Goal: Information Seeking & Learning: Learn about a topic

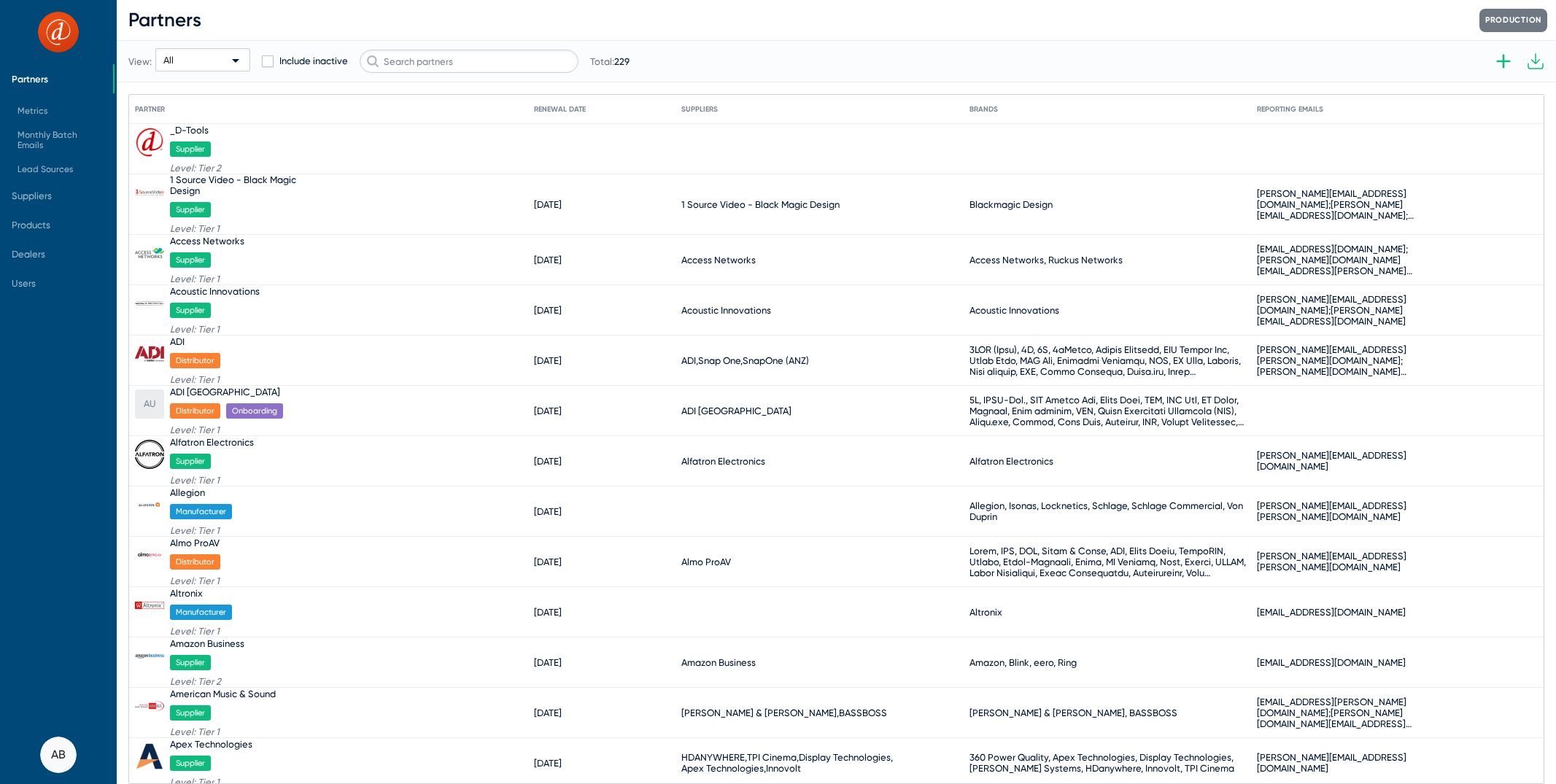
click at [558, 212] on mat-cell "[DATE]" at bounding box center [607, 204] width 148 height 35
click at [68, 196] on span "Suppliers" at bounding box center [57, 195] width 113 height 29
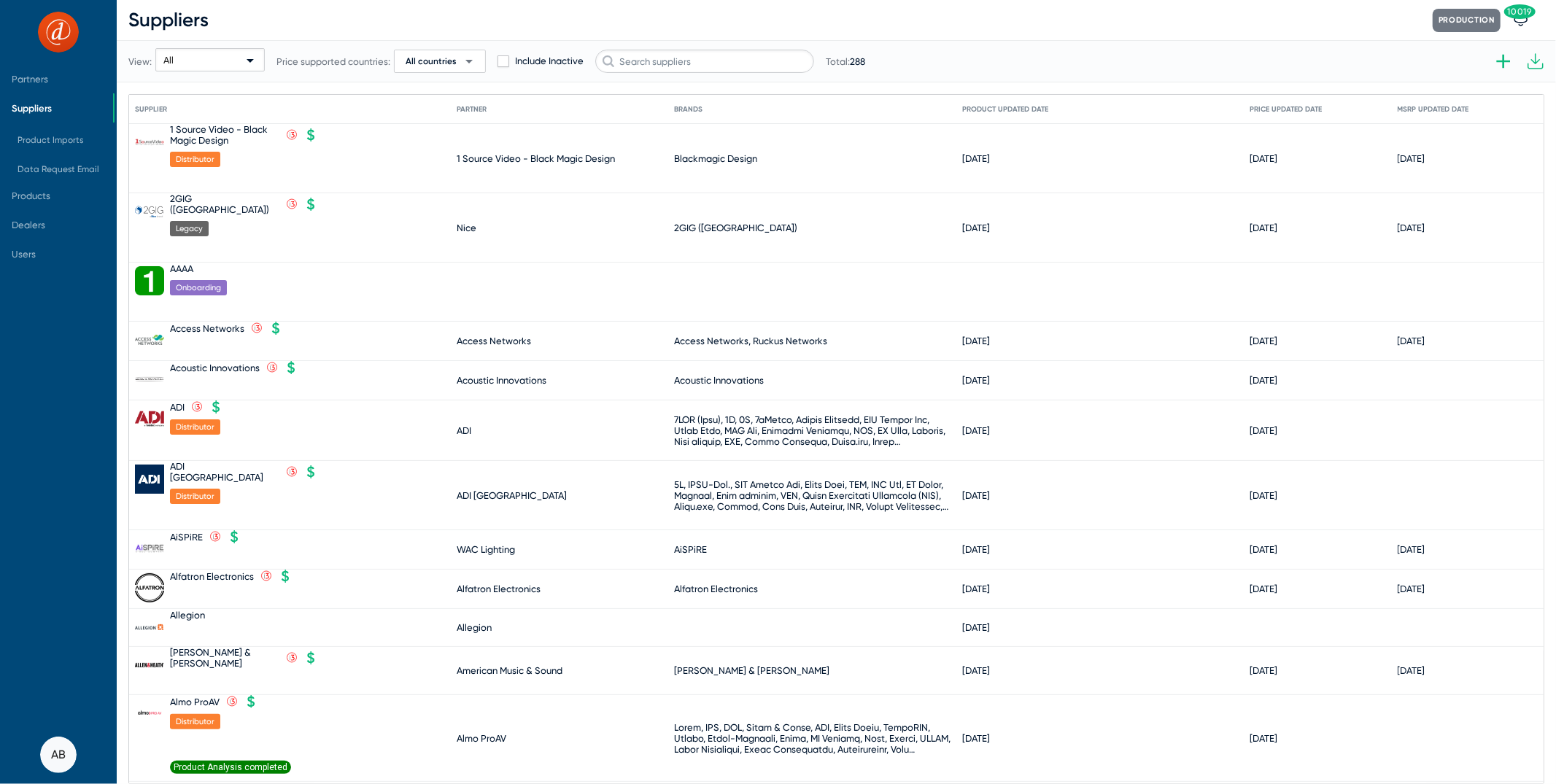
click at [731, 50] on div "View: All Price supported countries: All countries arrow_drop_down Include Inac…" at bounding box center [497, 61] width 737 height 72
click at [732, 54] on input "text" at bounding box center [705, 61] width 219 height 23
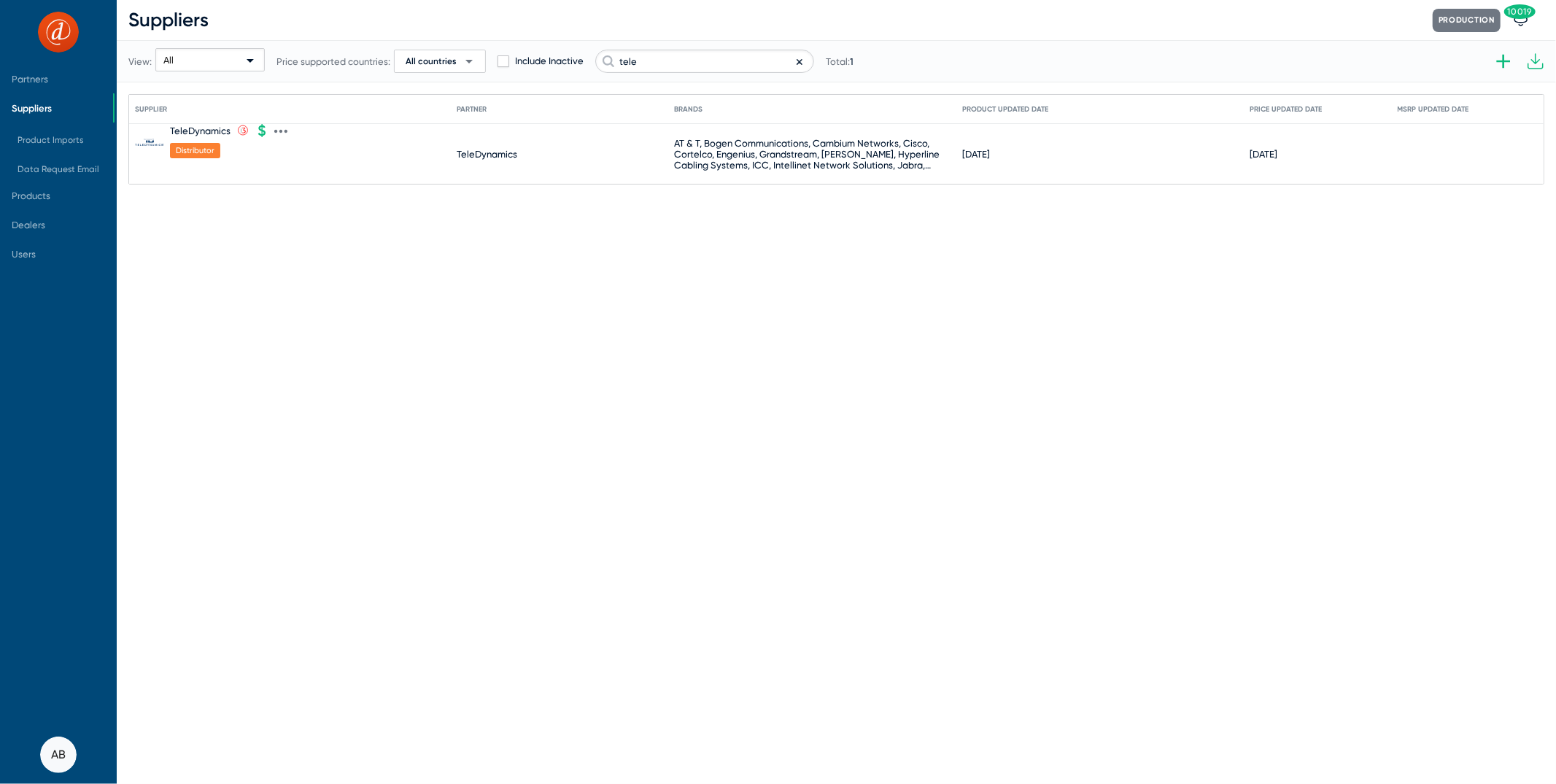
click at [210, 132] on div "TeleDynamics" at bounding box center [200, 131] width 60 height 11
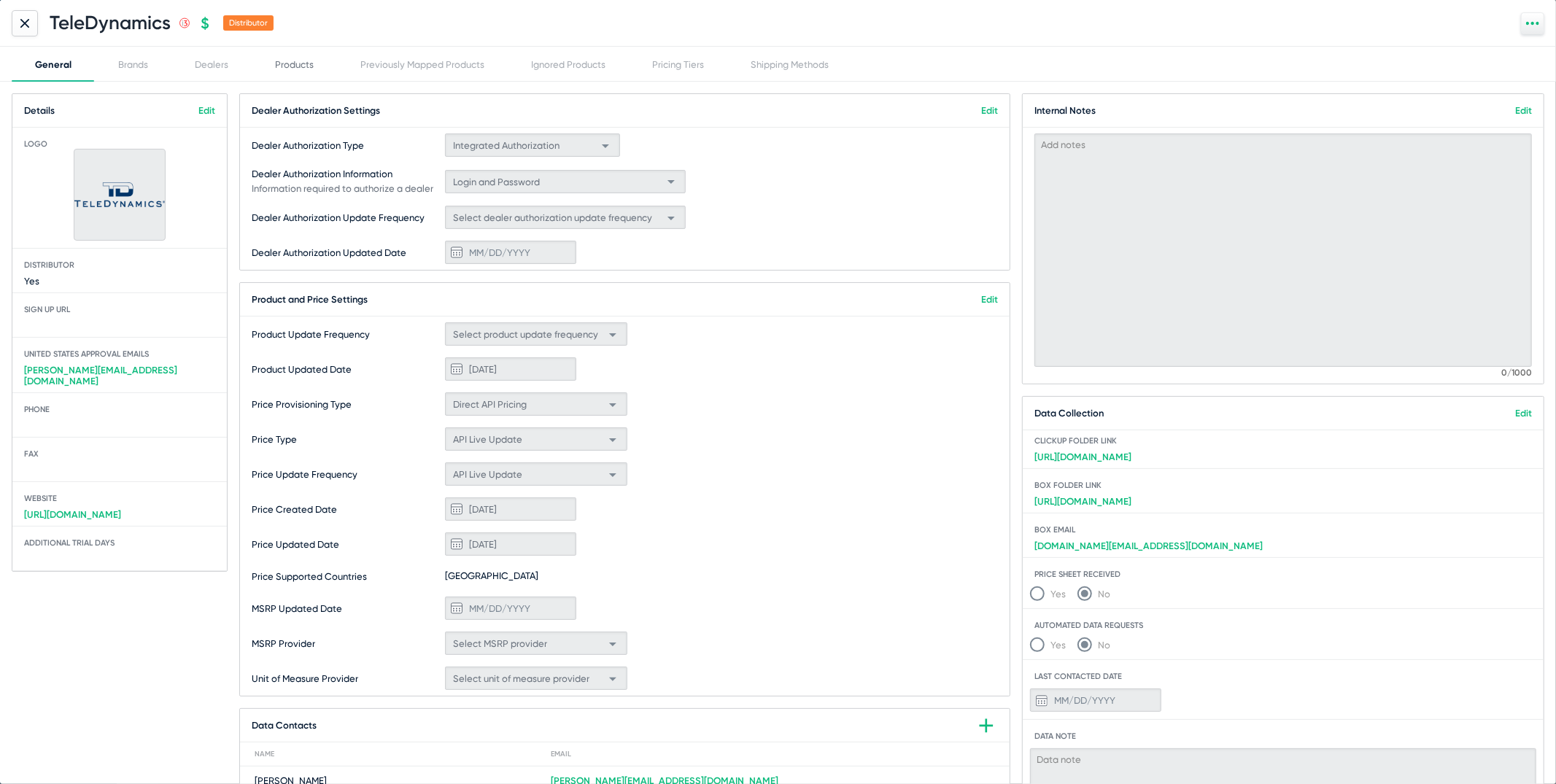
drag, startPoint x: 285, startPoint y: 60, endPoint x: 258, endPoint y: 61, distance: 27.0
click at [271, 61] on div "Products" at bounding box center [294, 65] width 85 height 35
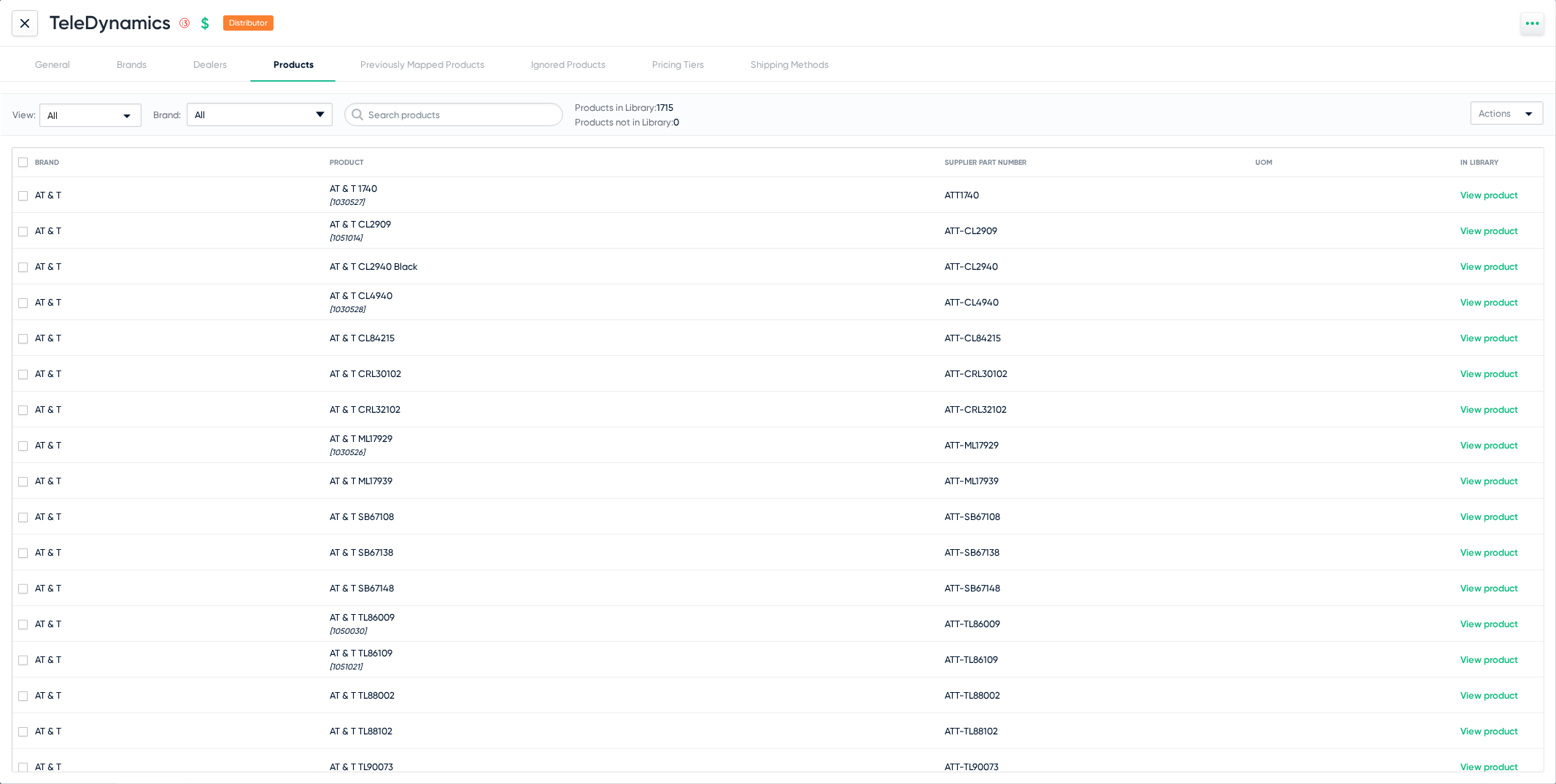
click at [253, 60] on div "Products" at bounding box center [294, 65] width 87 height 35
click at [225, 59] on div "Dealers" at bounding box center [210, 65] width 34 height 11
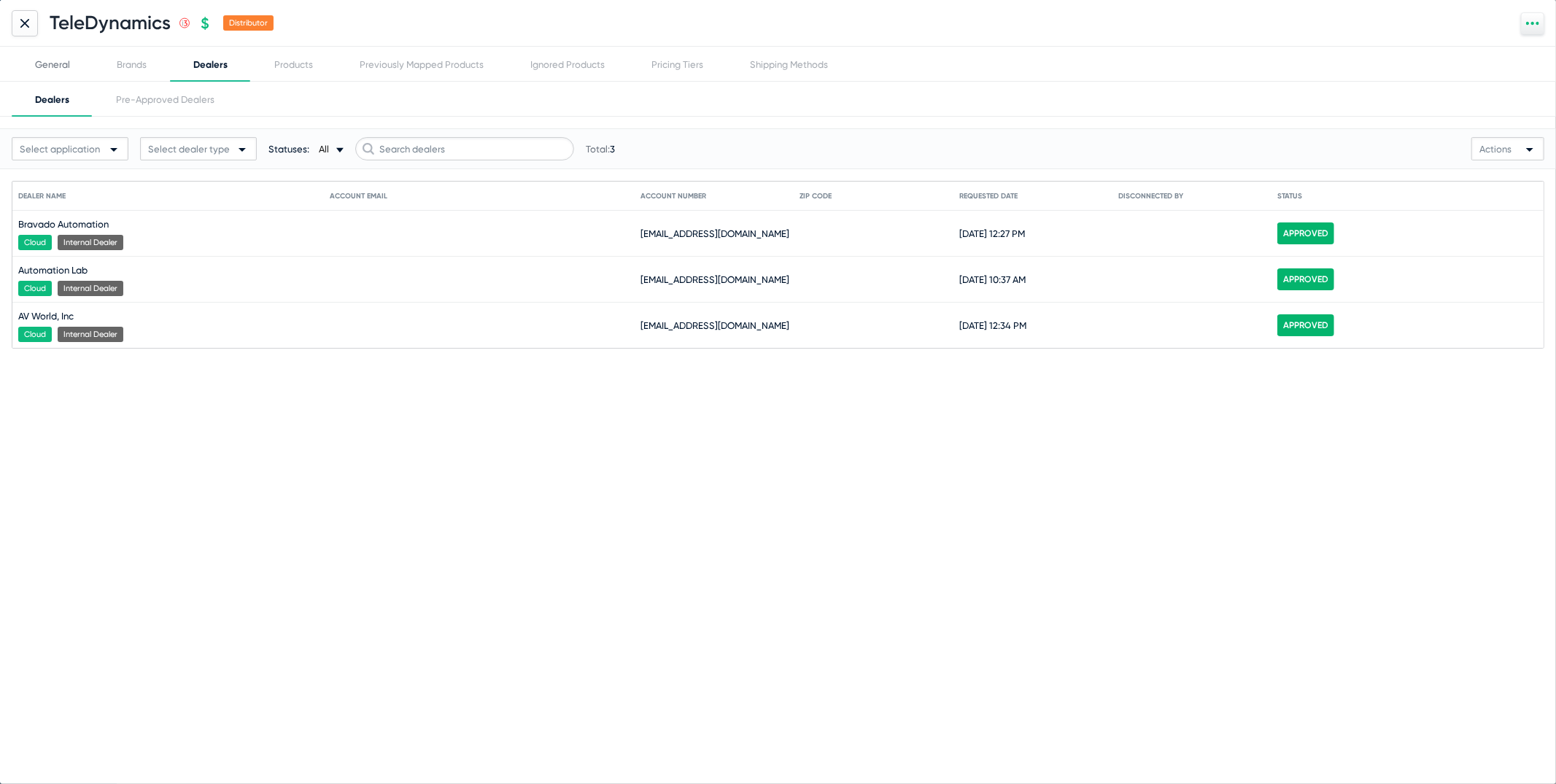
click at [67, 65] on div "General" at bounding box center [53, 65] width 35 height 11
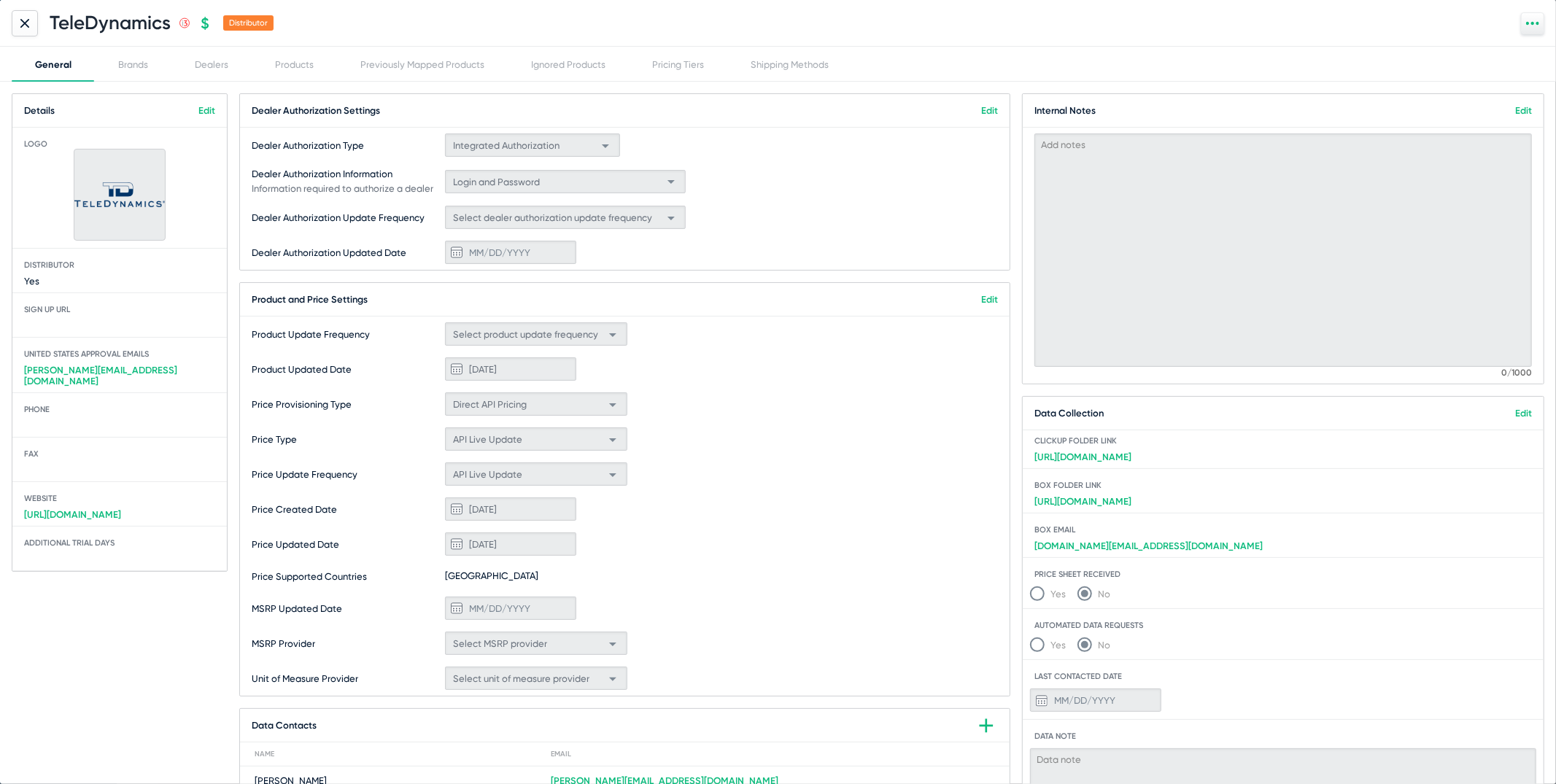
click at [988, 112] on link "Edit" at bounding box center [990, 111] width 17 height 11
click at [586, 145] on div "Integrated Authorization" at bounding box center [526, 146] width 146 height 23
click at [530, 201] on span "Manual Authorization" at bounding box center [533, 200] width 168 height 28
click at [992, 111] on link "Done" at bounding box center [986, 111] width 23 height 11
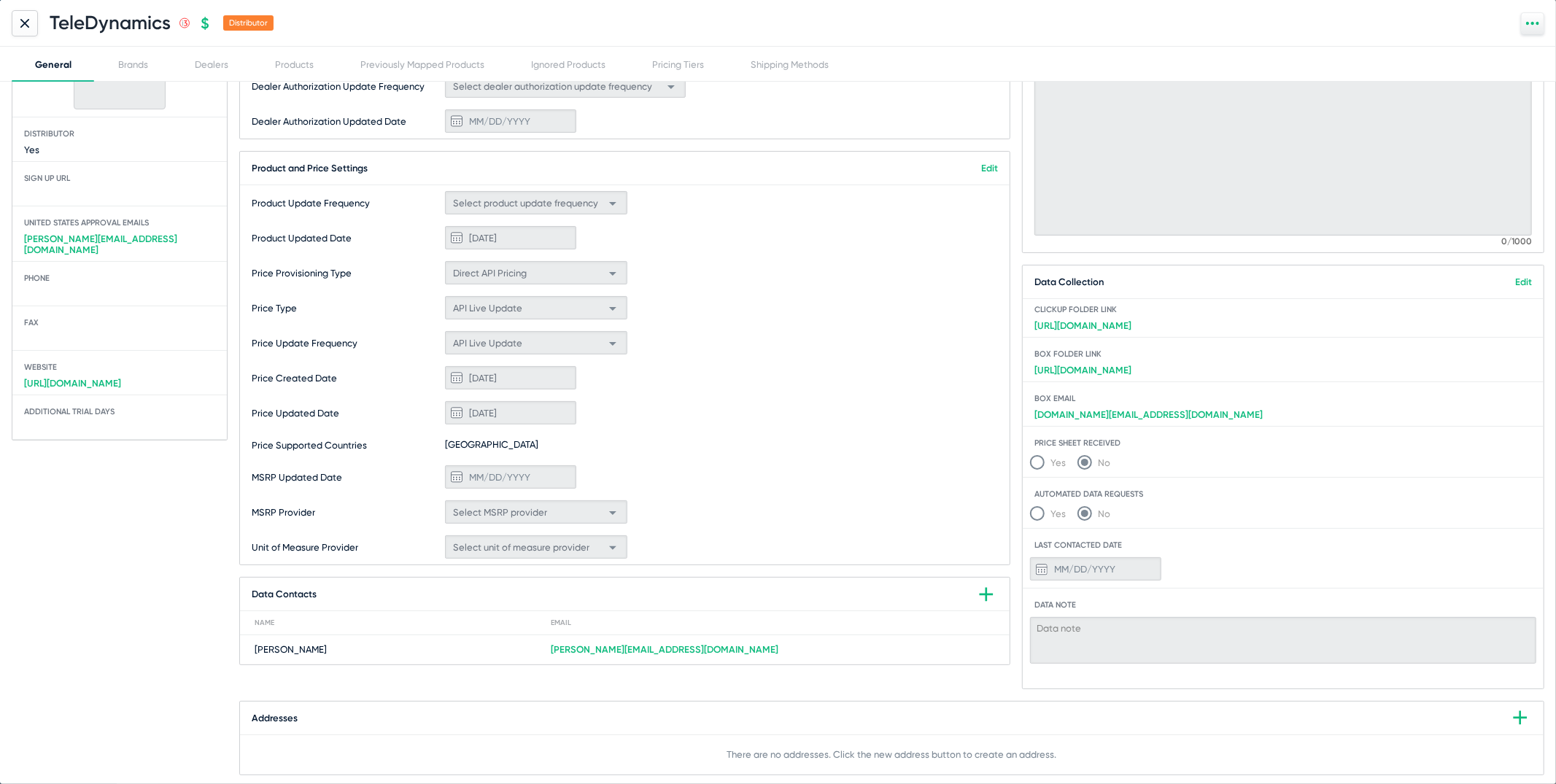
click at [22, 43] on div "TeleDynamics .st0{fill:none;stroke:#CC0000;stroke-width:50;stroke-miterlimit:10…" at bounding box center [778, 23] width 1556 height 47
click at [21, 24] on icon at bounding box center [25, 23] width 9 height 9
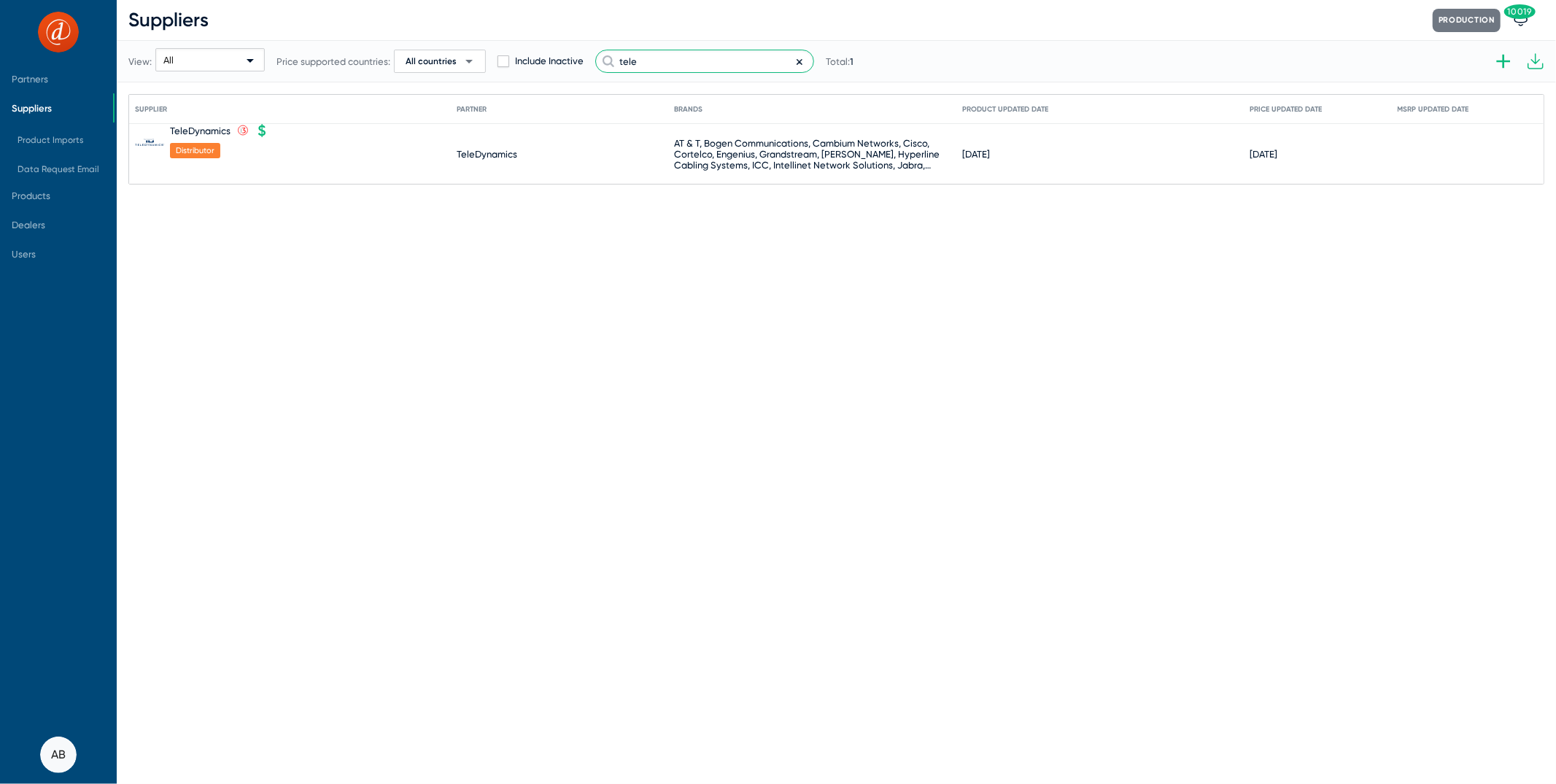
click at [660, 62] on input "tele" at bounding box center [705, 61] width 219 height 23
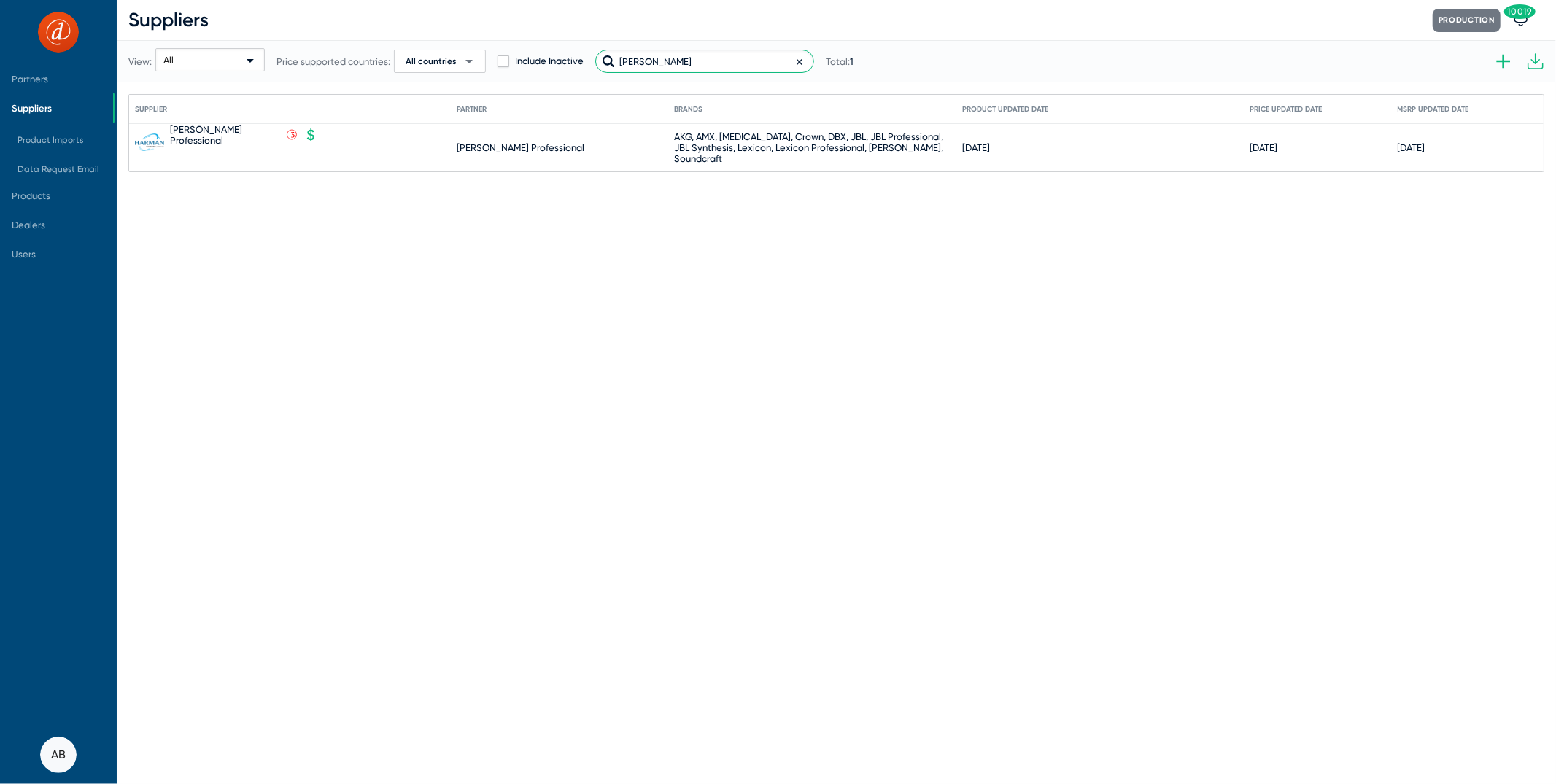
type input "[PERSON_NAME]"
click at [218, 127] on div "[PERSON_NAME] Professional" at bounding box center [225, 135] width 110 height 22
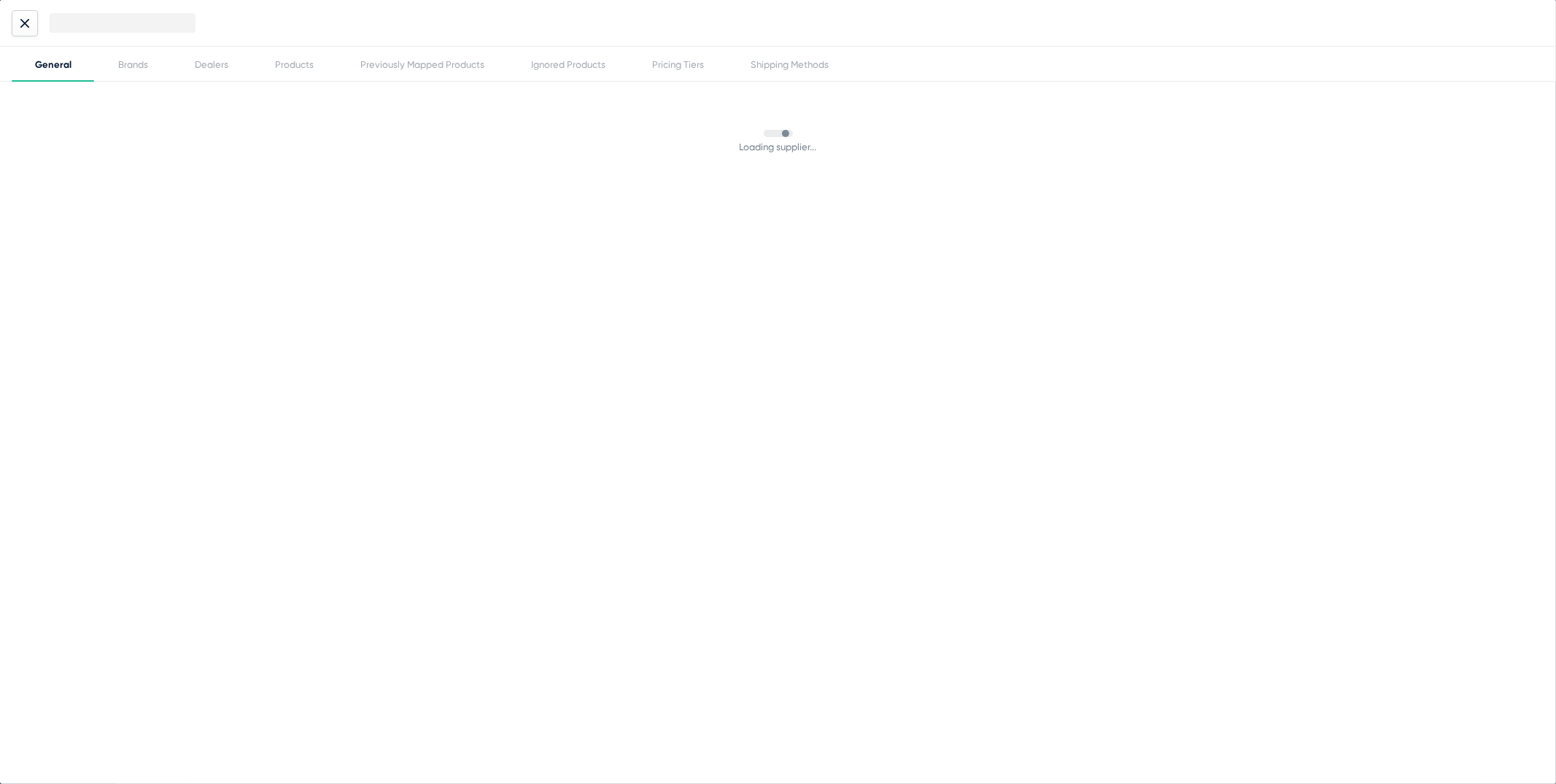
click at [218, 127] on div "General Brands Dealers Products Previously Mapped Products Ignored Products Pri…" at bounding box center [778, 392] width 1556 height 784
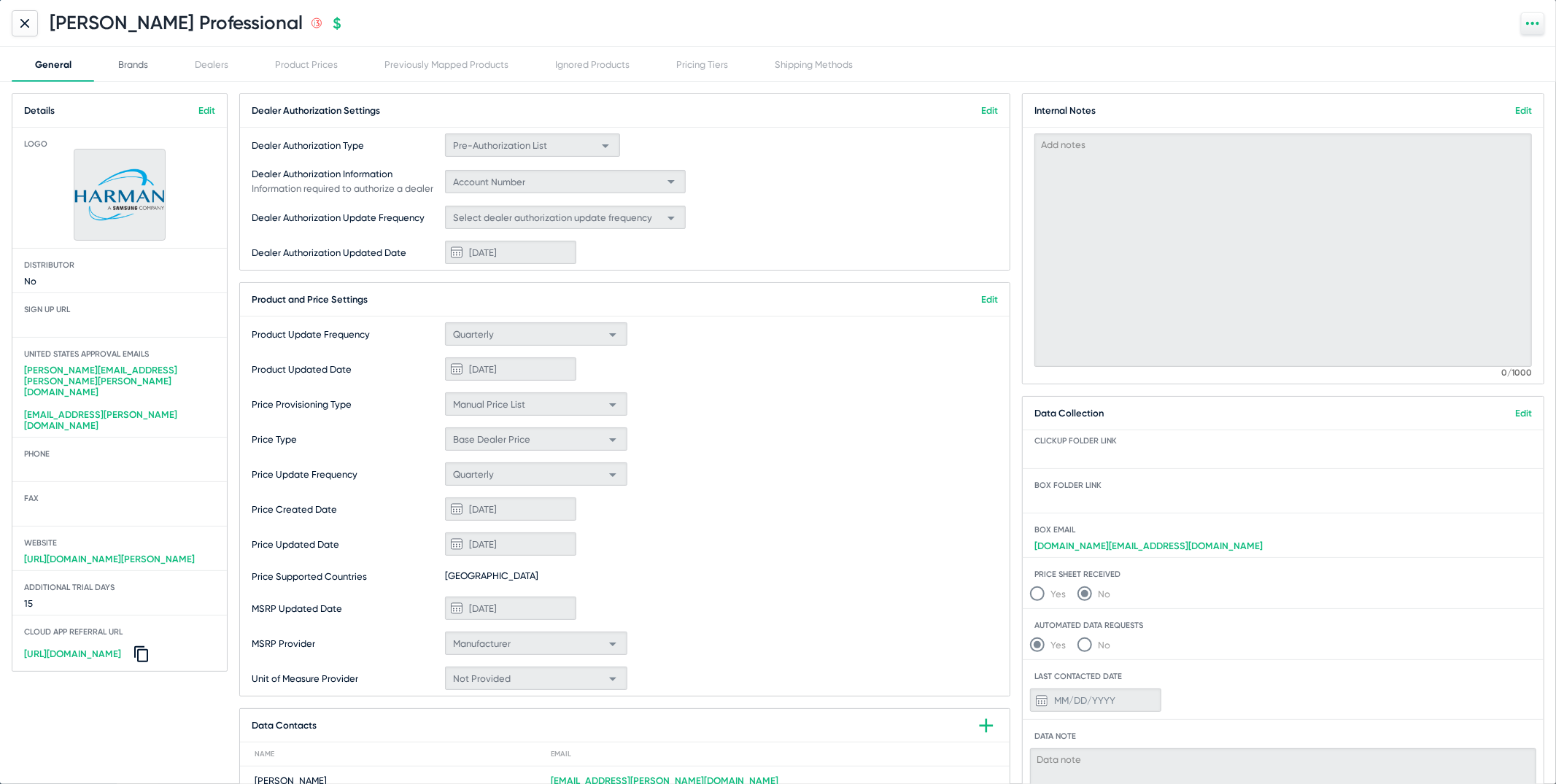
click at [150, 77] on div "Brands" at bounding box center [133, 65] width 77 height 35
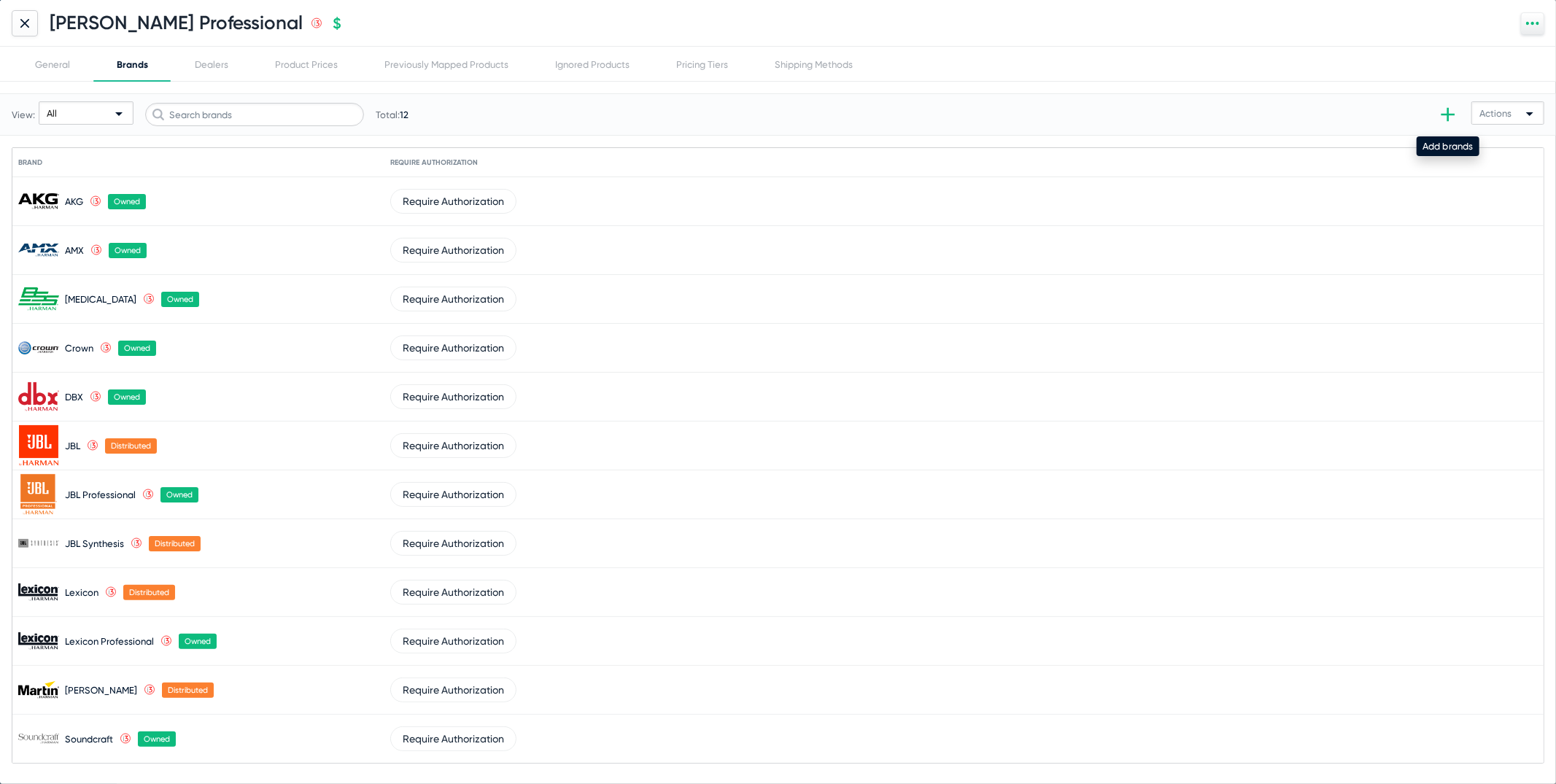
click at [1455, 111] on icon at bounding box center [1448, 114] width 23 height 23
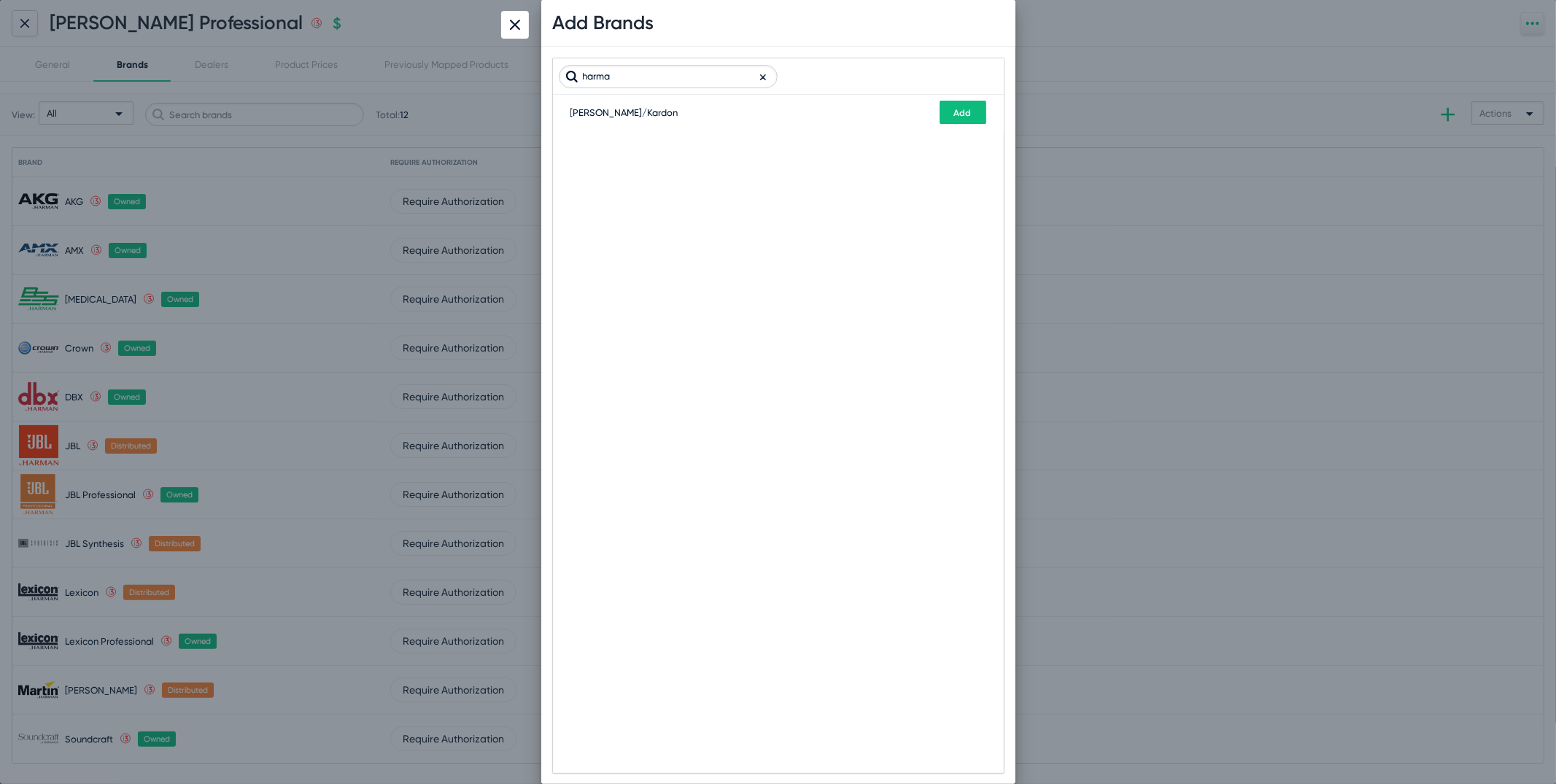
type input "harma"
click at [982, 110] on button "Add" at bounding box center [963, 112] width 47 height 23
click at [250, 524] on div at bounding box center [778, 392] width 1556 height 784
click at [507, 20] on div at bounding box center [514, 24] width 27 height 27
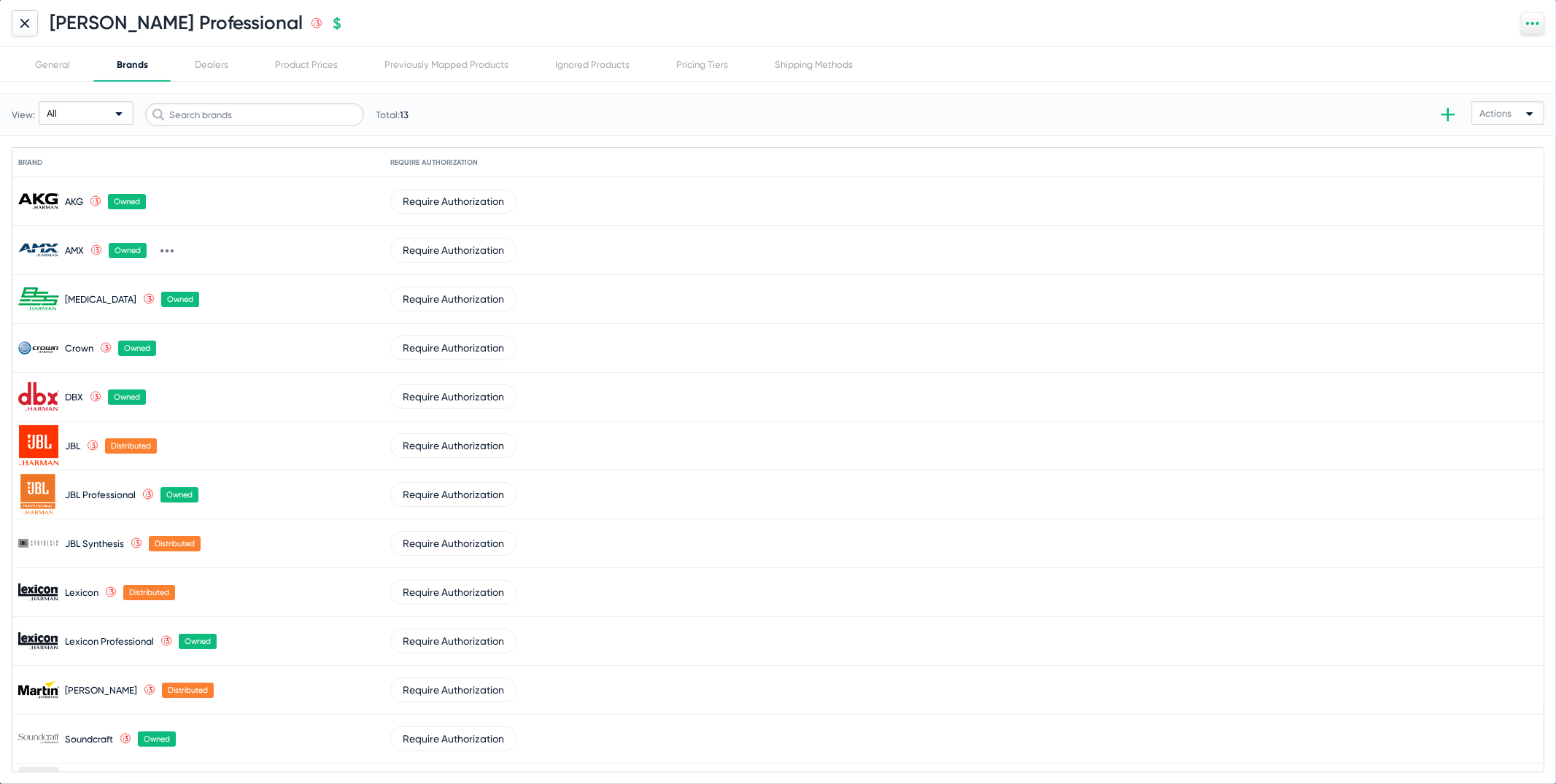
scroll to position [35, 0]
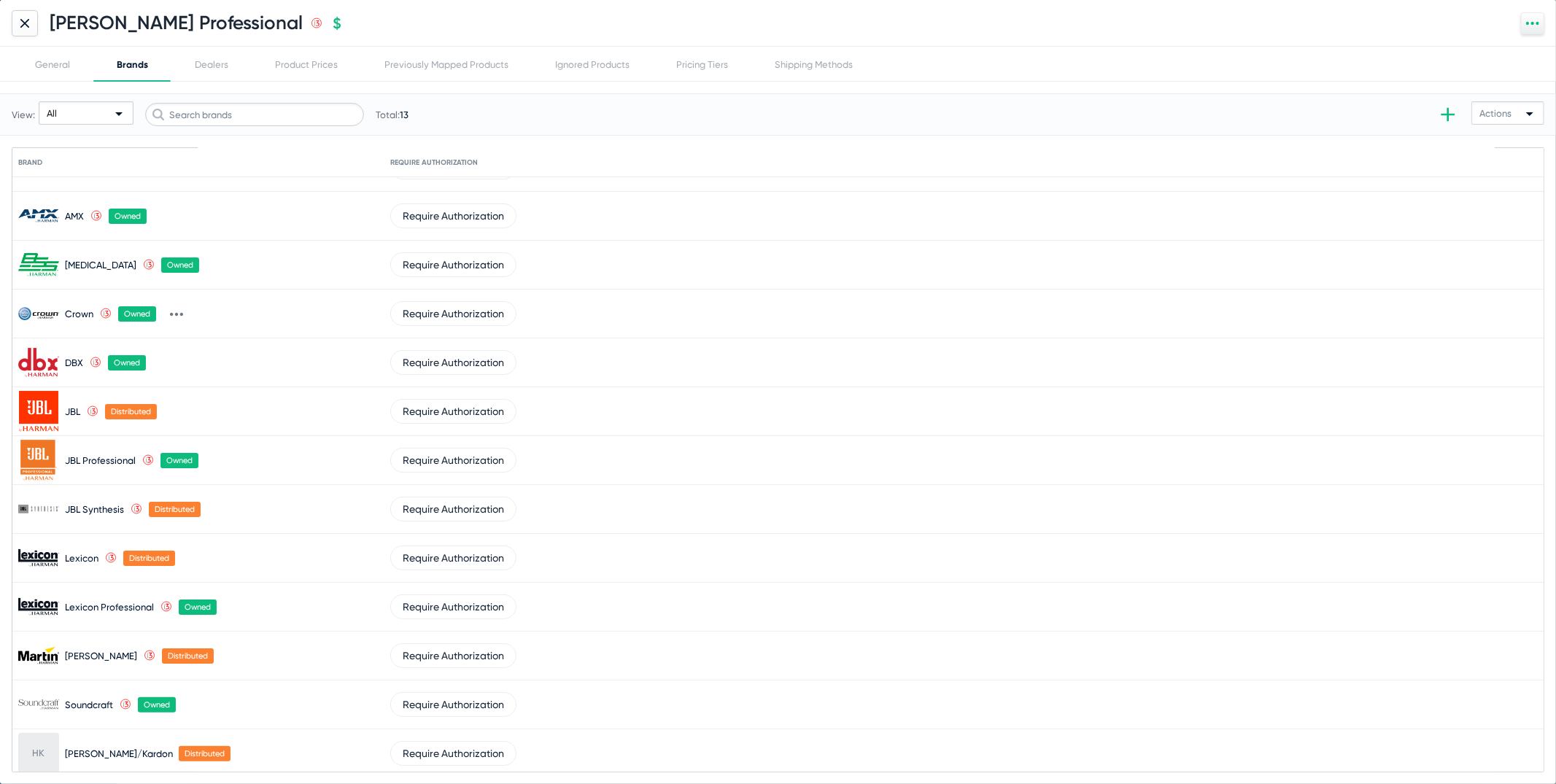
click at [494, 748] on span "Require Authorization" at bounding box center [453, 753] width 102 height 12
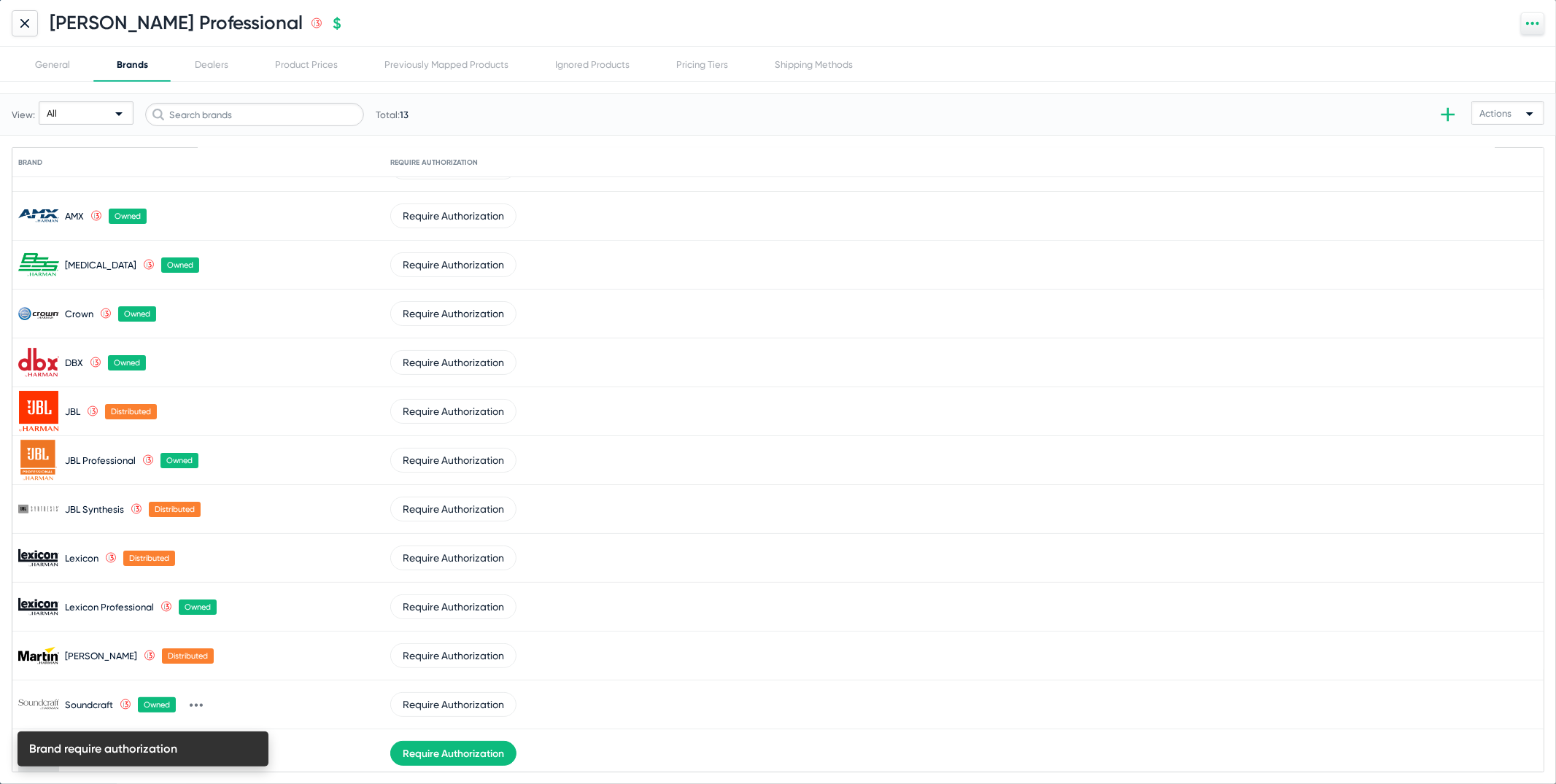
click at [289, 716] on mat-cell "Soundcraft .st0{fill:none;stroke:#CC0000;stroke-width:50;stroke-miterlimit:10;}…" at bounding box center [204, 704] width 372 height 48
click at [250, 753] on icon at bounding box center [250, 755] width 3 height 4
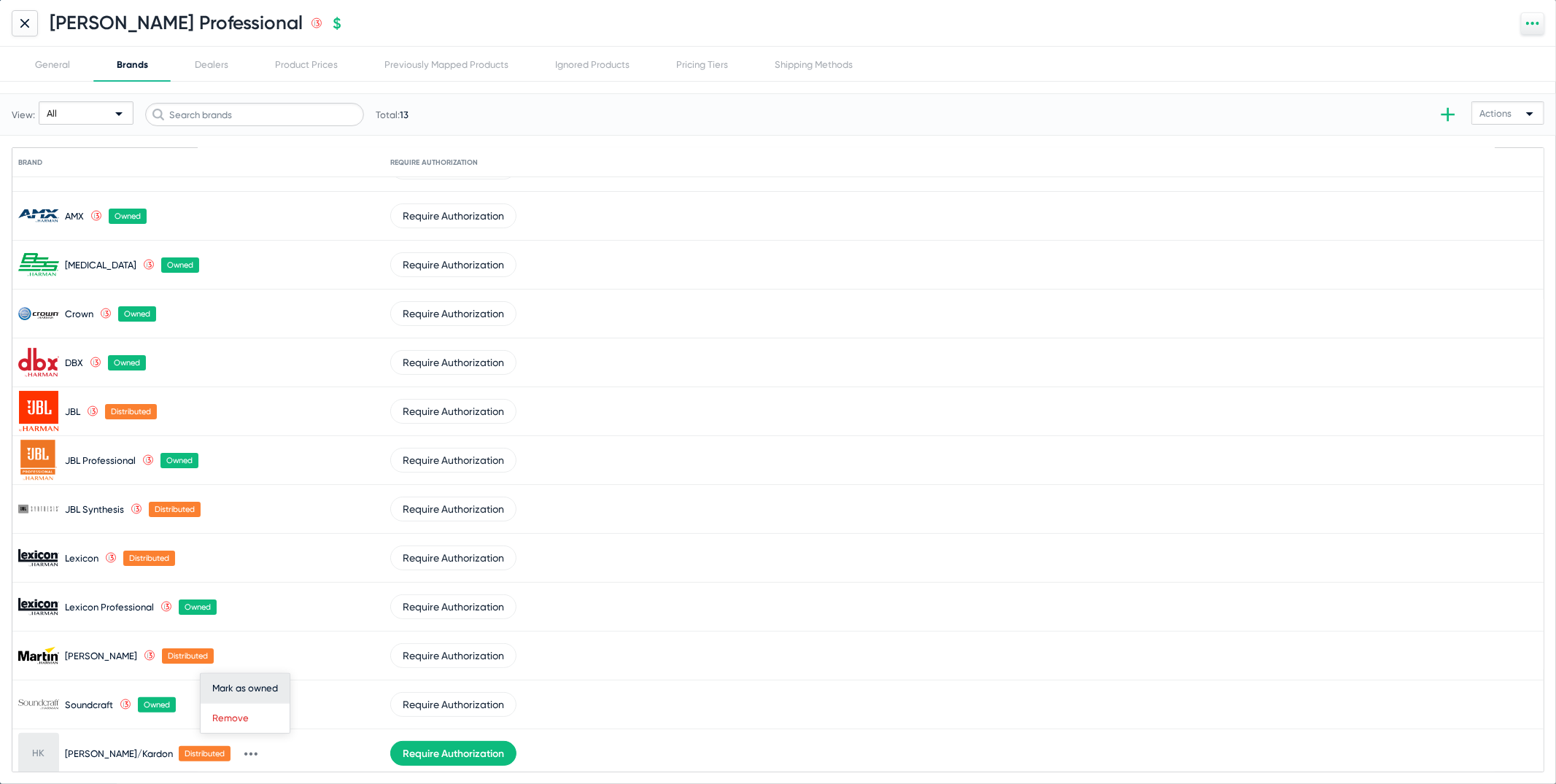
click at [243, 697] on button "Mark as owned" at bounding box center [245, 688] width 89 height 29
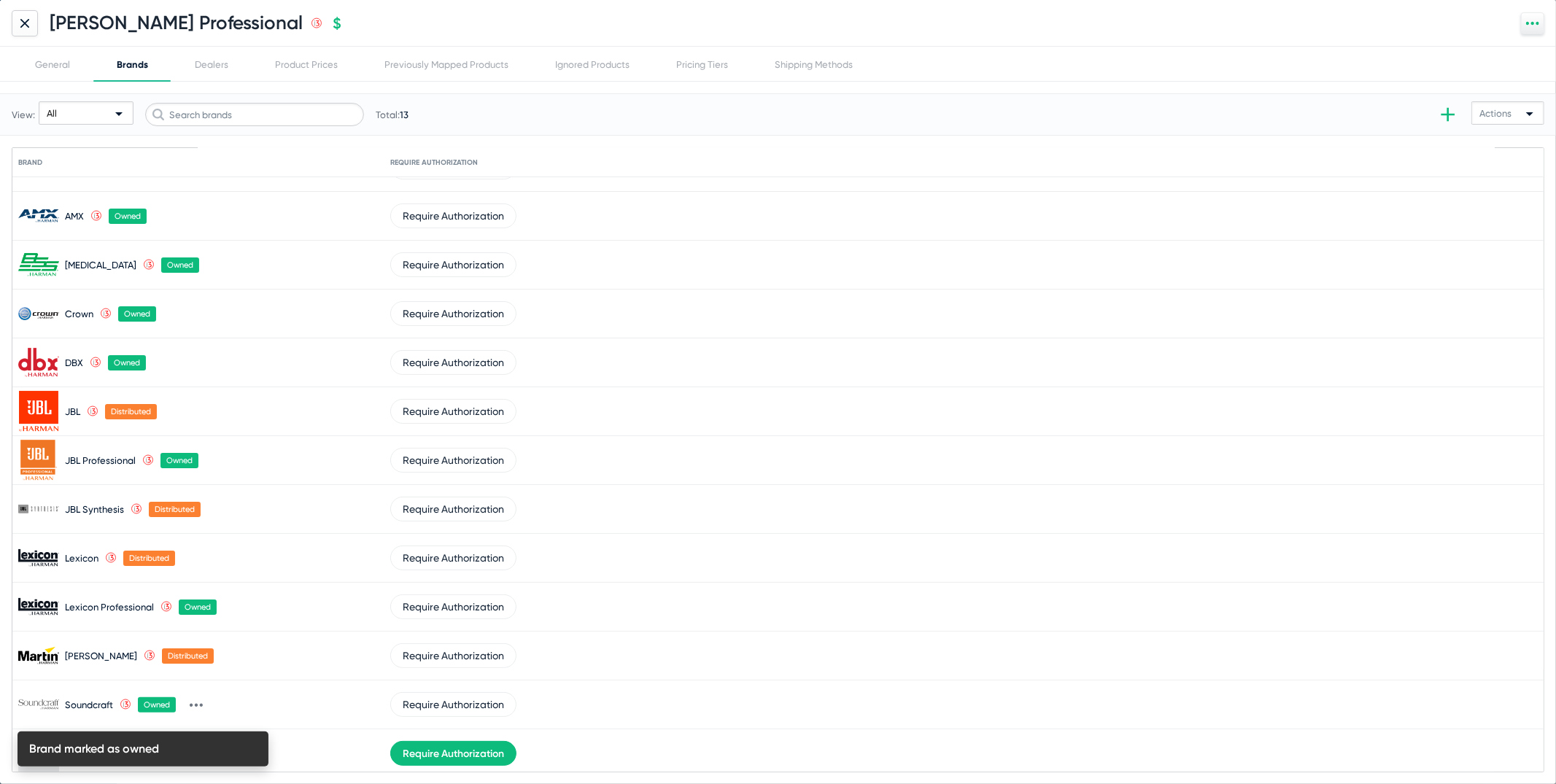
click at [284, 682] on mat-cell "Soundcraft .st0{fill:none;stroke:#CC0000;stroke-width:50;stroke-miterlimit:10;}…" at bounding box center [204, 704] width 372 height 48
click at [716, 57] on div "Pricing Tiers" at bounding box center [702, 65] width 98 height 35
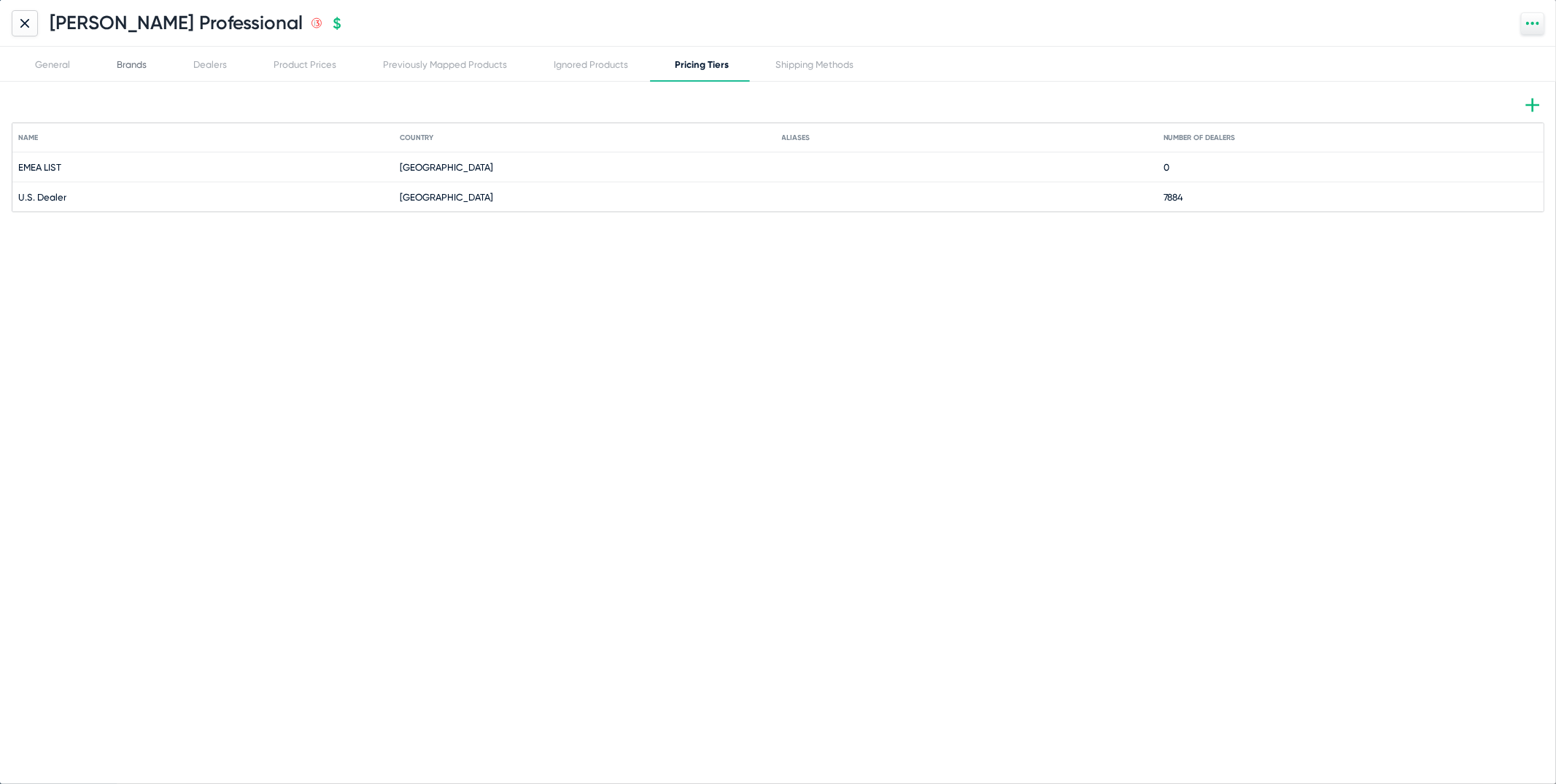
click at [165, 64] on div "Brands" at bounding box center [132, 65] width 77 height 35
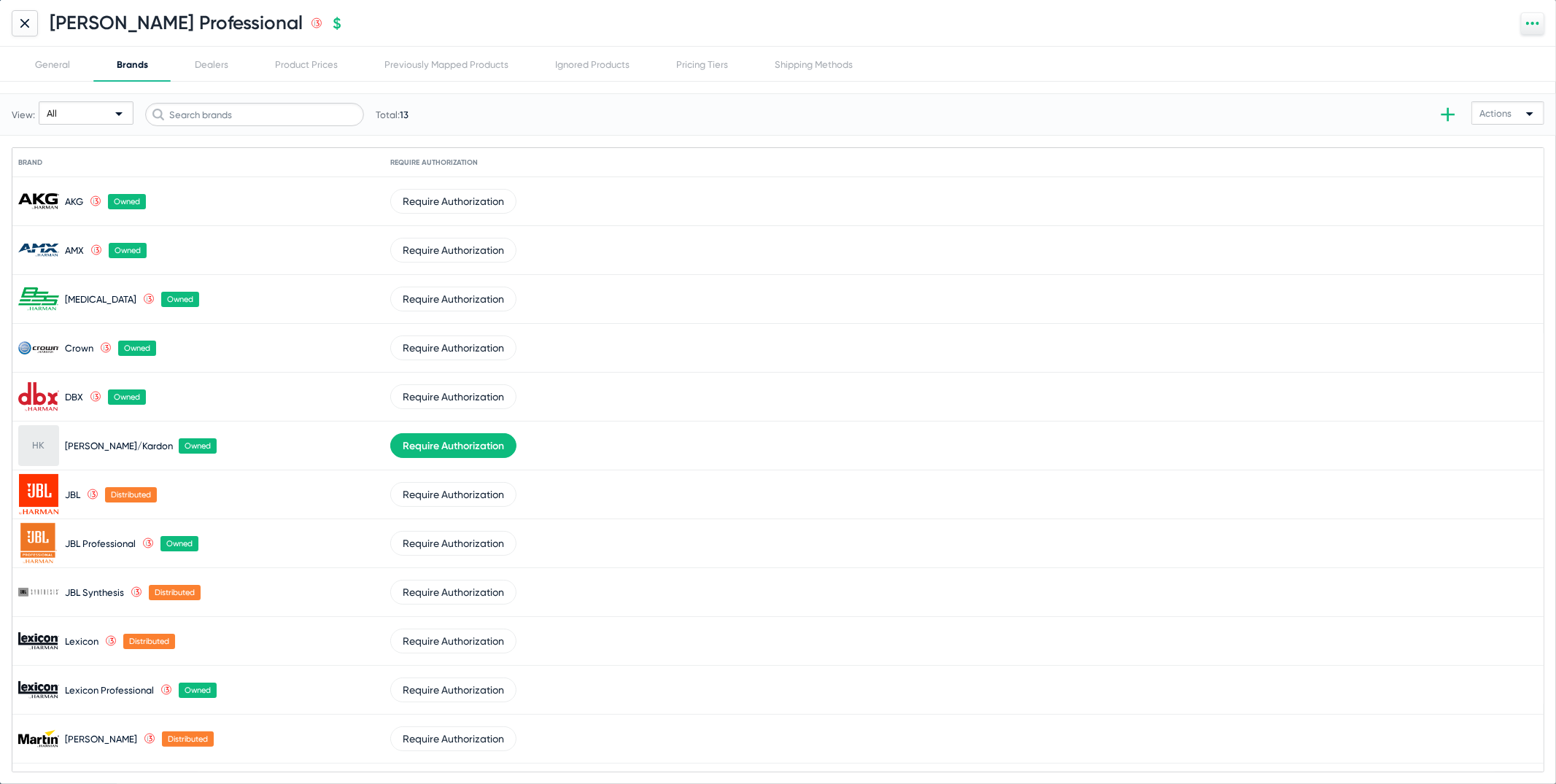
click at [235, 37] on div "[PERSON_NAME] Professional .st0{fill:none;stroke:#CC0000;stroke-width:50;stroke…" at bounding box center [778, 23] width 1556 height 47
click at [235, 39] on div "[PERSON_NAME] Professional .st0{fill:none;stroke:#CC0000;stroke-width:50;stroke…" at bounding box center [778, 23] width 1556 height 47
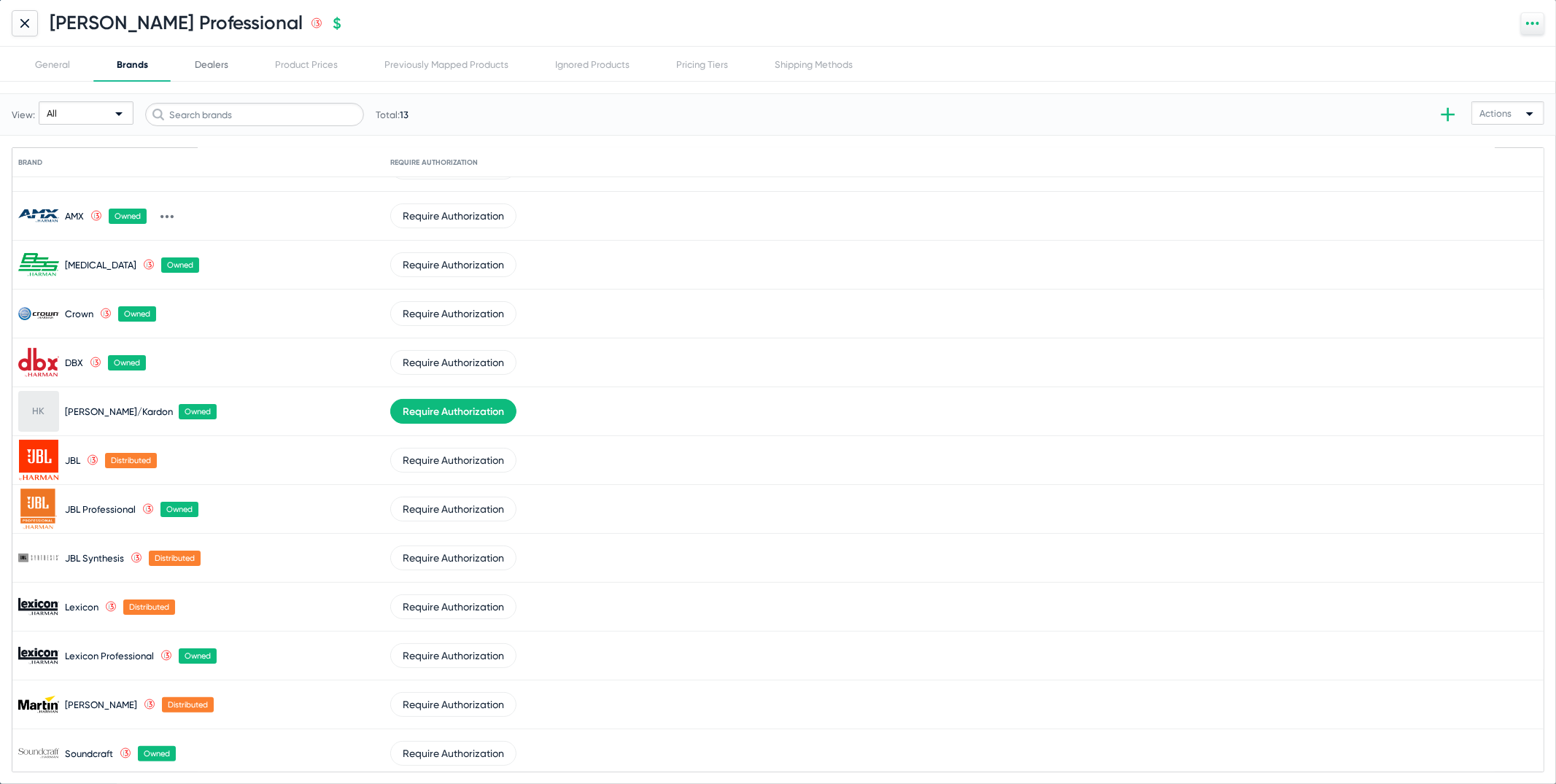
click at [201, 67] on div "Dealers" at bounding box center [212, 65] width 34 height 11
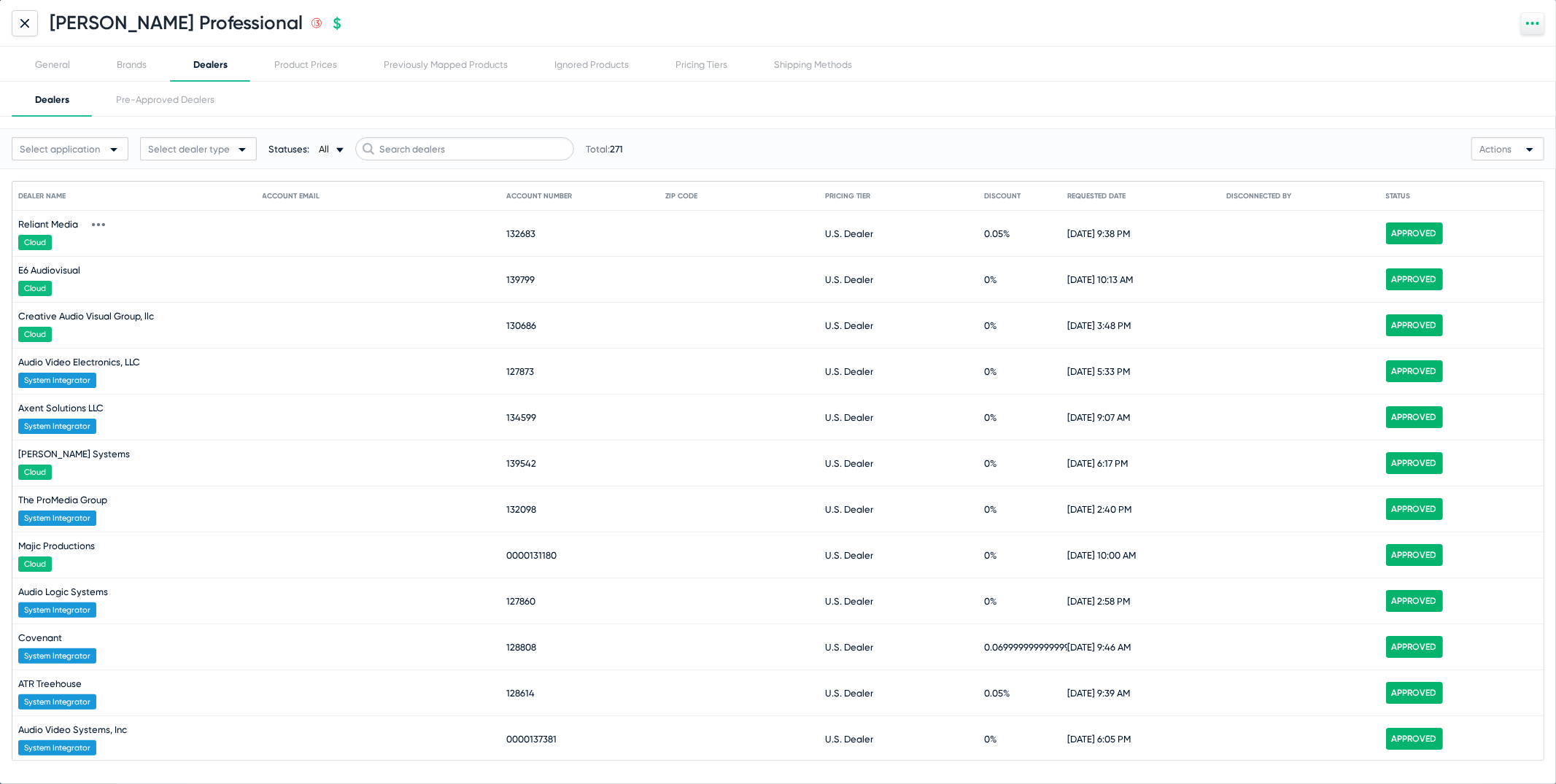
click at [97, 227] on icon at bounding box center [98, 224] width 13 height 13
click at [110, 234] on button "Edit" at bounding box center [156, 246] width 143 height 29
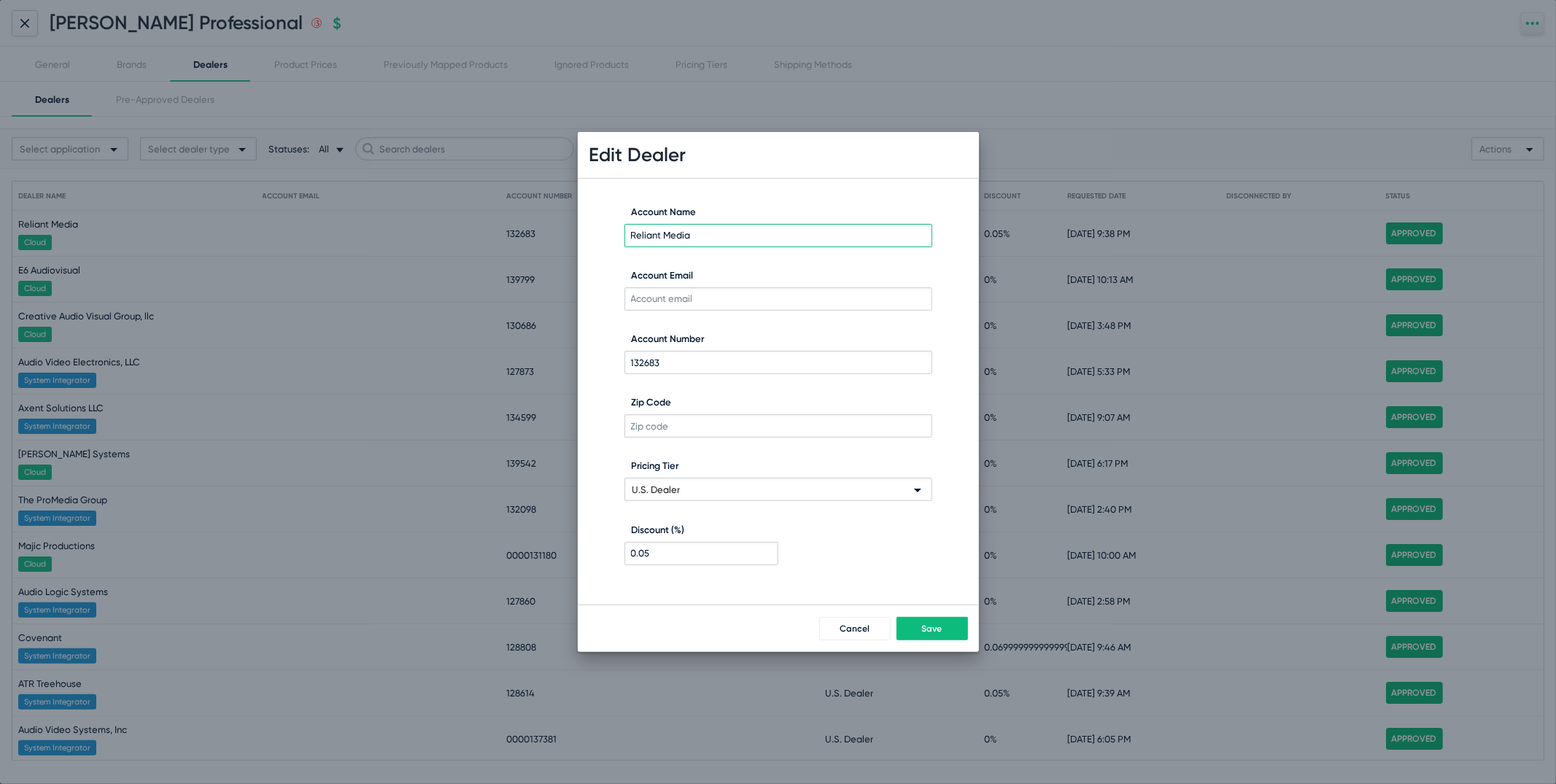
click at [827, 604] on div "Edit Dealer Reliant Media Account Name Account Email 132683 Account Number Zip …" at bounding box center [778, 391] width 401 height 519
click at [851, 627] on span "Cancel" at bounding box center [855, 629] width 30 height 11
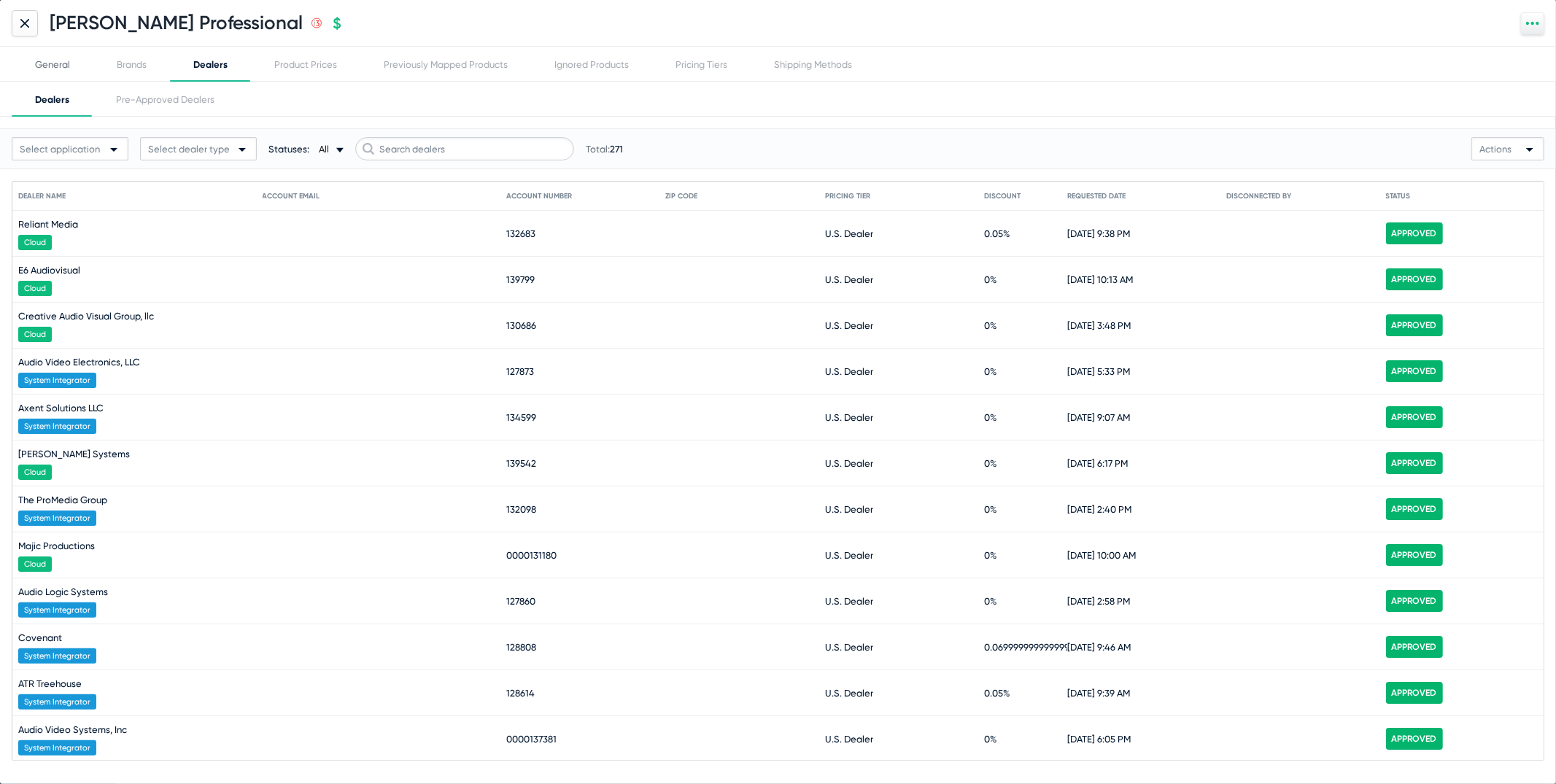
click at [73, 65] on div "General" at bounding box center [52, 65] width 81 height 35
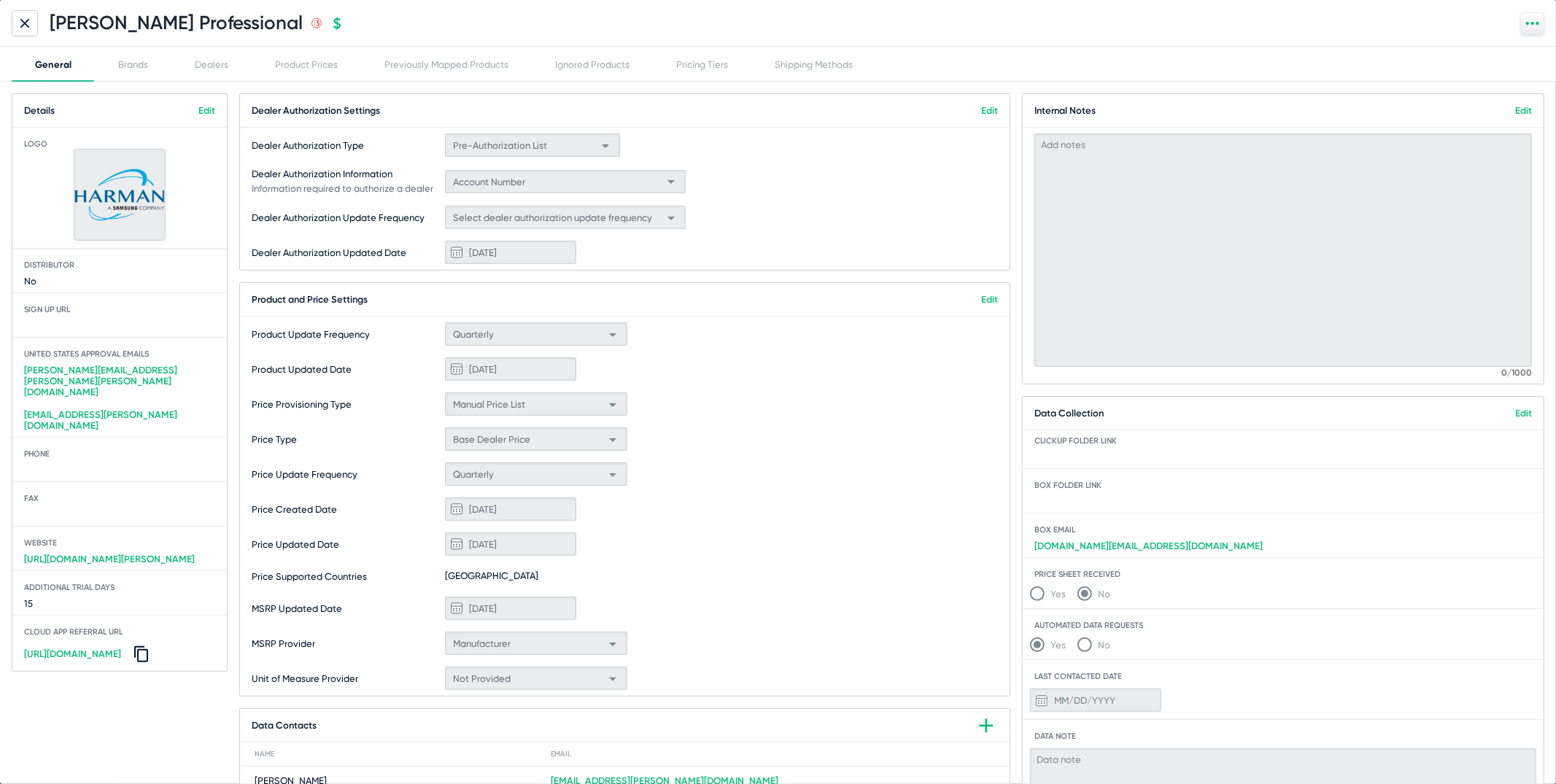
click at [27, 11] on div at bounding box center [25, 24] width 27 height 27
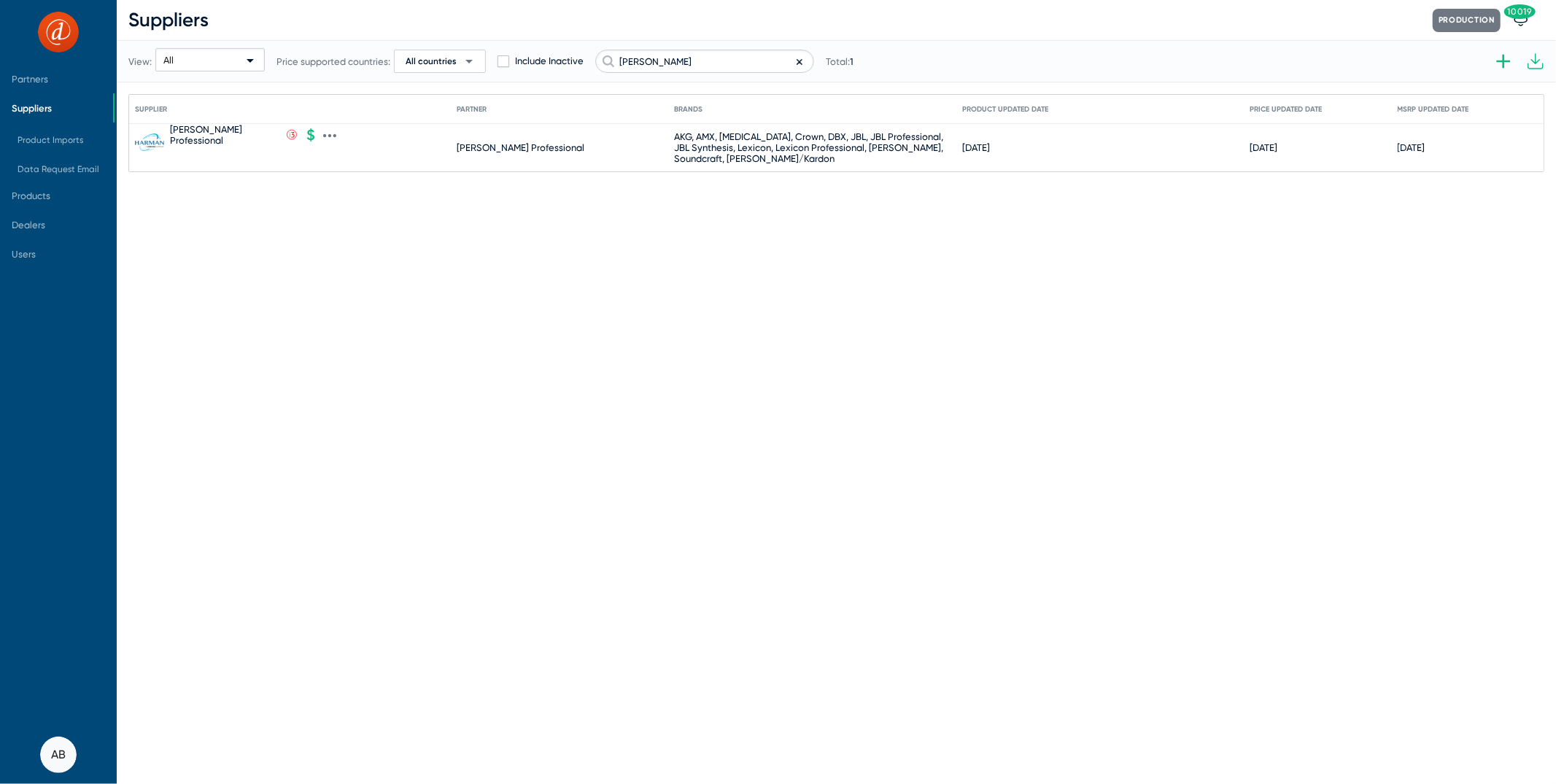
click at [505, 148] on div "[PERSON_NAME] Professional" at bounding box center [520, 148] width 127 height 11
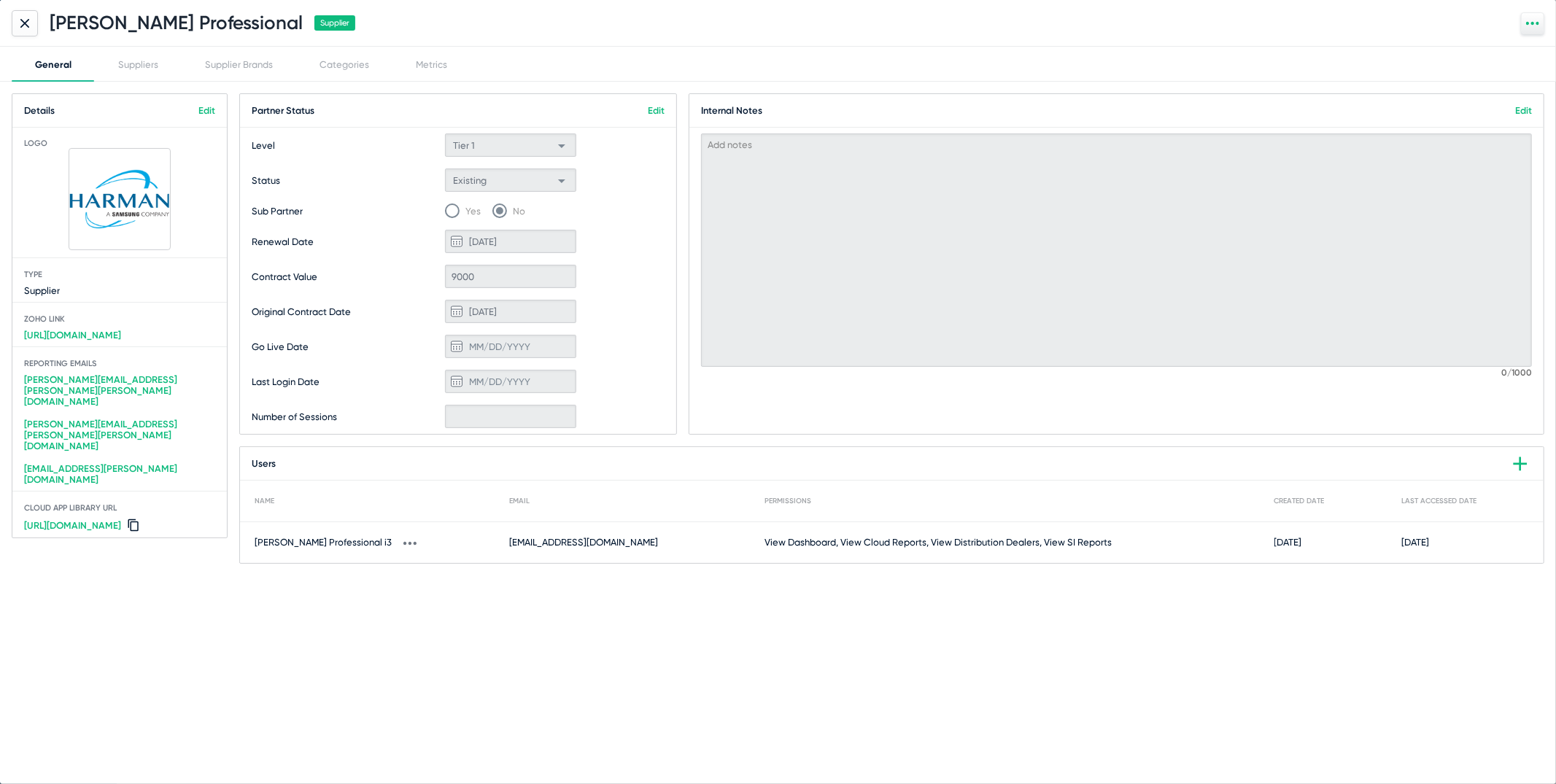
click at [576, 559] on div "[PERSON_NAME] Professional i3 [EMAIL_ADDRESS][DOMAIN_NAME] View Dashboard, View…" at bounding box center [891, 542] width 1304 height 41
copy span "[EMAIL_ADDRESS][DOMAIN_NAME]"
click at [31, 18] on div at bounding box center [25, 24] width 27 height 27
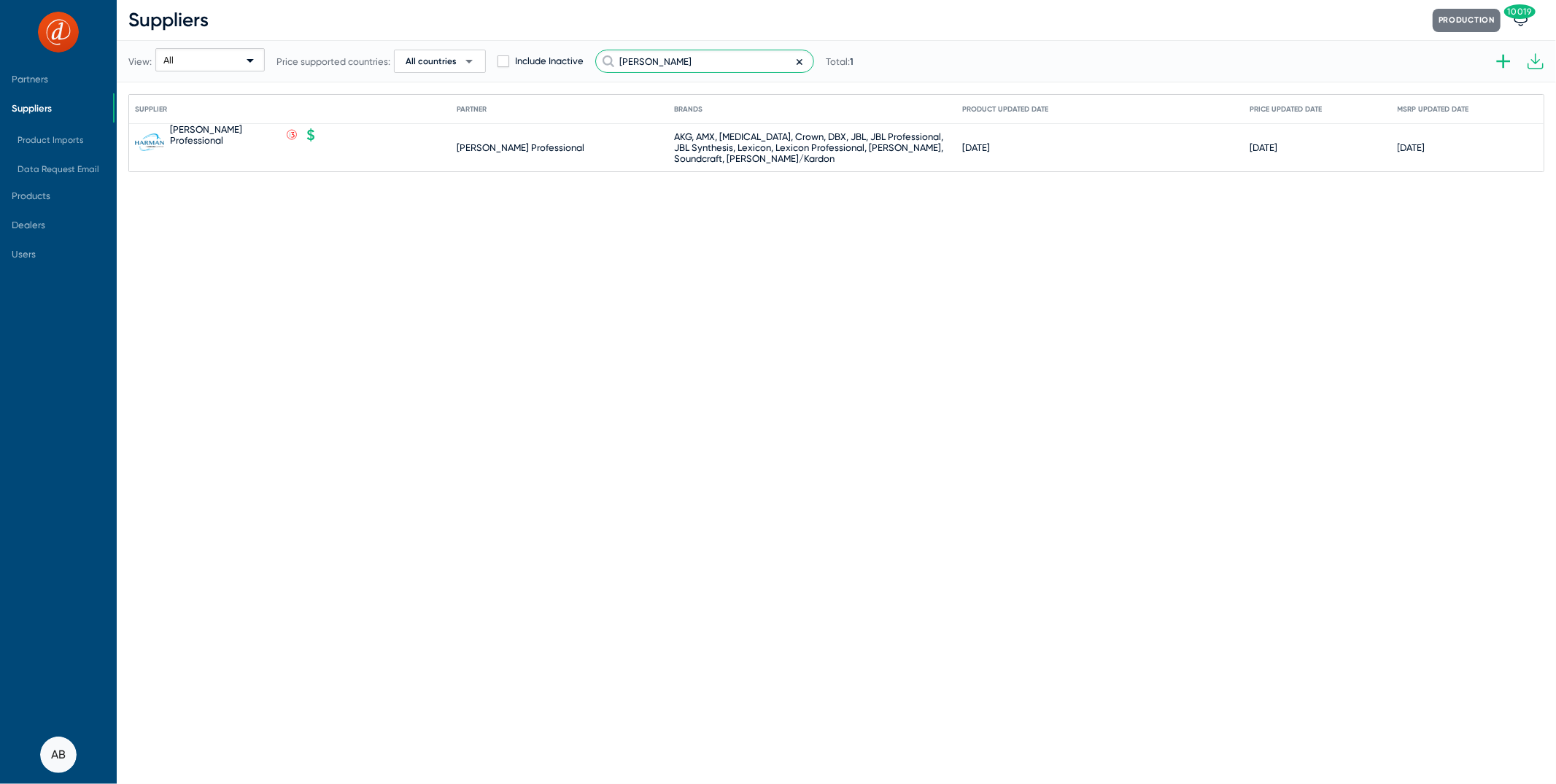
click at [650, 59] on input "[PERSON_NAME]" at bounding box center [705, 61] width 219 height 23
click at [646, 60] on input "[PERSON_NAME]" at bounding box center [705, 61] width 219 height 23
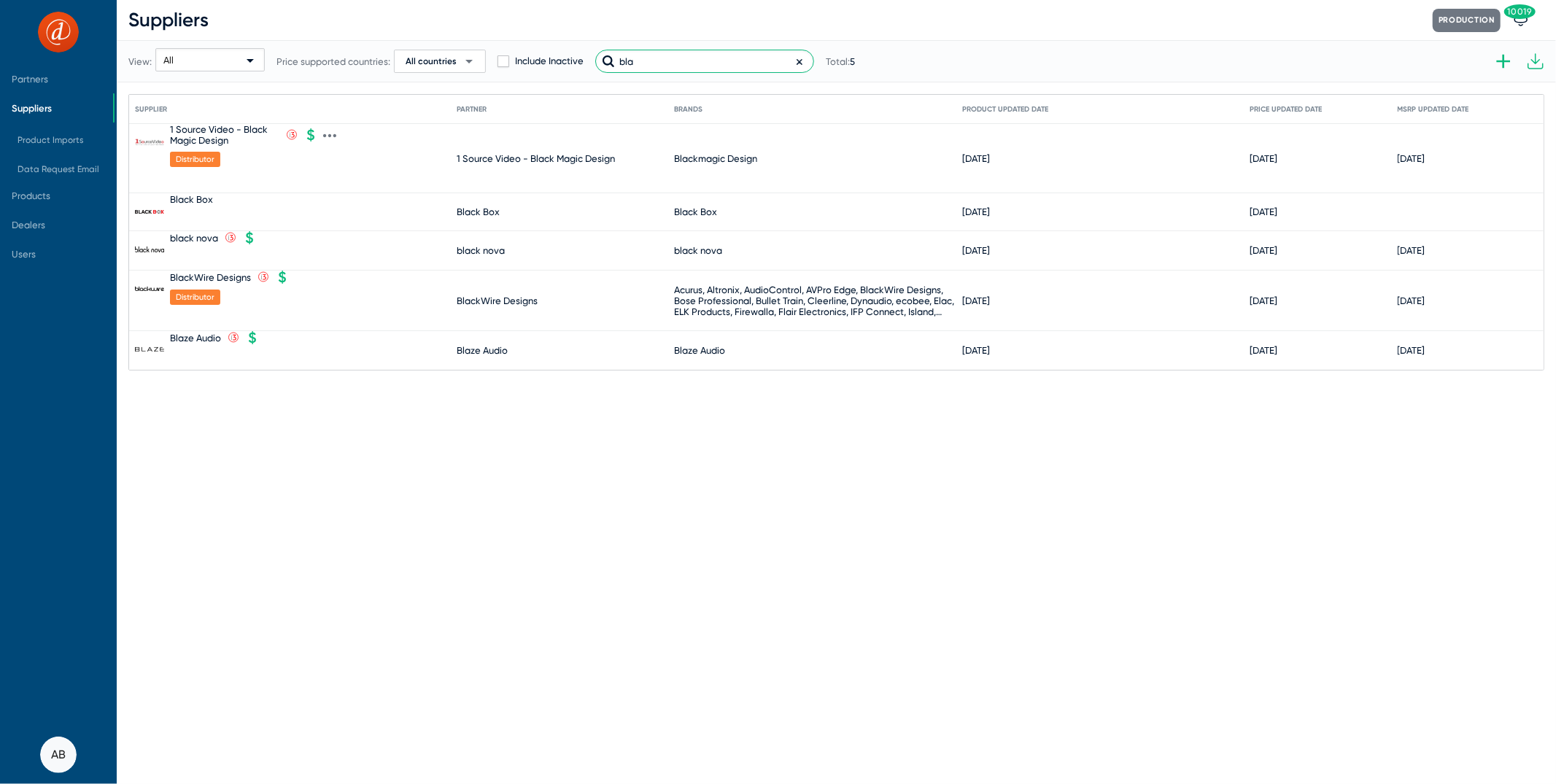
type input "bla"
click at [509, 158] on div "1 Source Video - Black Magic Design" at bounding box center [535, 158] width 158 height 11
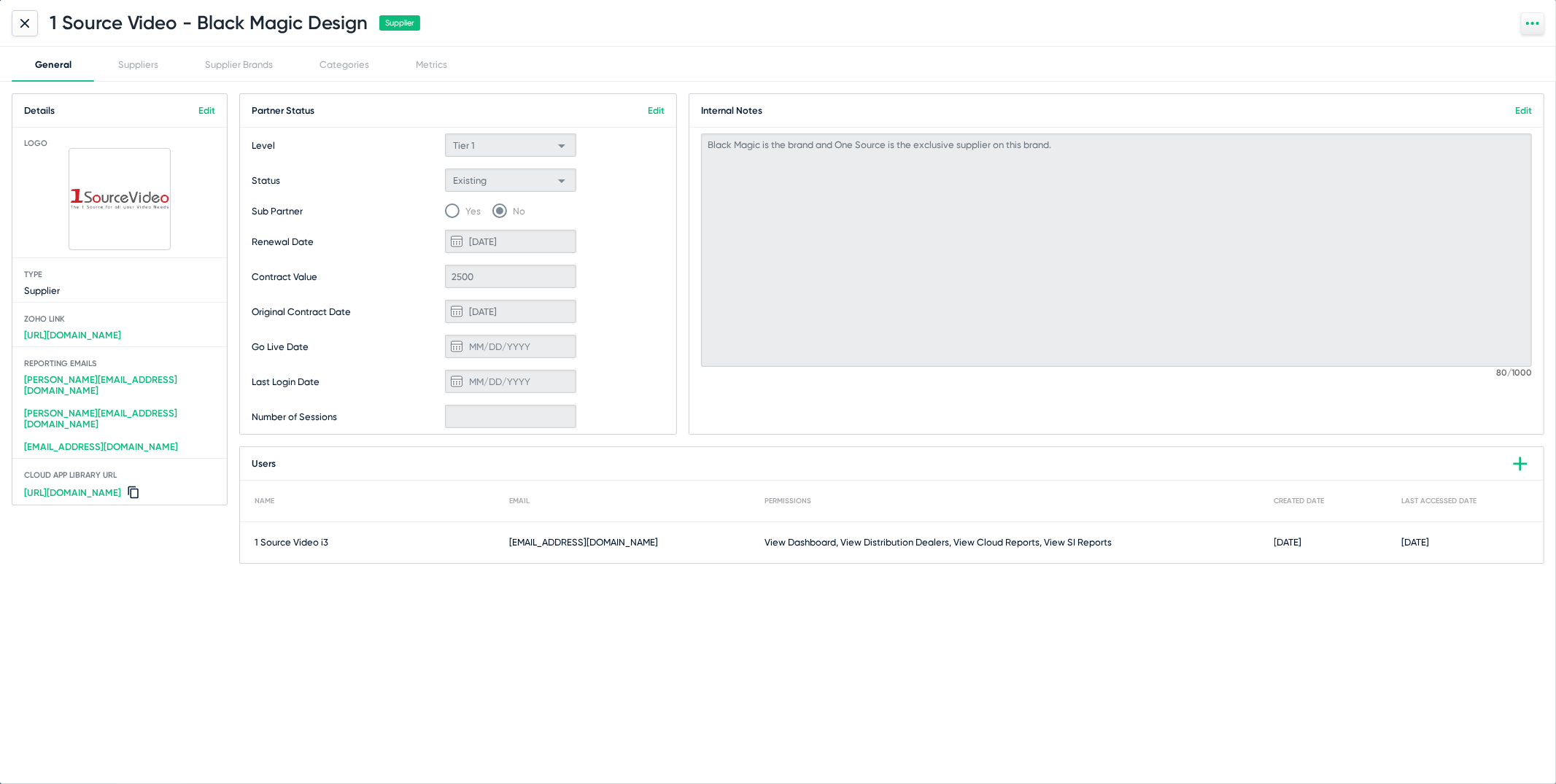
click at [122, 326] on link "[URL][DOMAIN_NAME]" at bounding box center [73, 335] width 109 height 23
click at [131, 78] on div "Suppliers" at bounding box center [138, 65] width 87 height 35
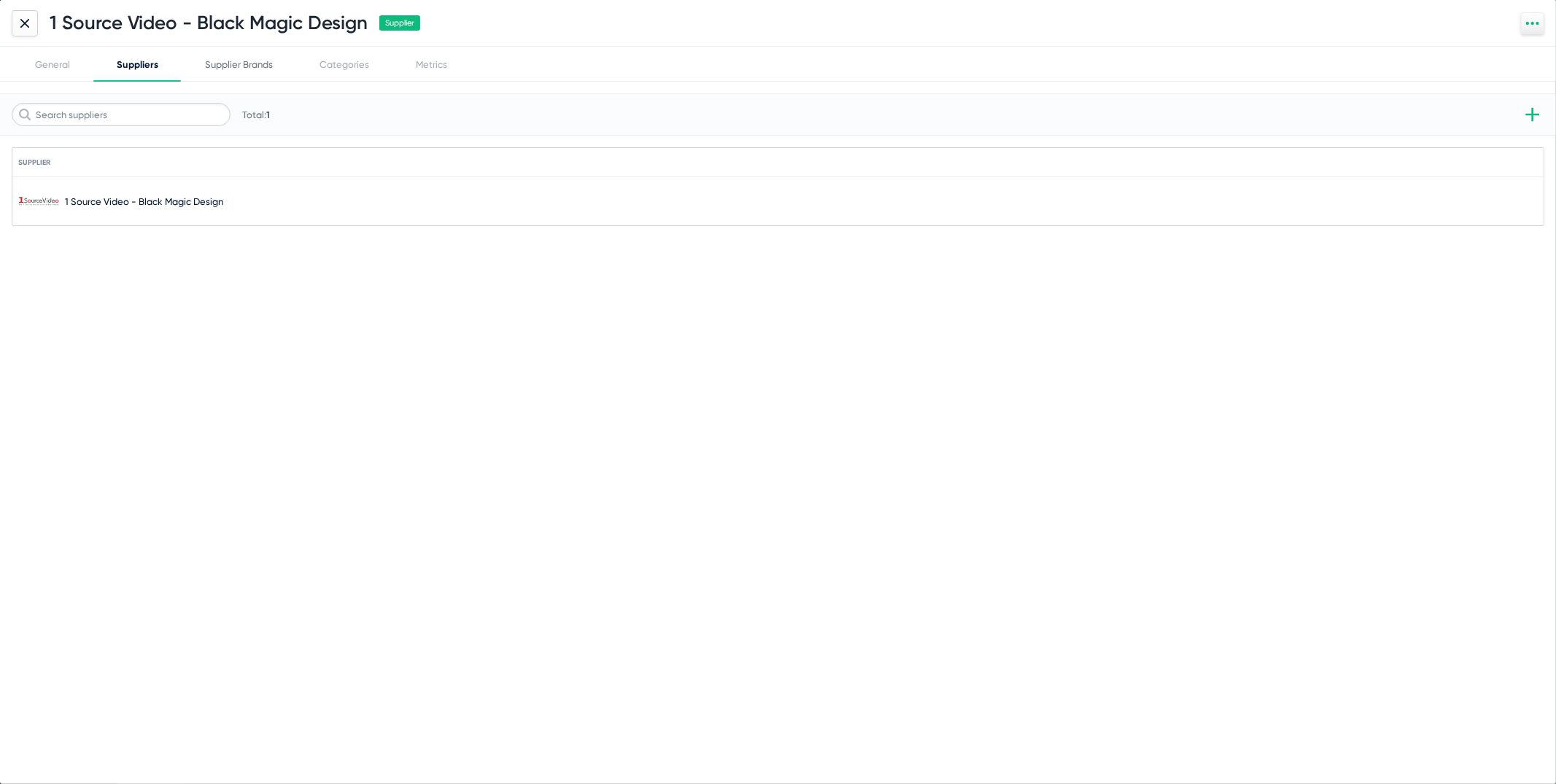
click at [233, 68] on div "Supplier Brands" at bounding box center [239, 65] width 68 height 11
click at [233, 68] on div "Supplier Brands" at bounding box center [239, 65] width 71 height 11
click at [363, 43] on div "1 Source Video - Black Magic Design Supplier" at bounding box center [778, 23] width 1556 height 47
click at [374, 84] on div "View: All Total: 1 These brands are derived from suppliers." at bounding box center [301, 114] width 580 height 72
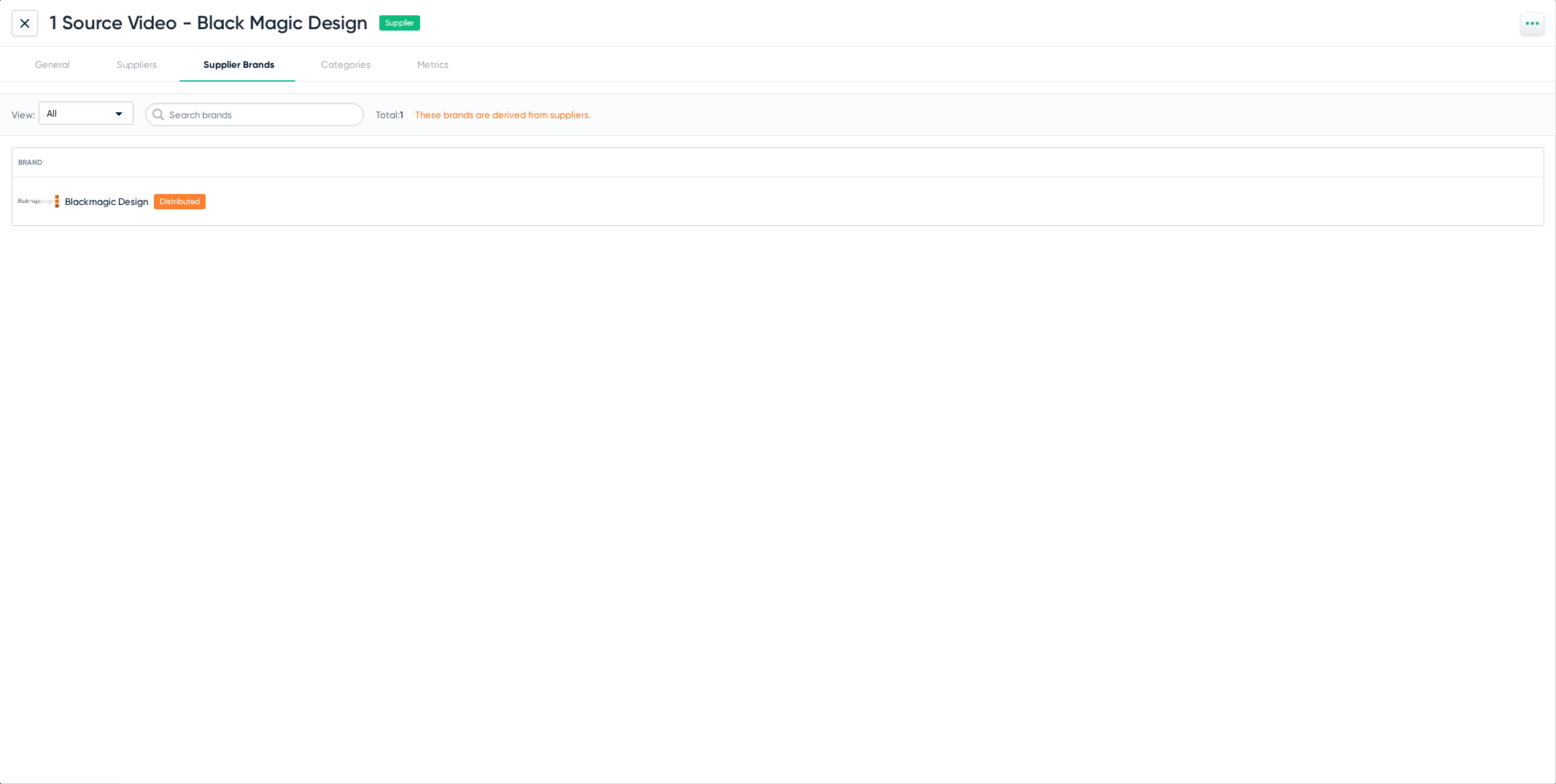
click at [374, 83] on div "View: All Total: 1 These brands are derived from suppliers." at bounding box center [301, 114] width 580 height 72
click at [374, 83] on div "View: All Total: 1 These brands are derived from suppliers." at bounding box center [301, 114] width 580 height 72
click at [358, 56] on div "Categories" at bounding box center [345, 65] width 96 height 35
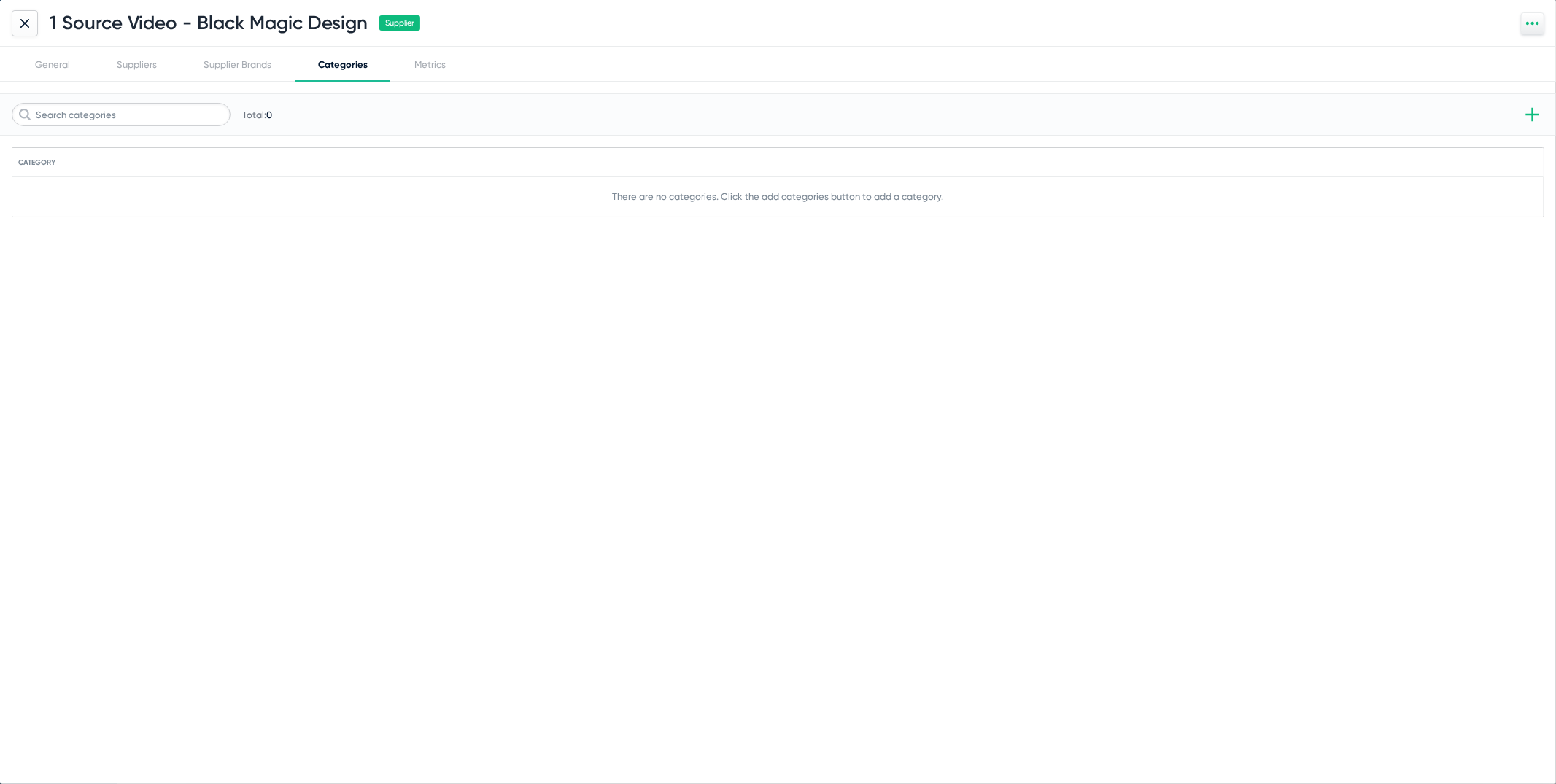
click at [38, 31] on div "1 Source Video - Black Magic Design Supplier" at bounding box center [216, 24] width 409 height 27
click at [32, 27] on div at bounding box center [25, 24] width 27 height 27
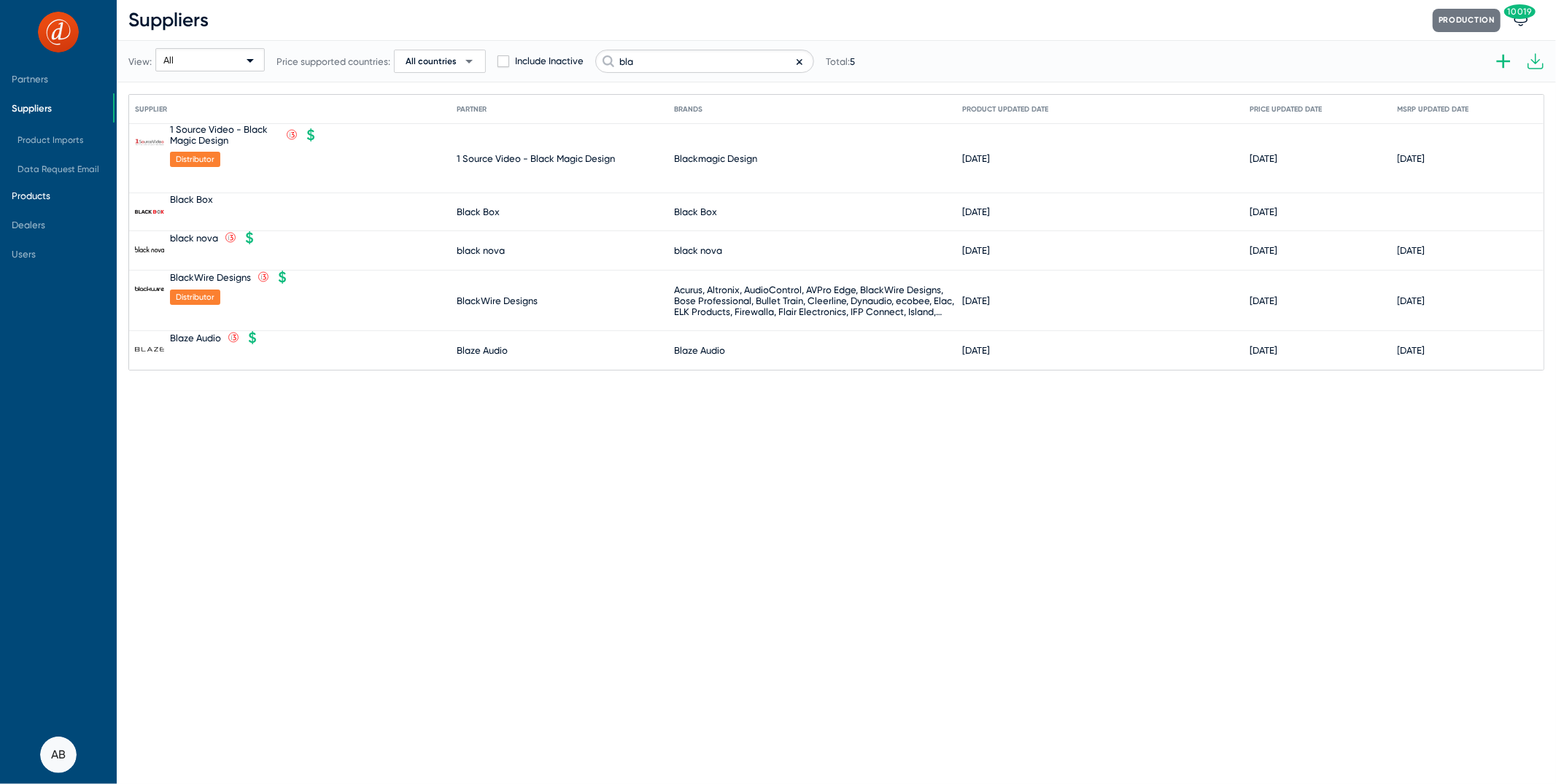
click at [89, 188] on span "Products" at bounding box center [57, 195] width 113 height 29
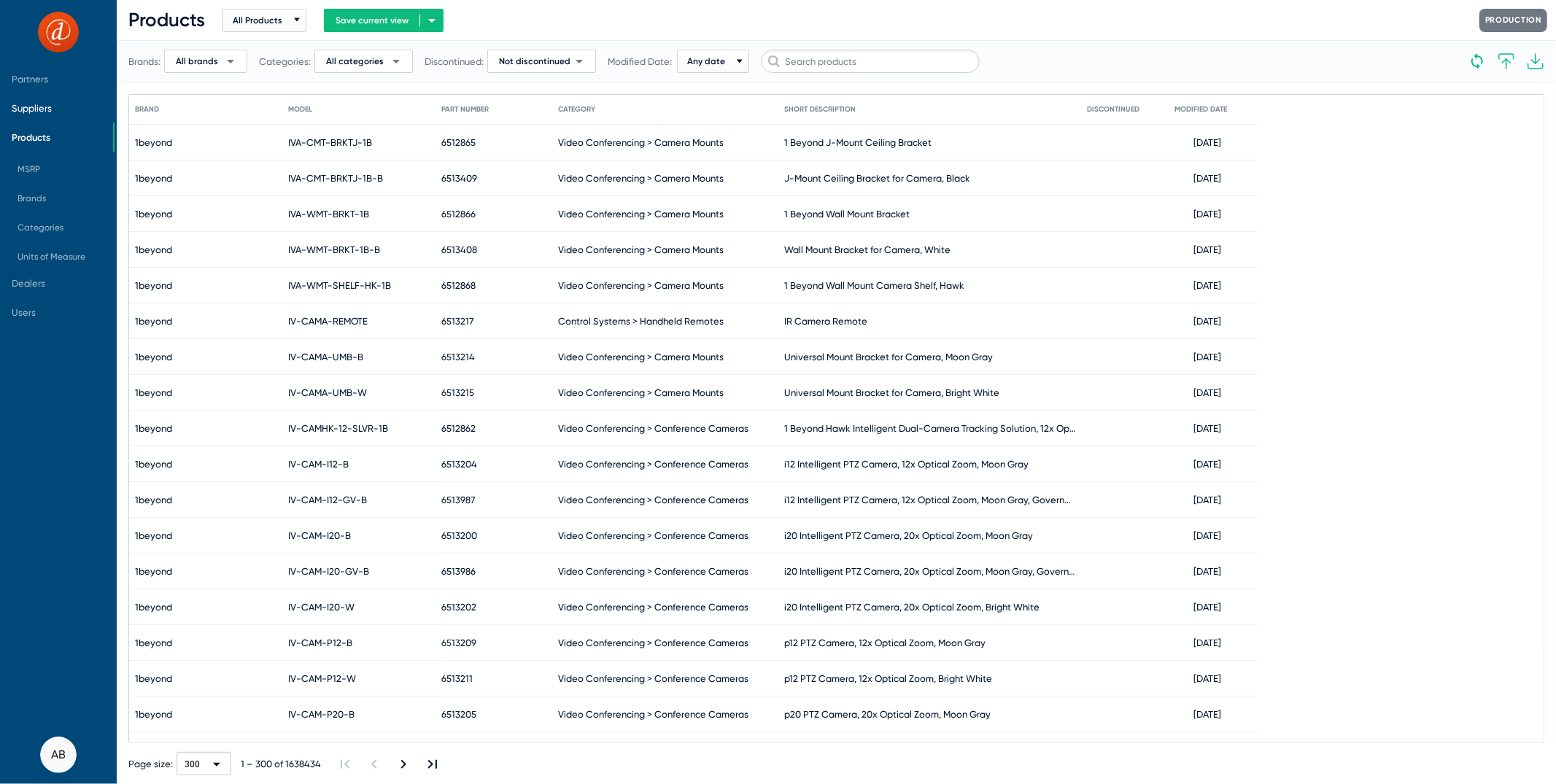
drag, startPoint x: 65, startPoint y: 139, endPoint x: 51, endPoint y: 93, distance: 48.1
click at [51, 93] on mat-nav-list "Partners Suppliers Products MSRP Brands Categories Units of Measure Dealers Use…" at bounding box center [57, 192] width 113 height 268
click at [51, 94] on span "Suppliers" at bounding box center [57, 108] width 113 height 29
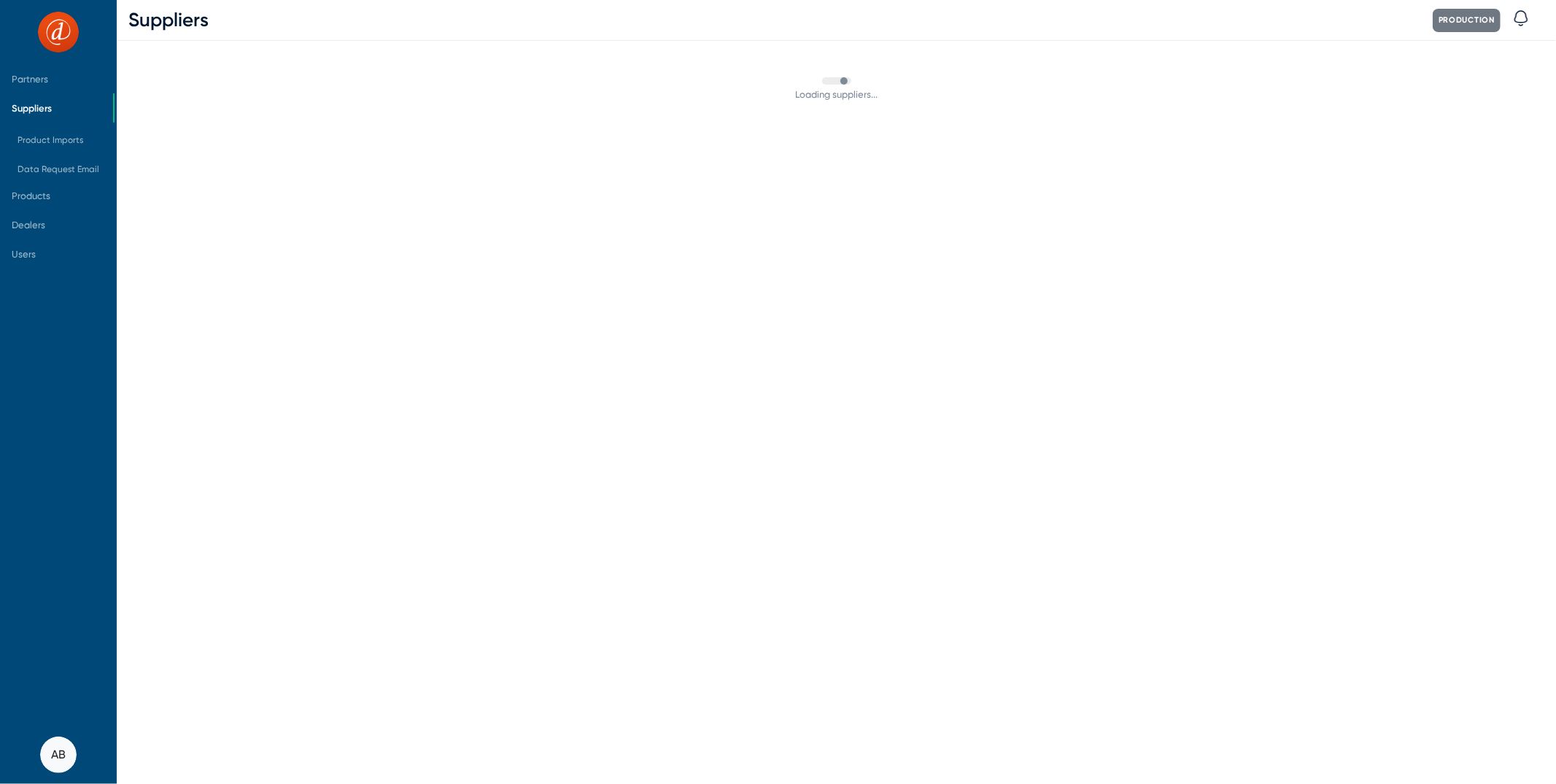
click at [51, 94] on span "Suppliers" at bounding box center [57, 108] width 113 height 29
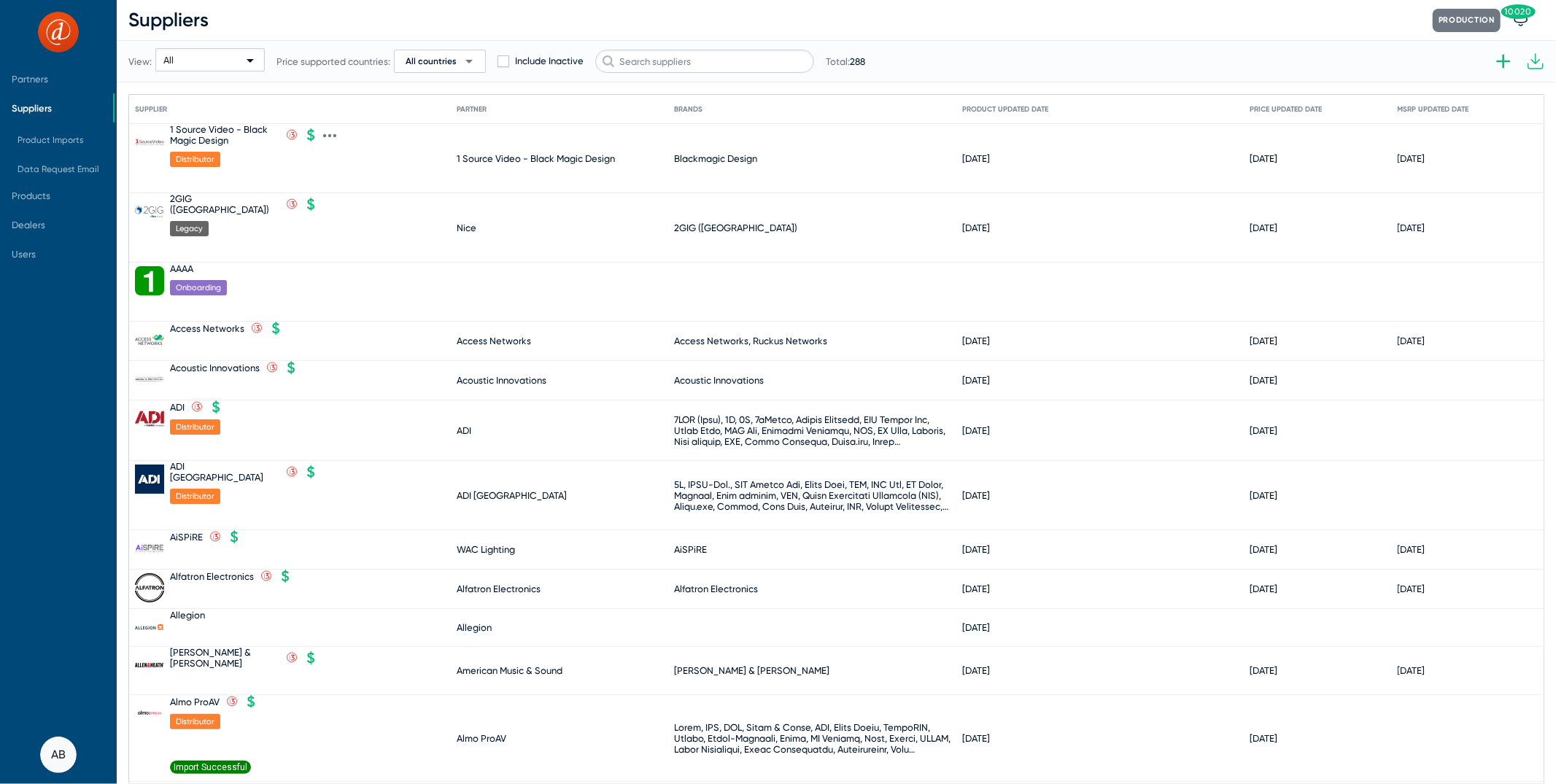
click at [209, 127] on div "1 Source Video - Black Magic Design" at bounding box center [225, 135] width 110 height 22
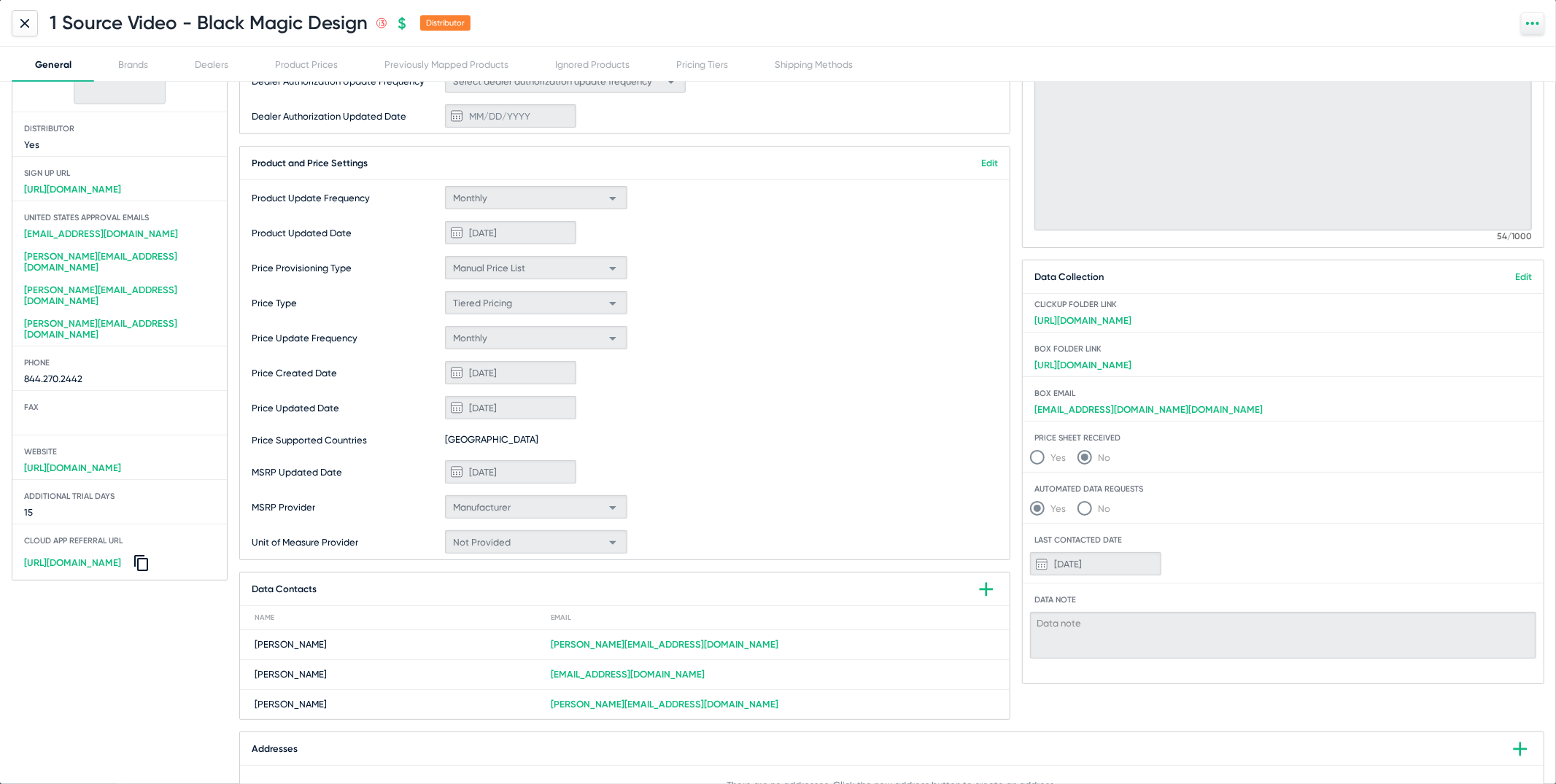
scroll to position [160, 0]
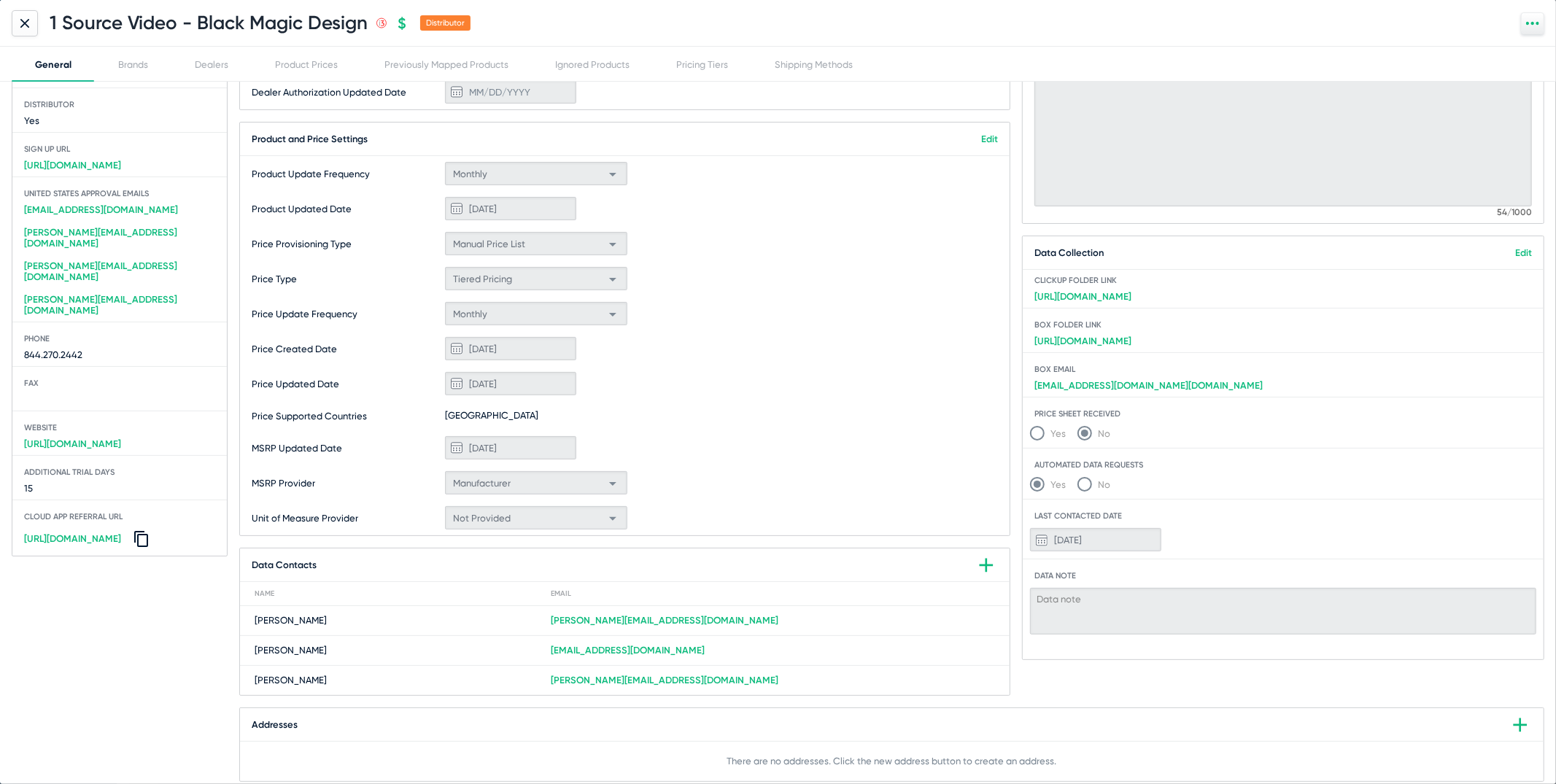
click at [27, 23] on icon at bounding box center [25, 23] width 9 height 9
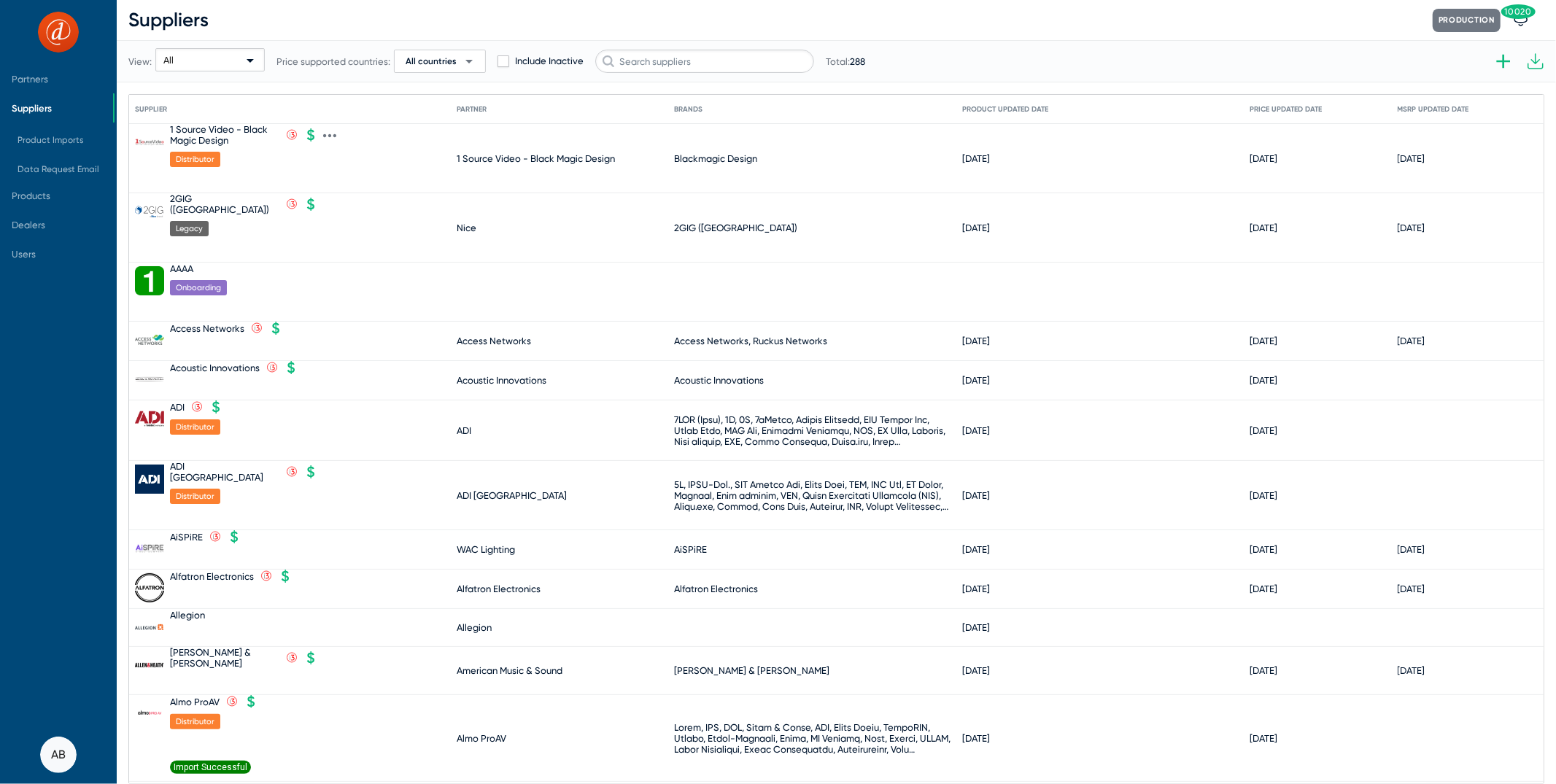
click at [562, 158] on div "1 Source Video - Black Magic Design" at bounding box center [535, 158] width 158 height 11
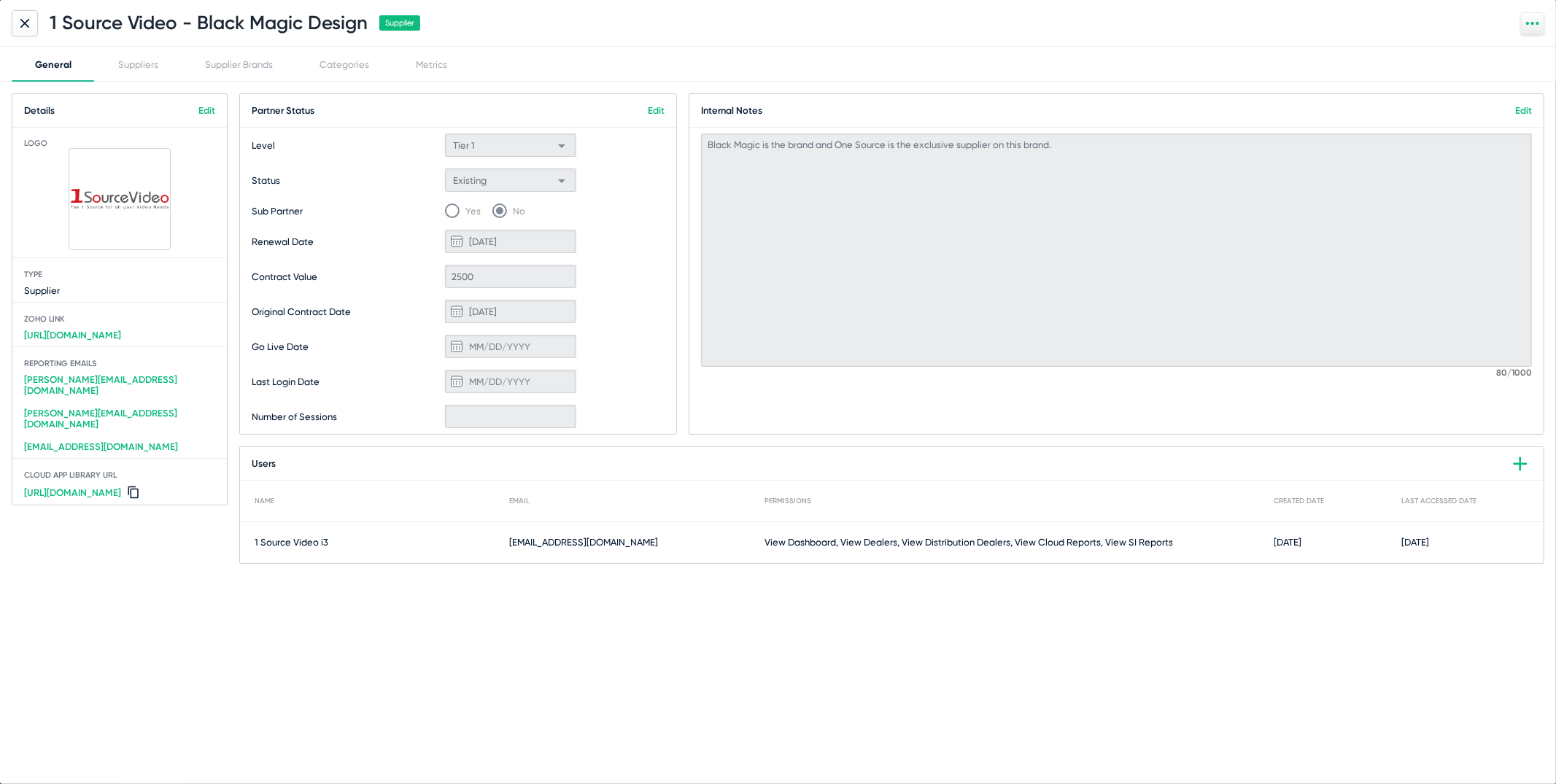
click at [945, 497] on div "Permissions" at bounding box center [1020, 501] width 510 height 9
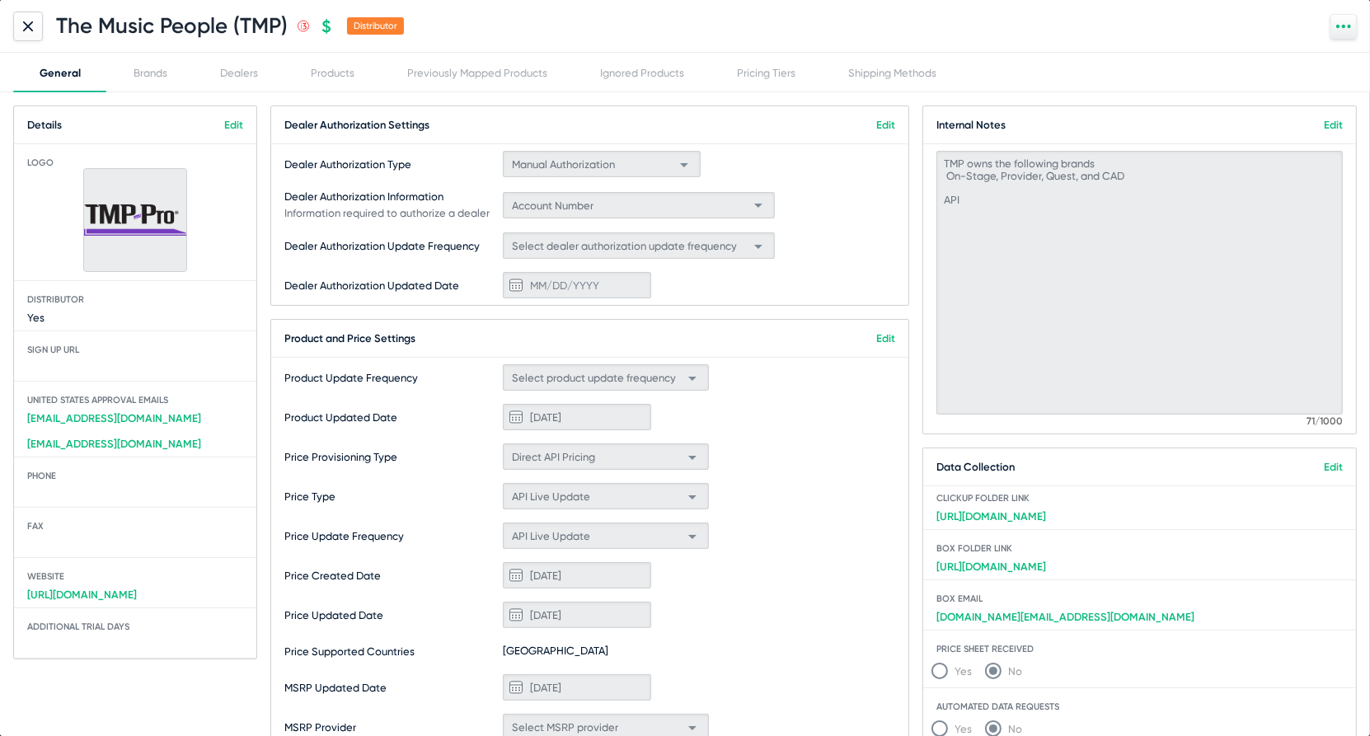
click at [37, 35] on div at bounding box center [28, 27] width 30 height 30
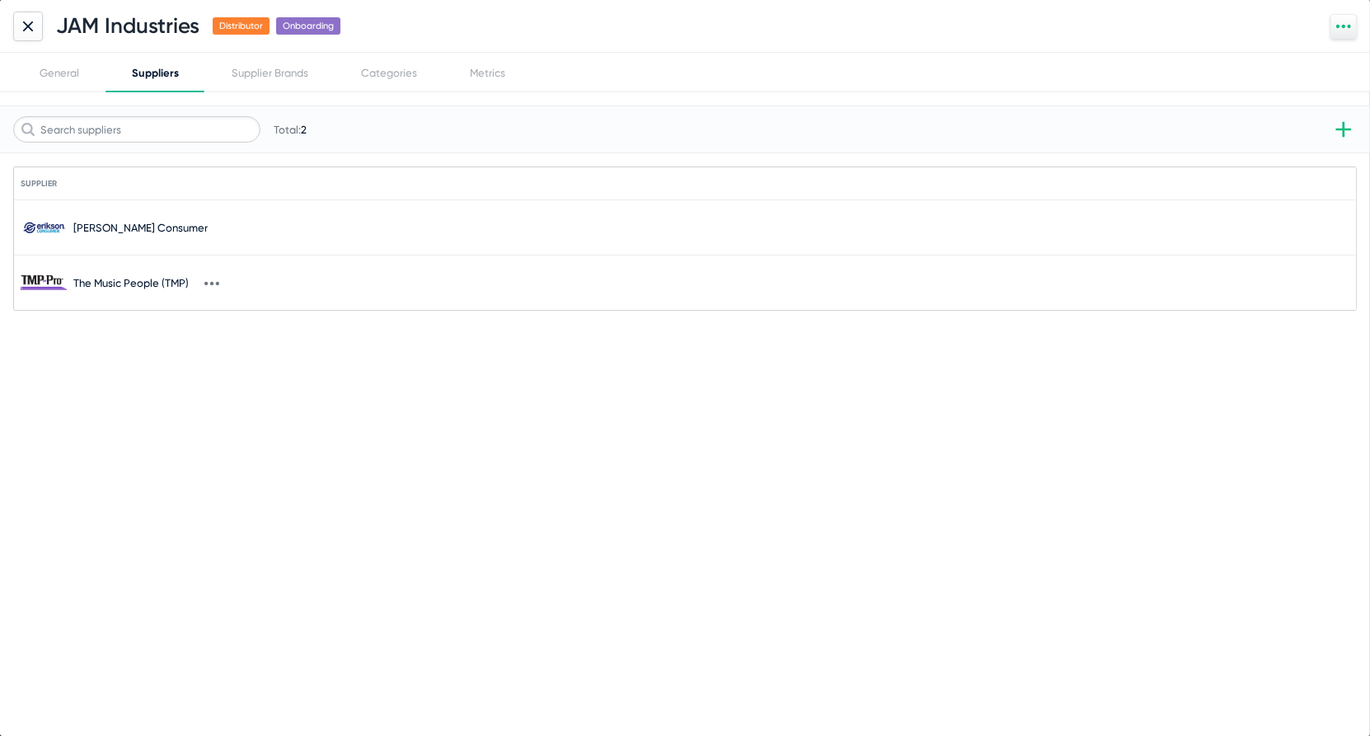
click at [35, 33] on div at bounding box center [28, 27] width 30 height 30
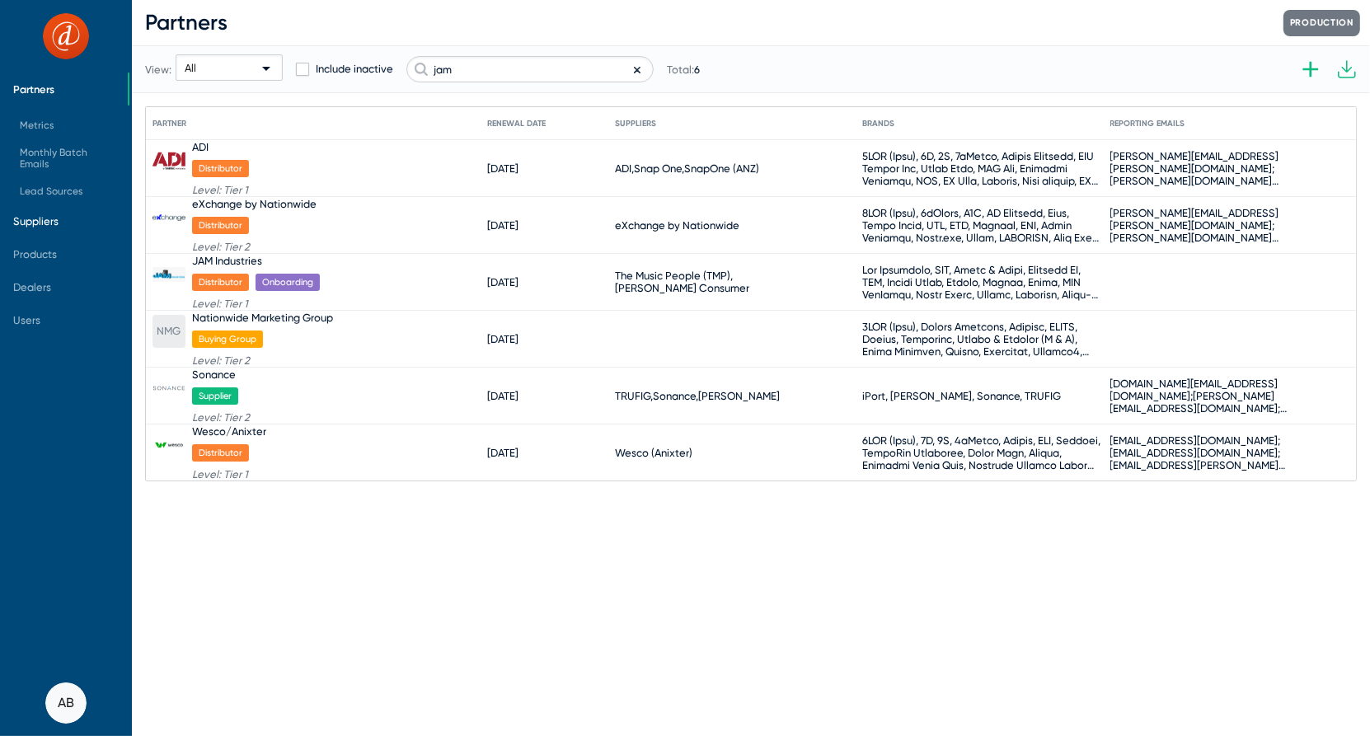
click at [59, 220] on span "Suppliers" at bounding box center [64, 220] width 128 height 33
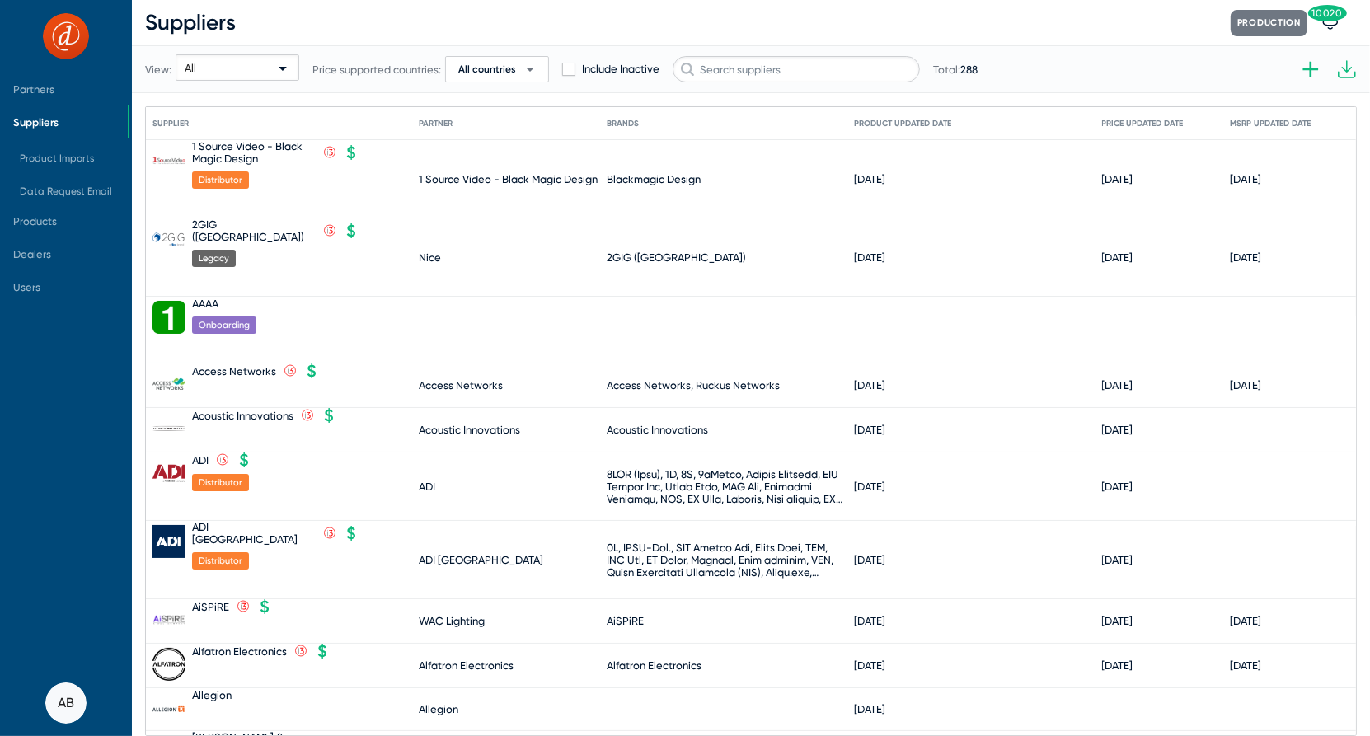
click at [487, 69] on span "All countries" at bounding box center [487, 69] width 58 height 13
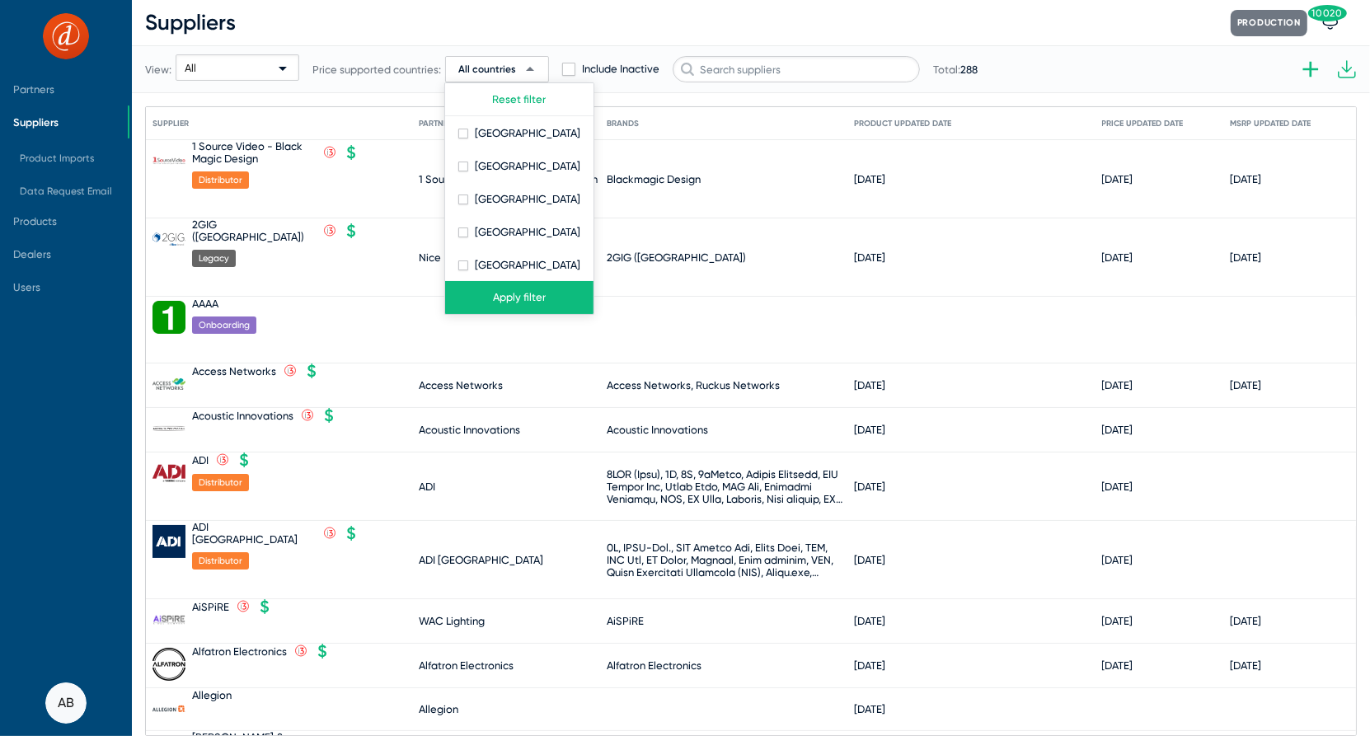
click at [487, 69] on body "Partners Suppliers Product Imports Data Request Email Products Dealers Users AB…" at bounding box center [685, 368] width 1370 height 736
click at [476, 241] on span "[GEOGRAPHIC_DATA]" at bounding box center [528, 233] width 106 height 20
click at [463, 238] on input "[GEOGRAPHIC_DATA]" at bounding box center [462, 237] width 1 height 1
checkbox input "true"
click at [493, 296] on button "Apply filter" at bounding box center [519, 297] width 148 height 33
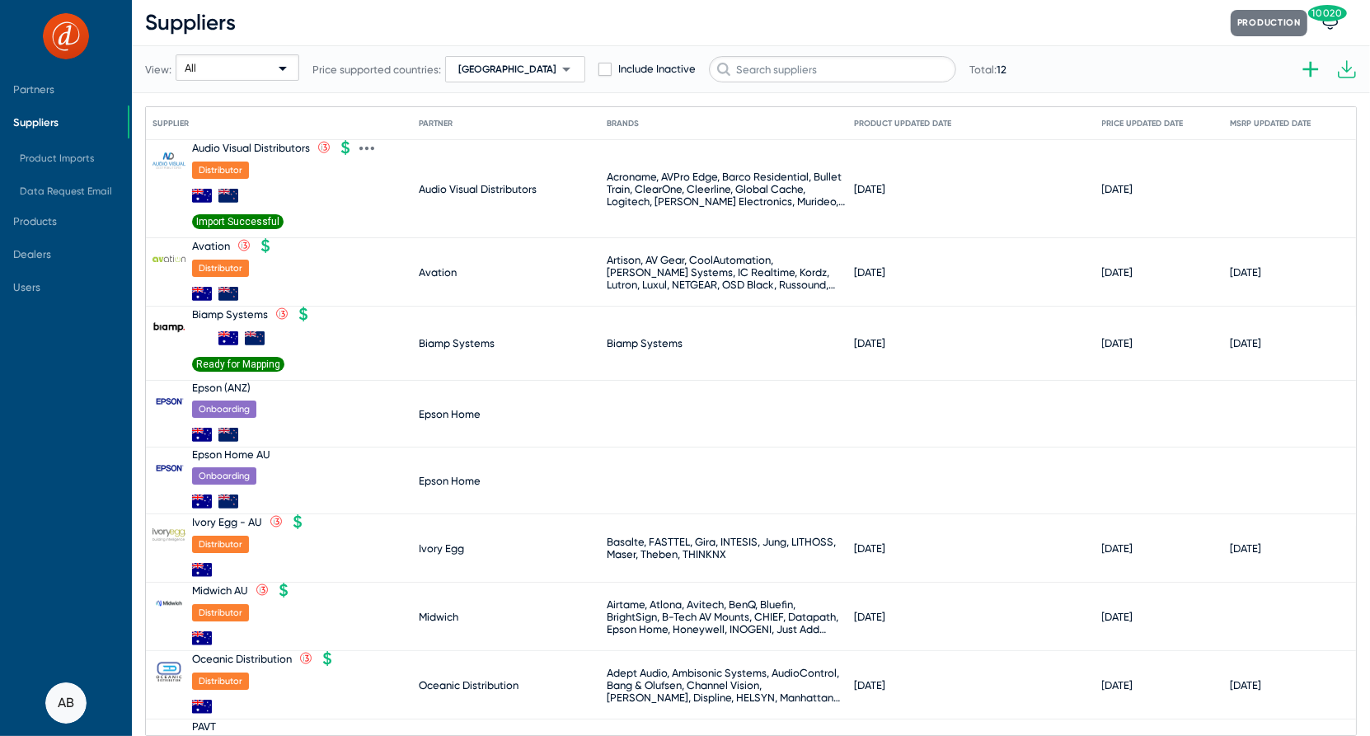
click at [244, 143] on div "Audio Visual Distributors" at bounding box center [251, 148] width 118 height 12
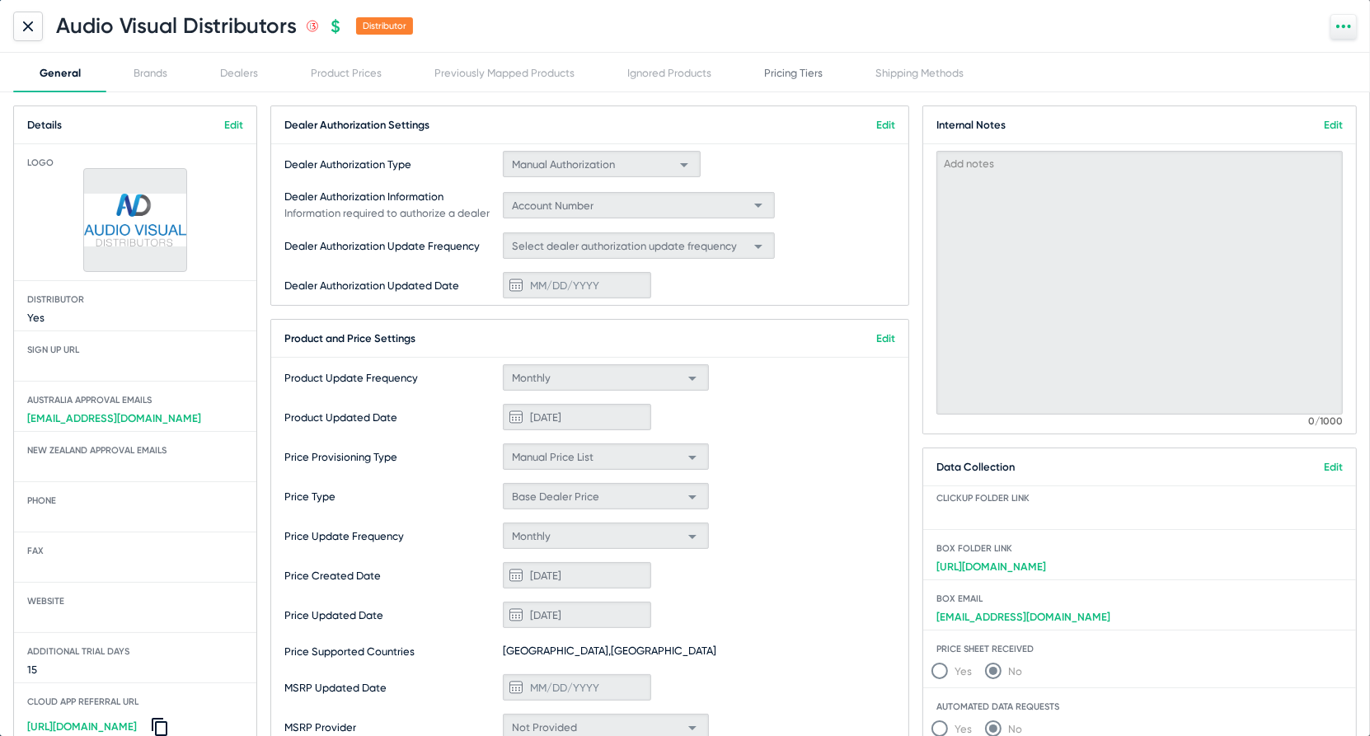
click at [762, 81] on div "Pricing Tiers" at bounding box center [793, 73] width 111 height 40
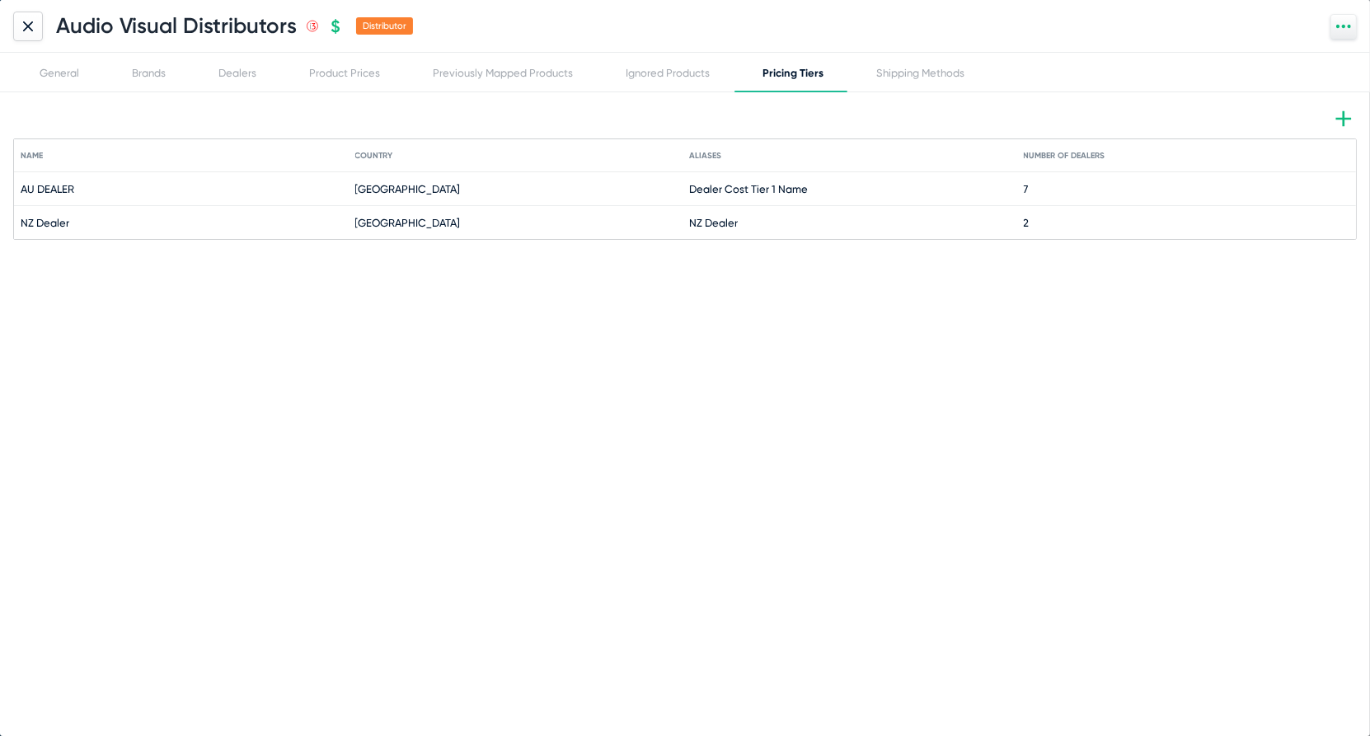
click at [22, 34] on div at bounding box center [28, 27] width 30 height 30
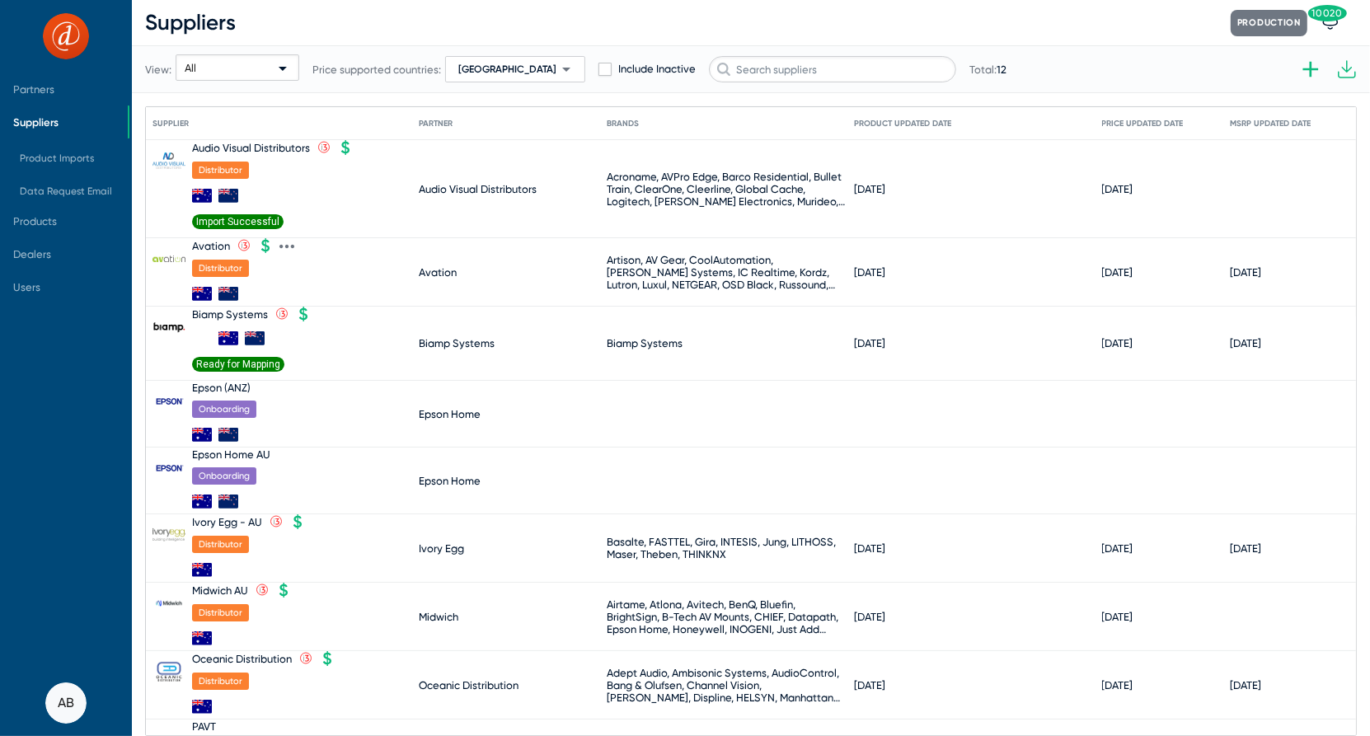
click at [217, 252] on div "Avation .st0{fill:none;stroke:#CC0000;stroke-width:50;stroke-miterlimit:10;} .s…" at bounding box center [235, 272] width 87 height 68
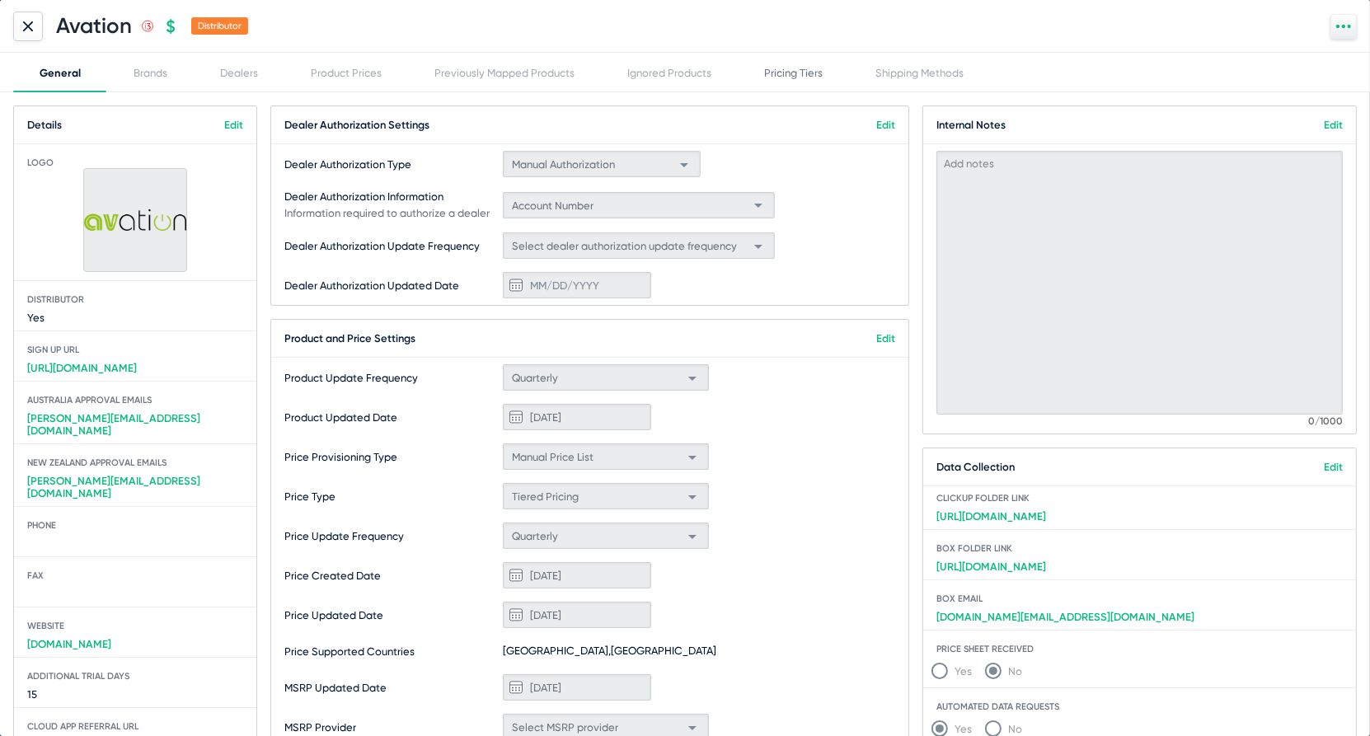
click at [814, 54] on div "Pricing Tiers" at bounding box center [793, 73] width 111 height 40
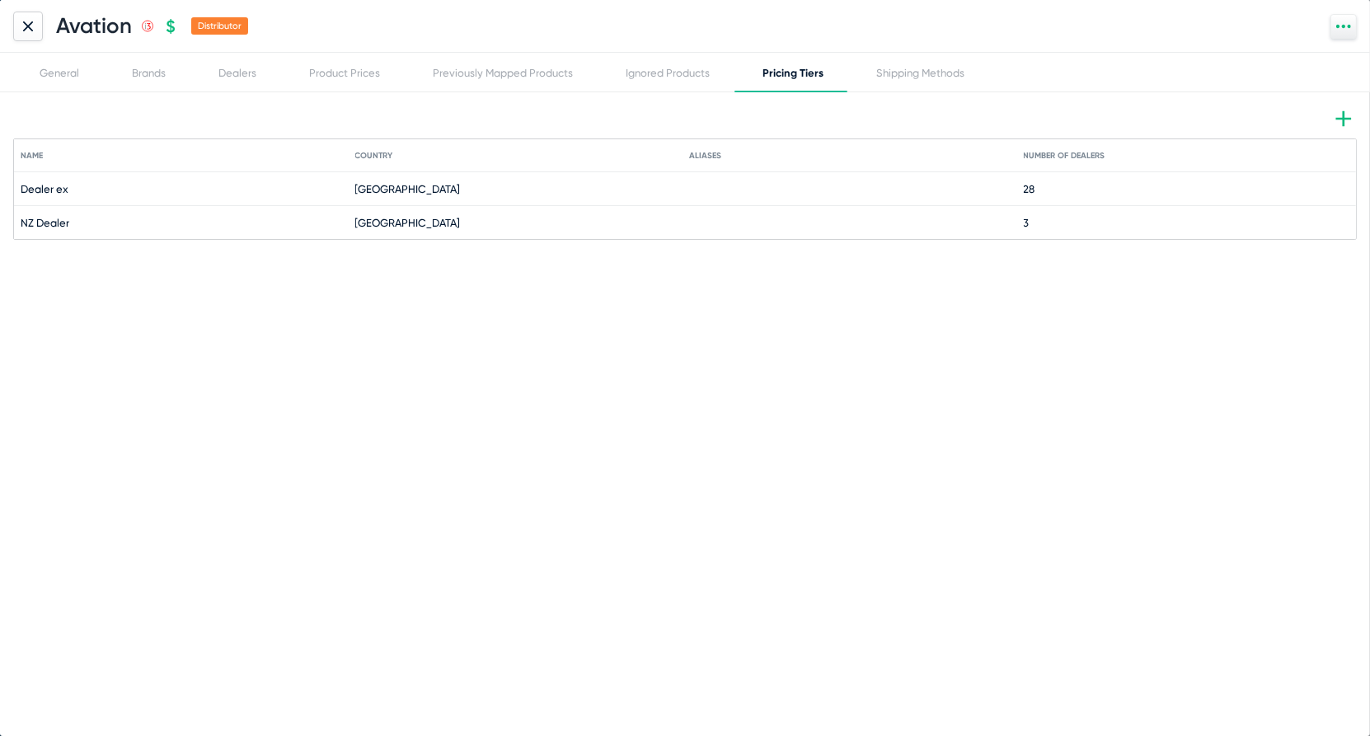
click at [29, 20] on div at bounding box center [28, 27] width 30 height 30
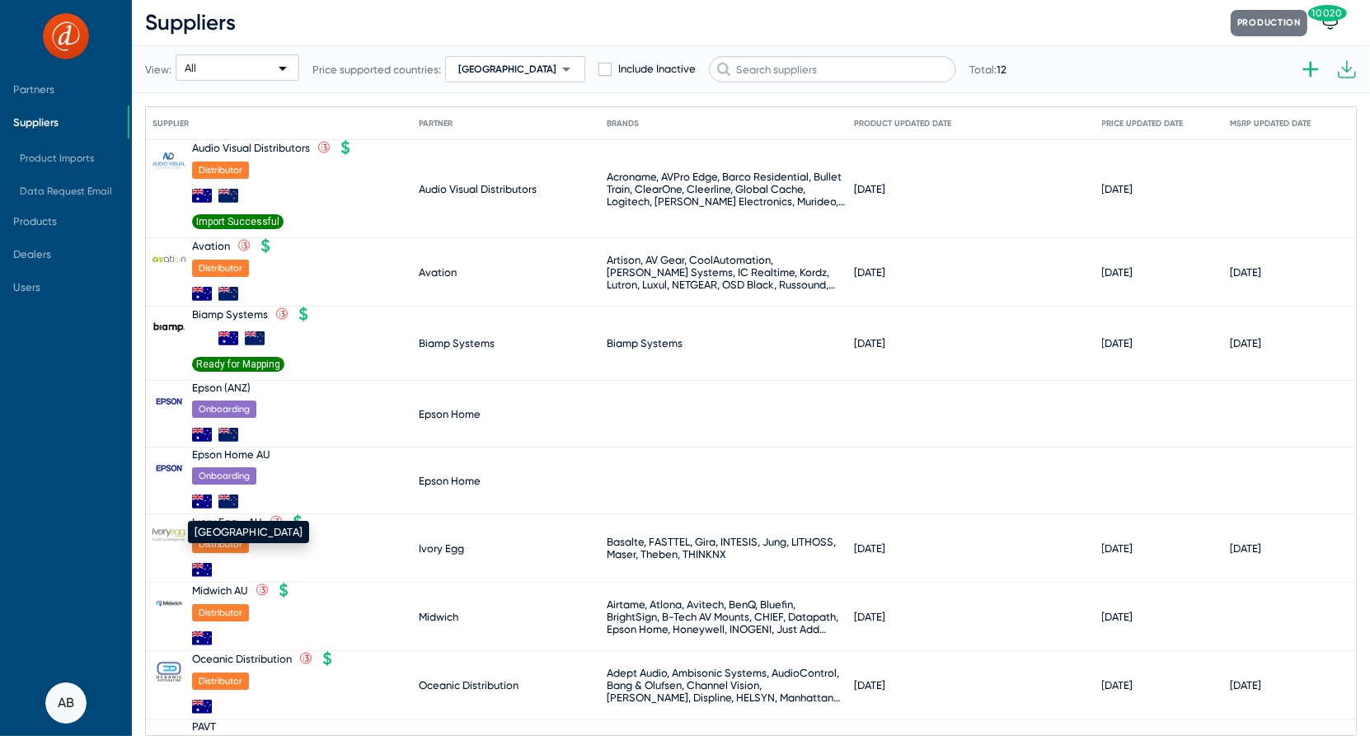
click at [218, 520] on mat-tooltip-component "[GEOGRAPHIC_DATA]" at bounding box center [248, 531] width 144 height 45
click at [247, 519] on div "Ivory Egg - AU" at bounding box center [227, 522] width 70 height 12
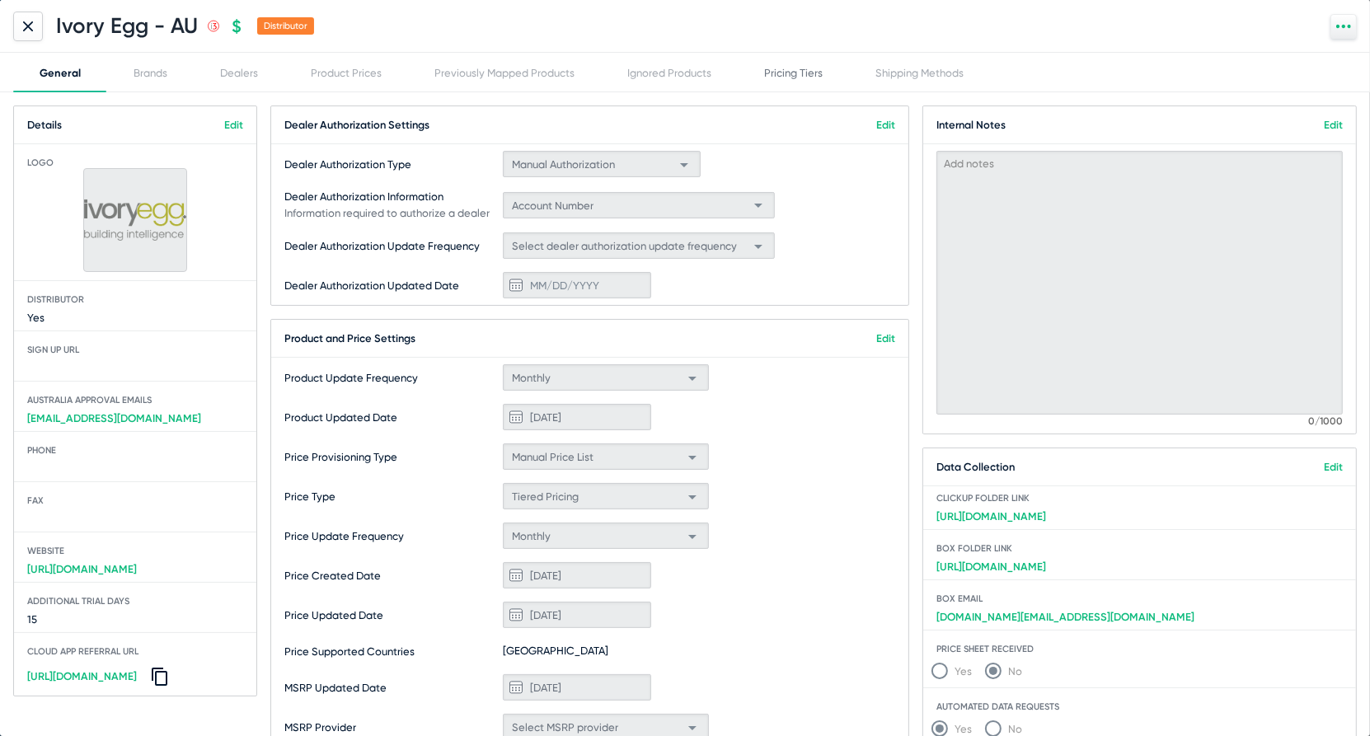
click at [774, 72] on div "Pricing Tiers" at bounding box center [793, 73] width 59 height 12
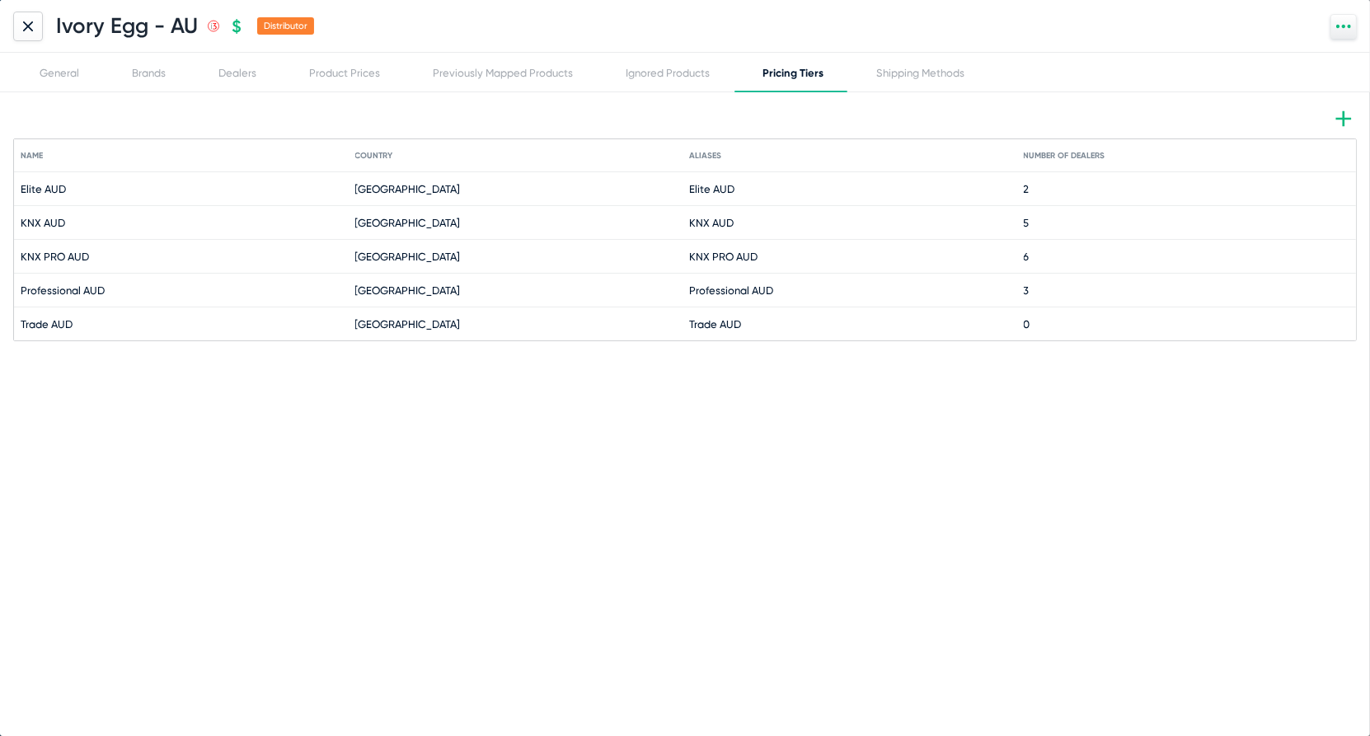
click at [26, 33] on div at bounding box center [28, 27] width 30 height 30
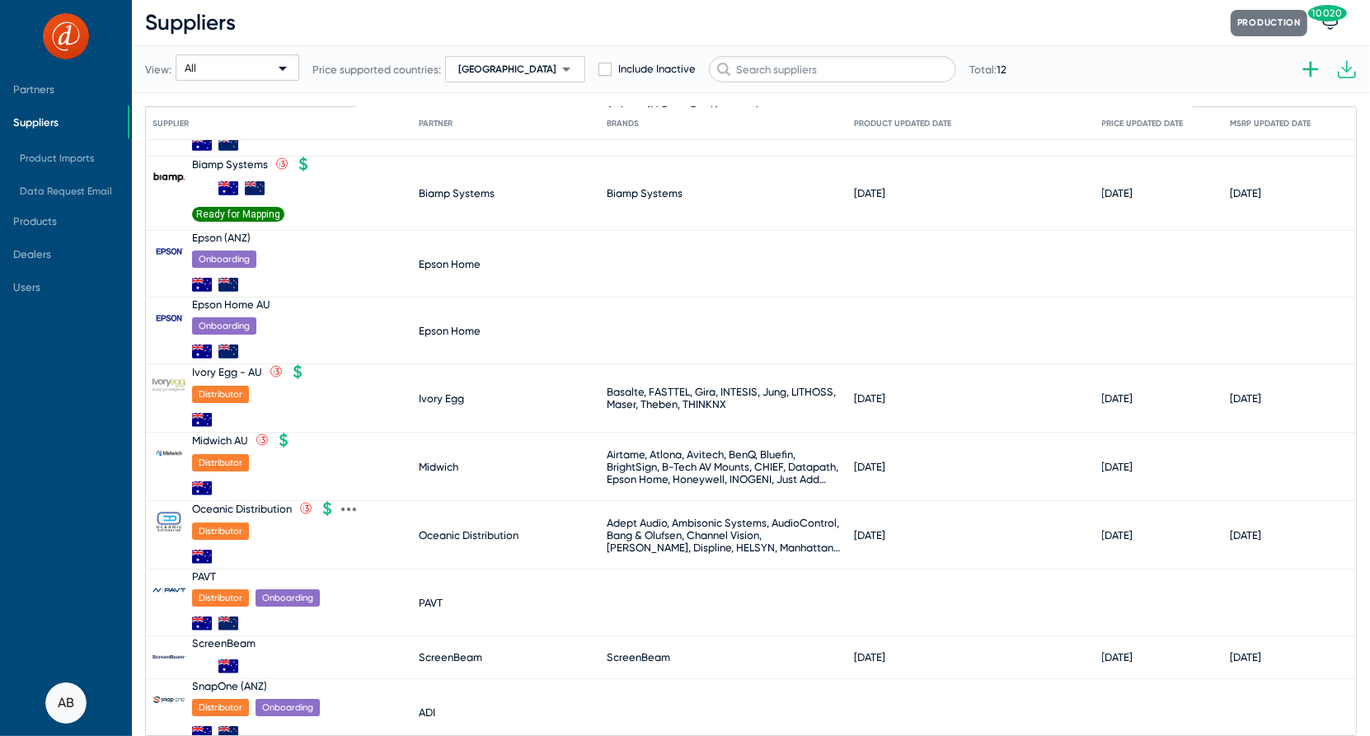
scroll to position [199, 0]
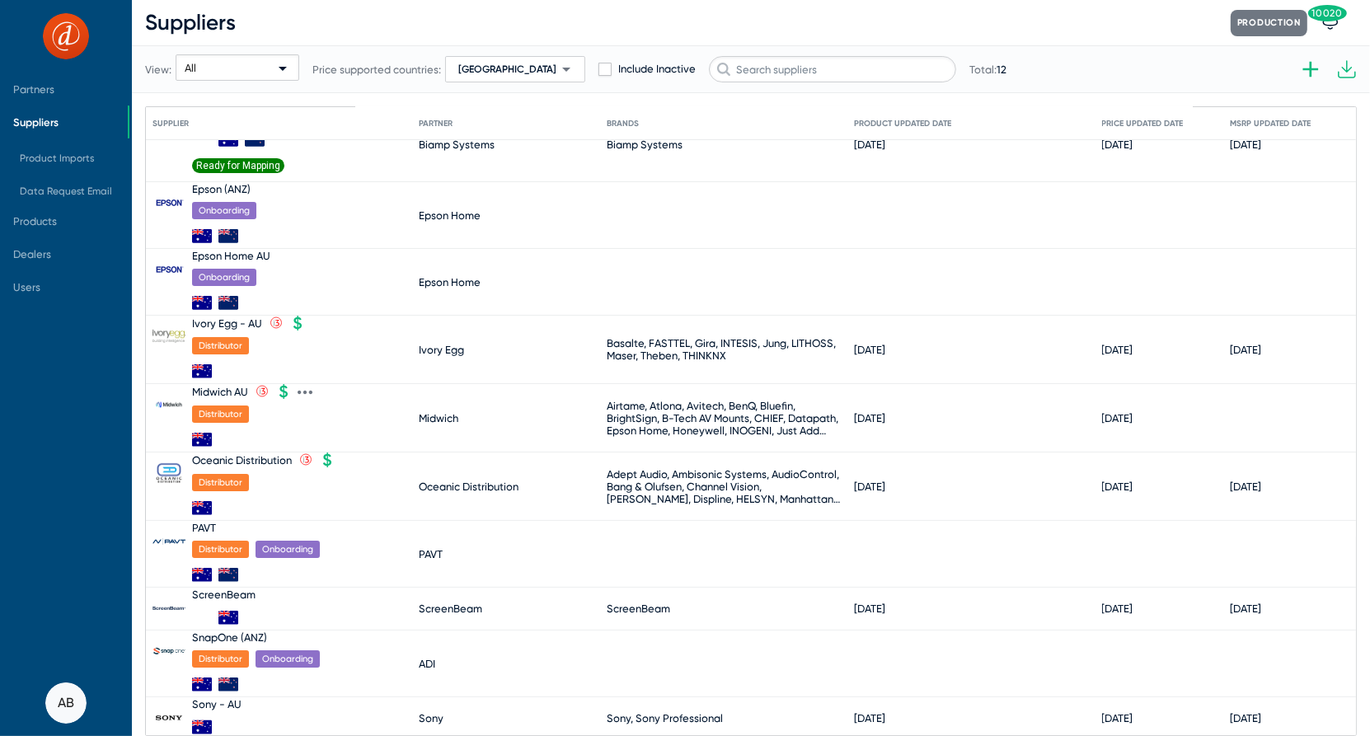
click at [242, 447] on div at bounding box center [245, 440] width 106 height 22
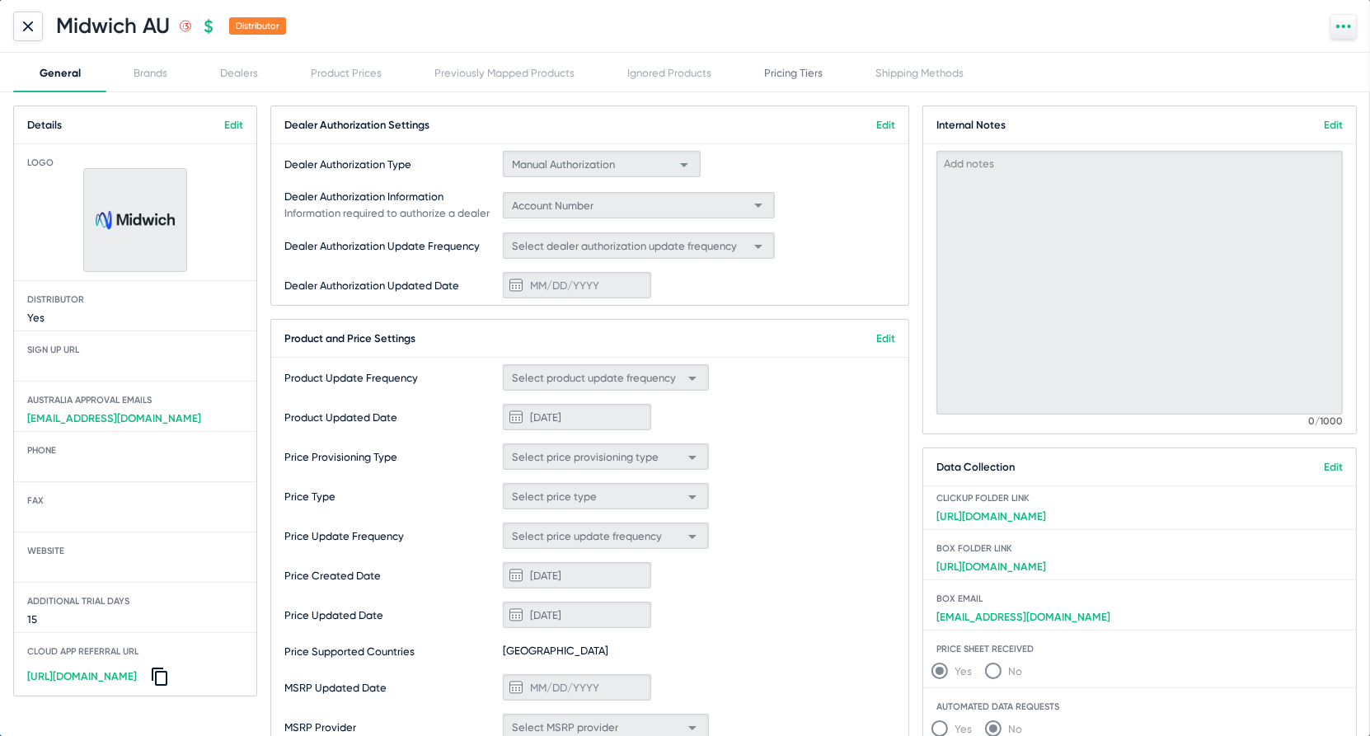
click at [769, 77] on div "Pricing Tiers" at bounding box center [793, 73] width 59 height 12
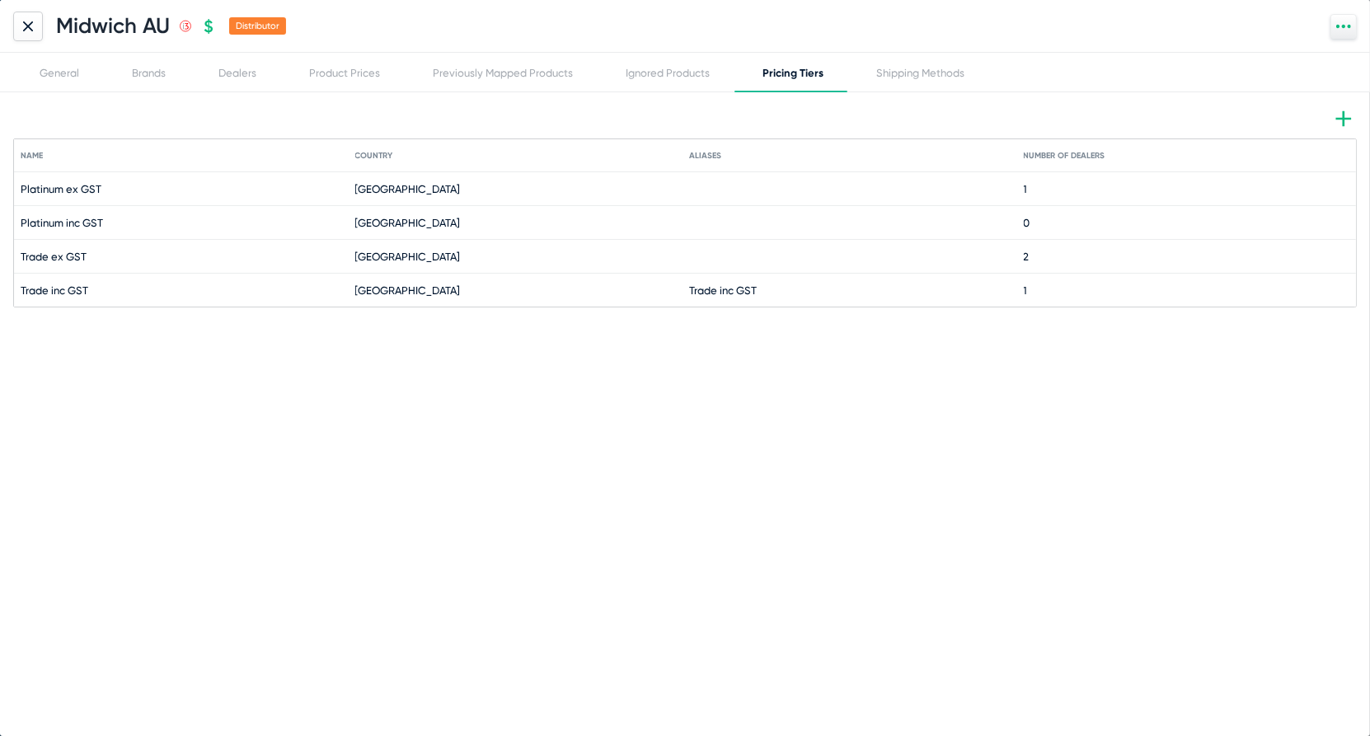
click at [22, 35] on div at bounding box center [28, 27] width 30 height 30
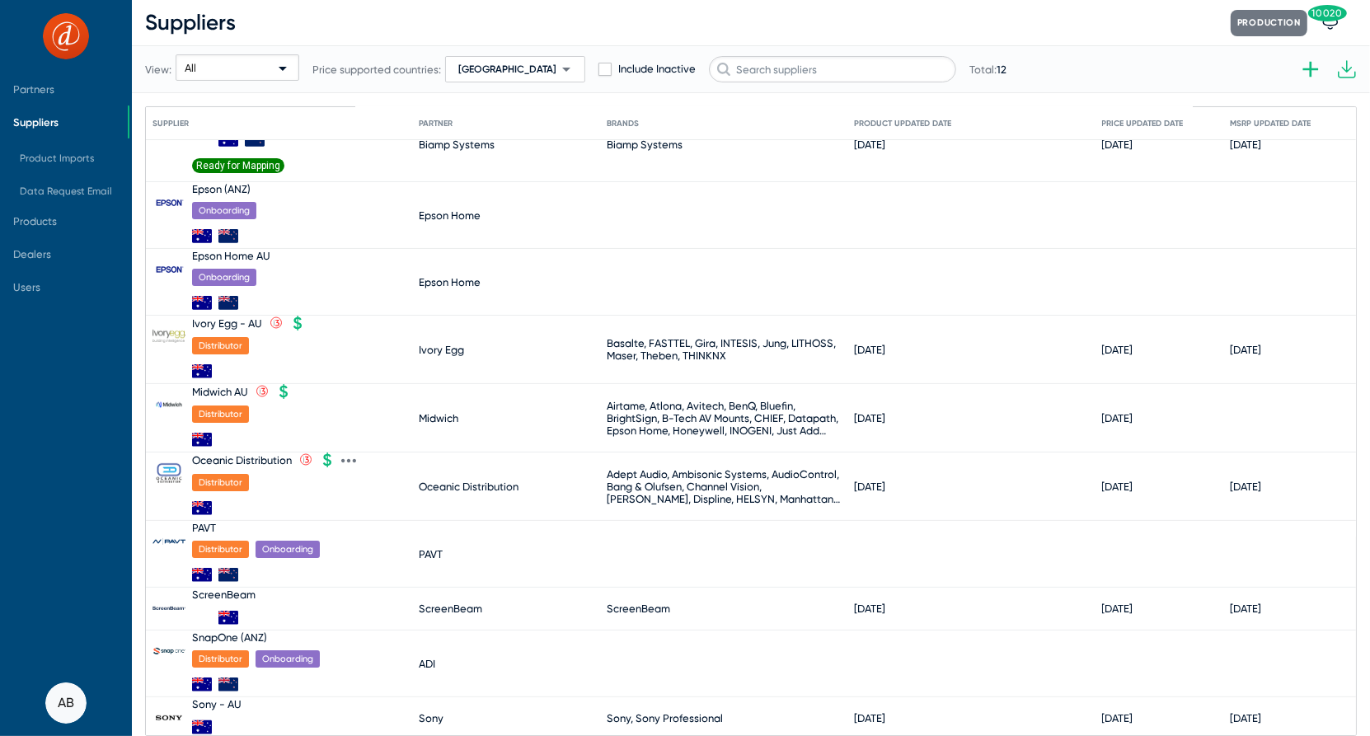
click at [236, 462] on div "Oceanic Distribution" at bounding box center [242, 460] width 100 height 12
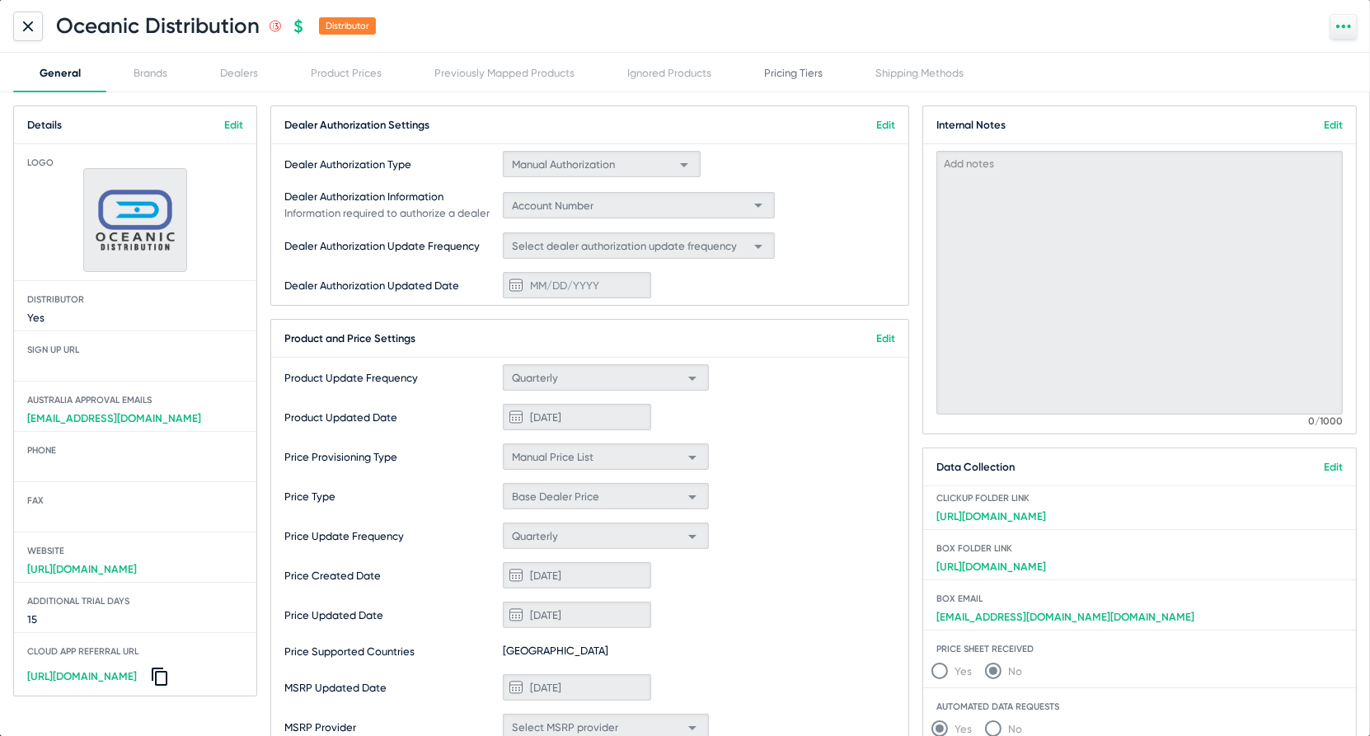
click at [815, 67] on div "Pricing Tiers" at bounding box center [793, 73] width 59 height 12
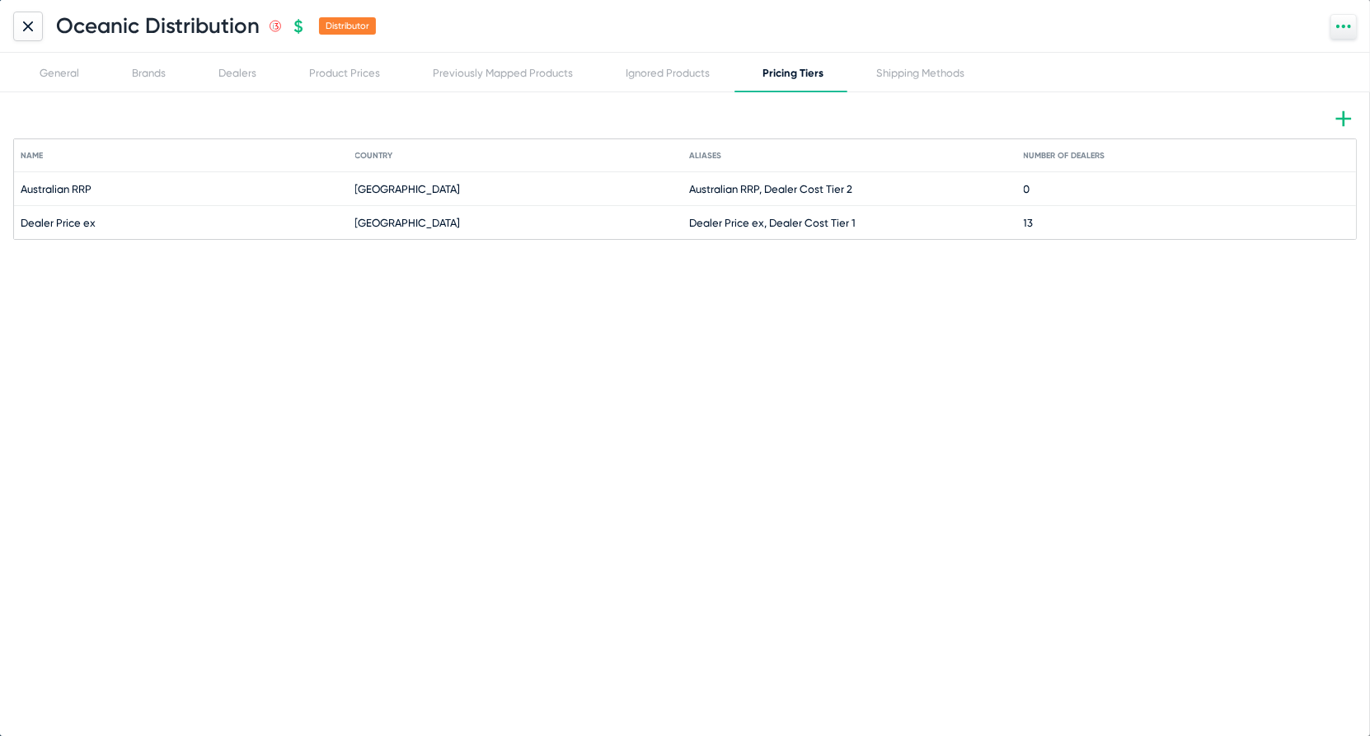
click at [36, 28] on div at bounding box center [28, 27] width 30 height 30
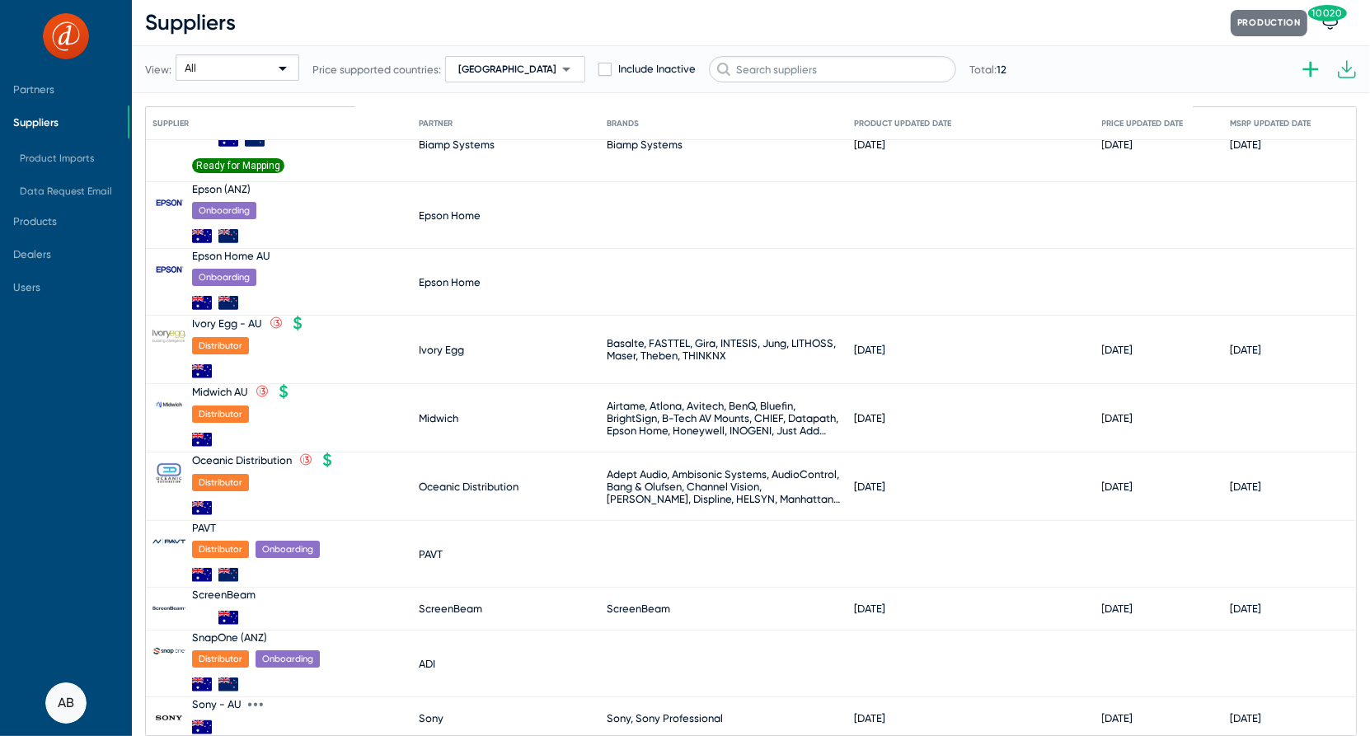
click at [218, 698] on div "Sony - AU" at bounding box center [216, 704] width 49 height 12
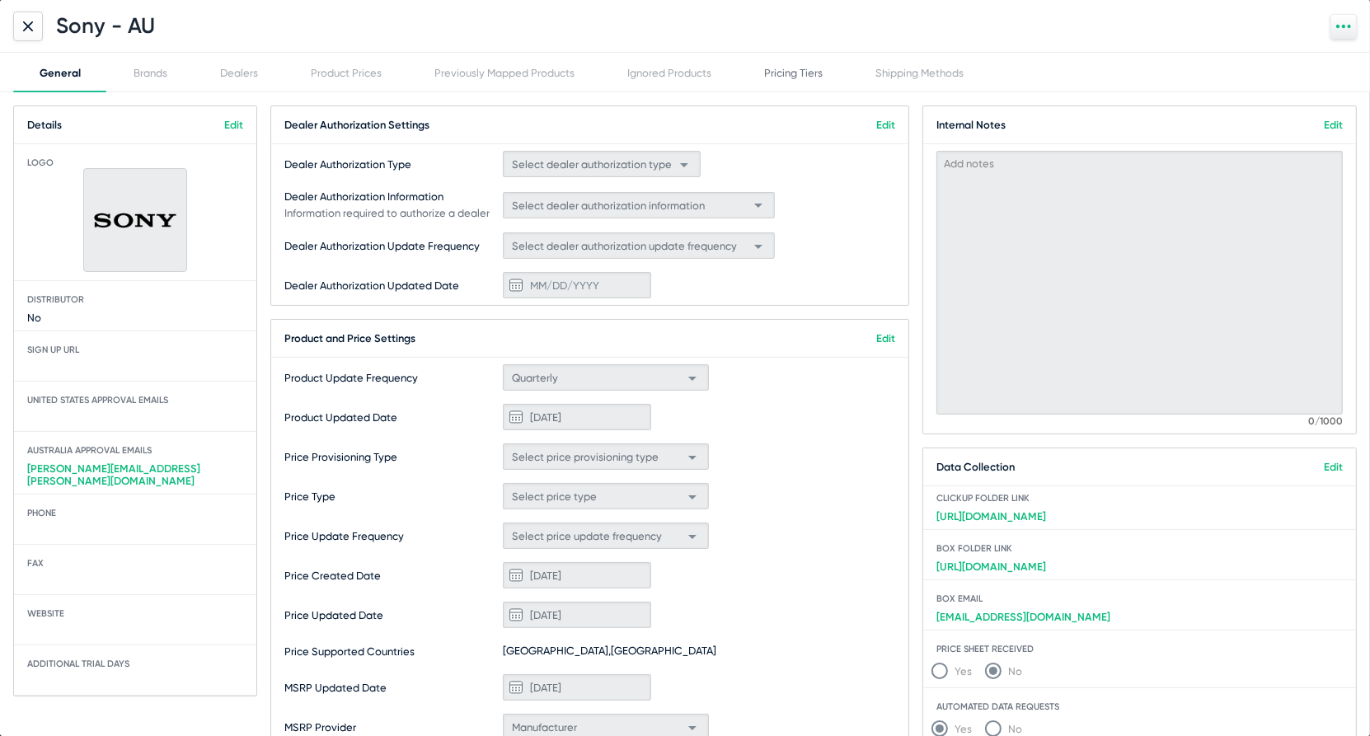
click at [800, 65] on div "Pricing Tiers" at bounding box center [793, 73] width 111 height 40
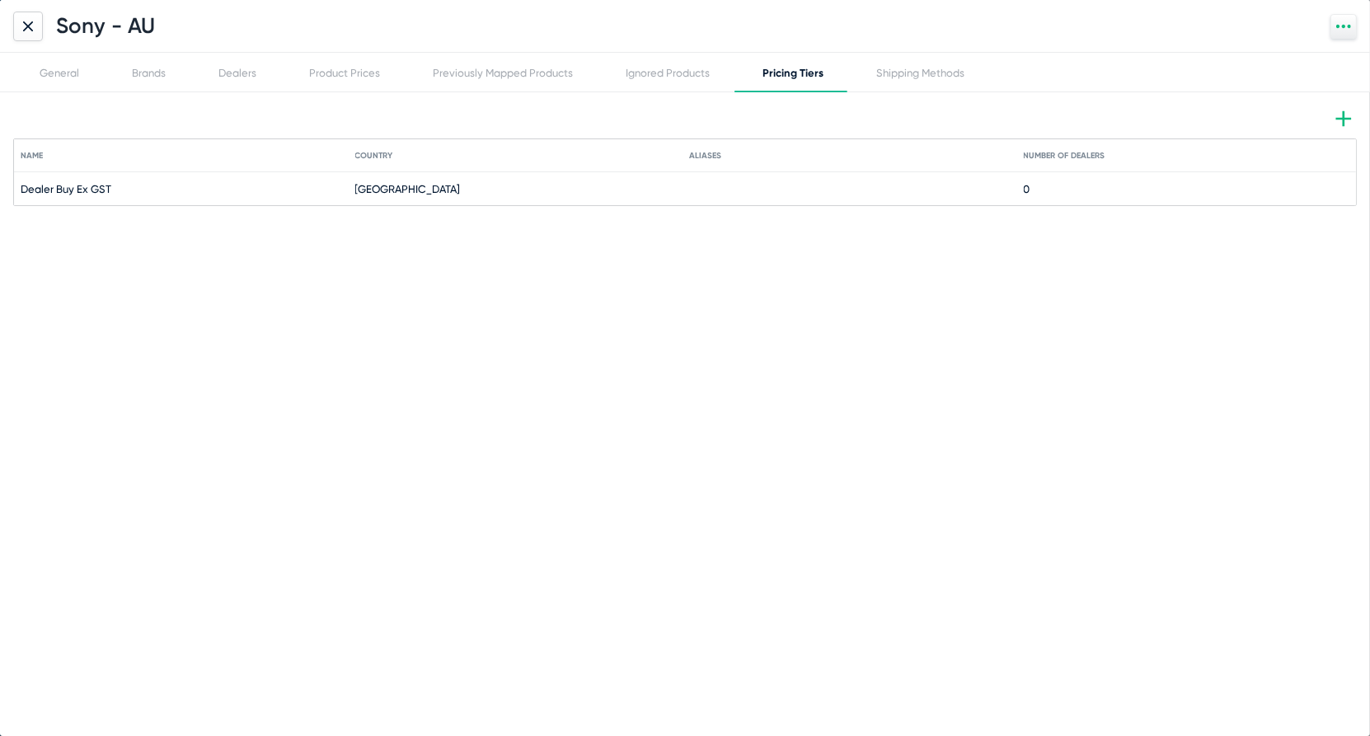
click at [22, 27] on div at bounding box center [28, 27] width 30 height 30
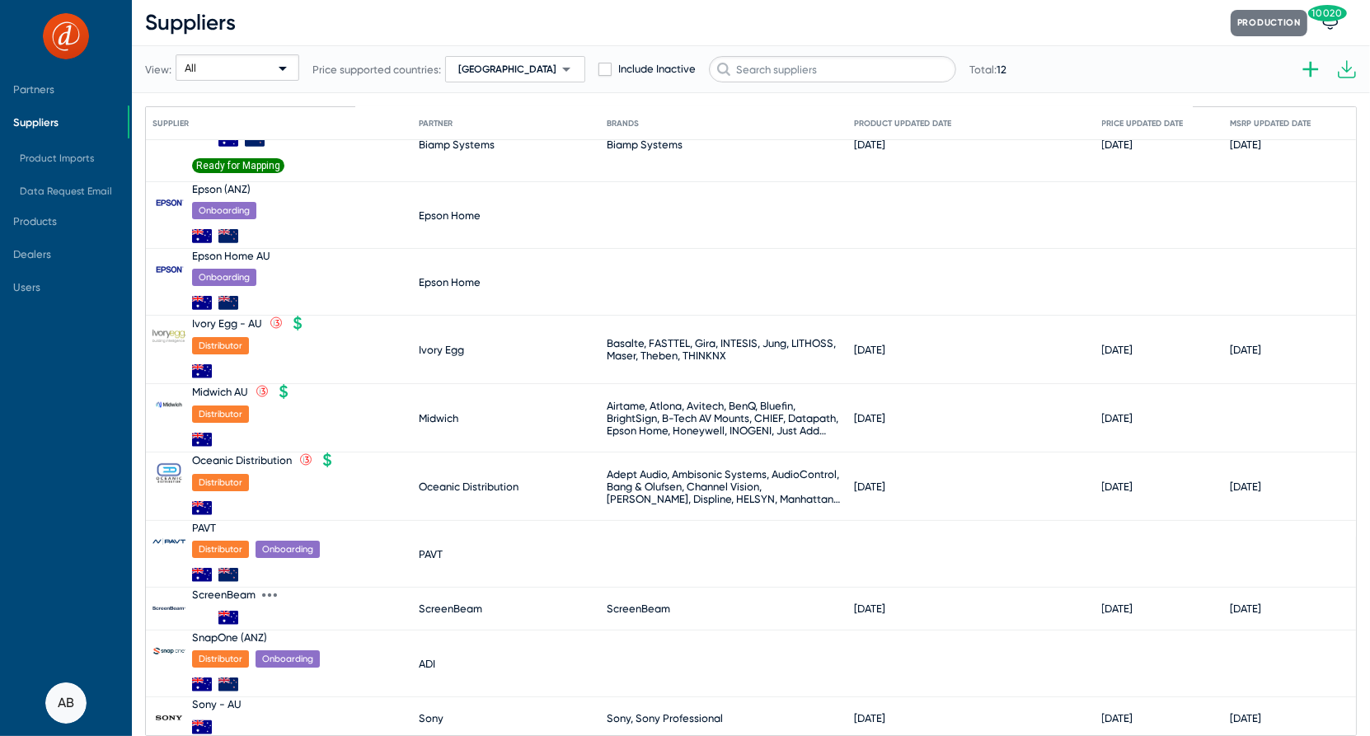
click at [225, 589] on div "ScreenBeam" at bounding box center [223, 595] width 63 height 12
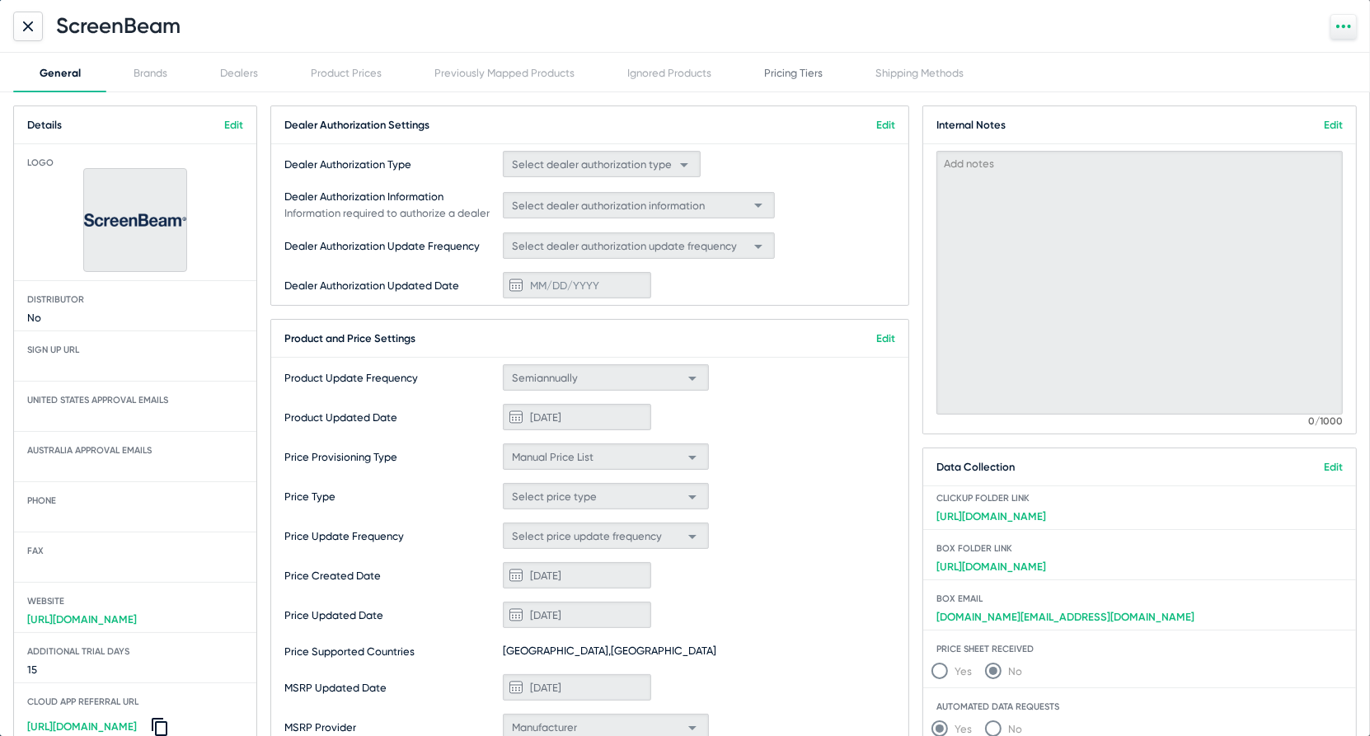
click at [805, 57] on div "Pricing Tiers" at bounding box center [793, 73] width 111 height 40
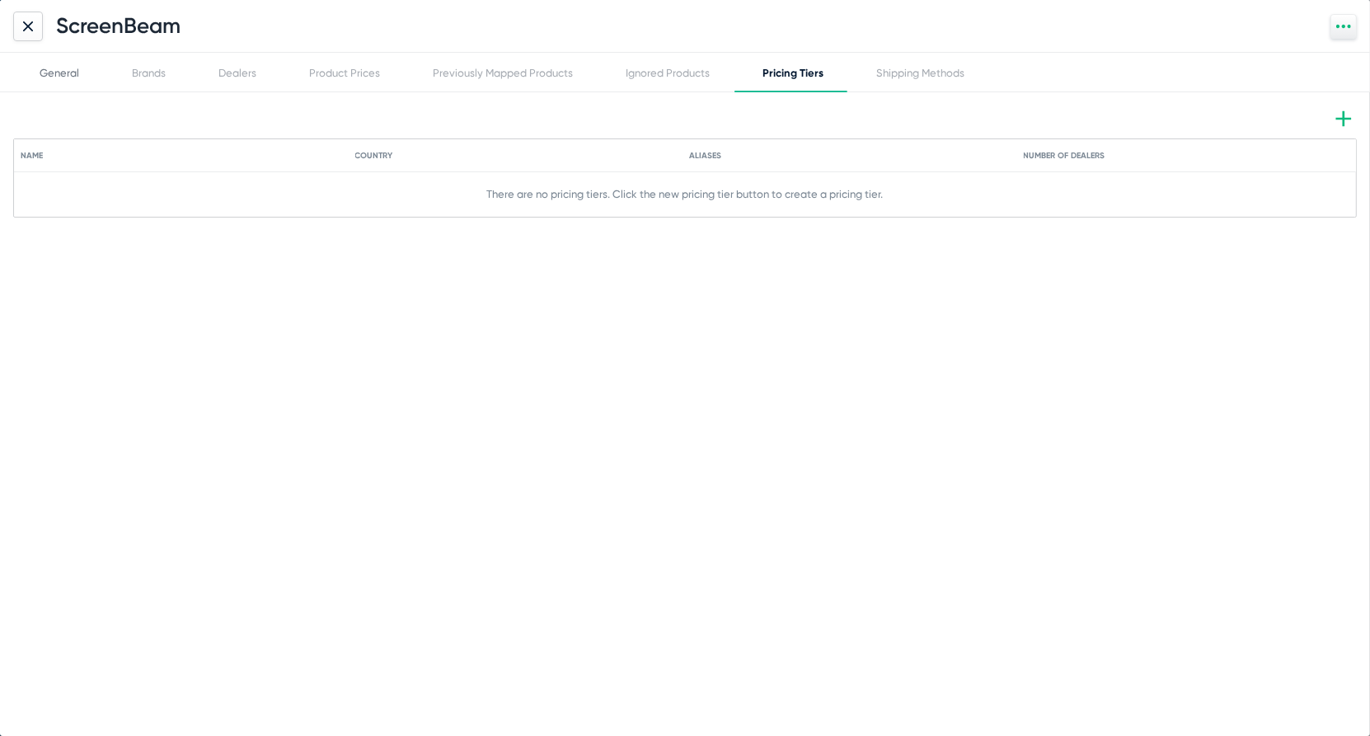
click at [46, 71] on div "General" at bounding box center [60, 73] width 40 height 12
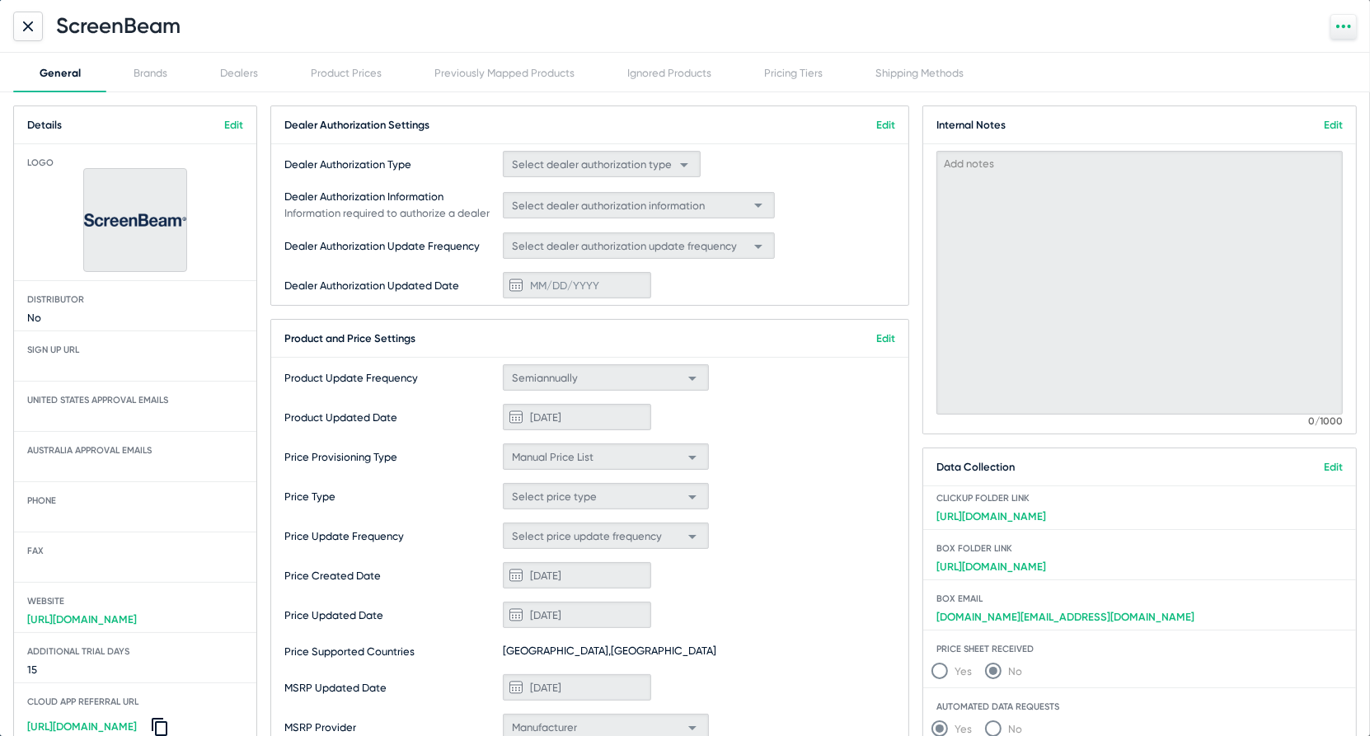
click at [26, 21] on icon at bounding box center [28, 26] width 10 height 10
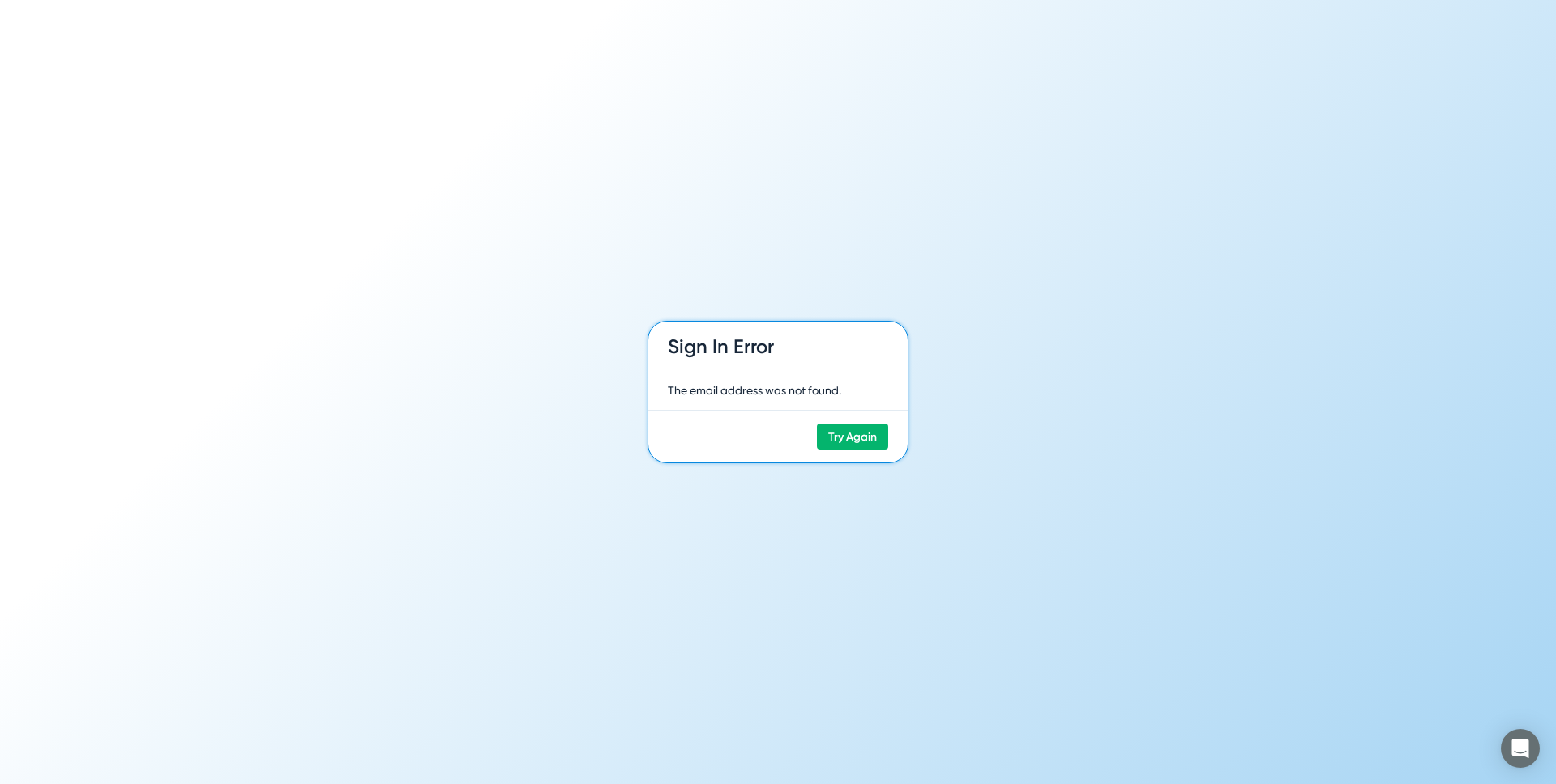
click at [856, 390] on div "The email address was not found." at bounding box center [778, 391] width 259 height 39
click at [863, 436] on span "Try Again" at bounding box center [851, 437] width 48 height 14
